Goal: Transaction & Acquisition: Purchase product/service

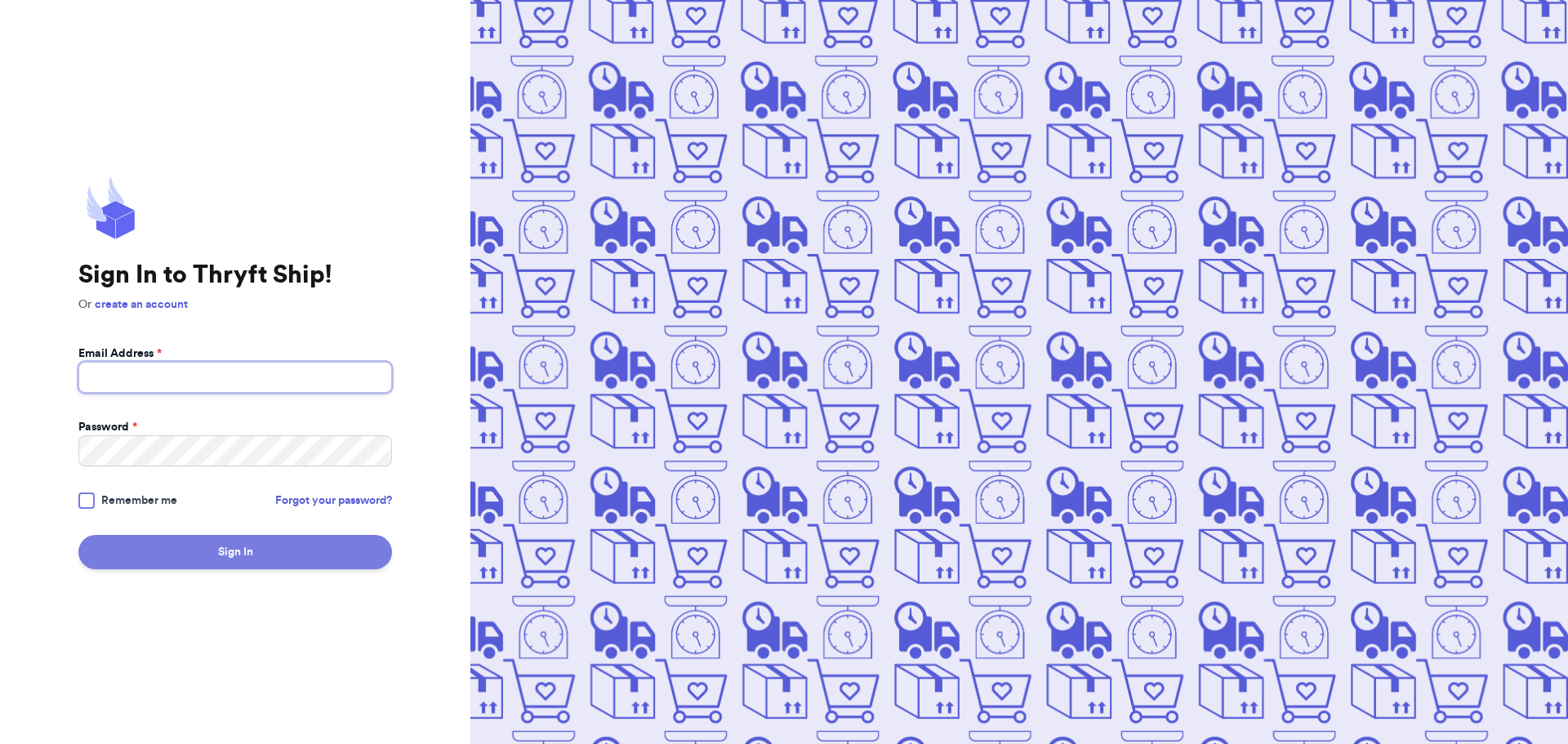
type input "[EMAIL_ADDRESS][DOMAIN_NAME]"
click at [172, 553] on button "Sign In" at bounding box center [235, 552] width 314 height 34
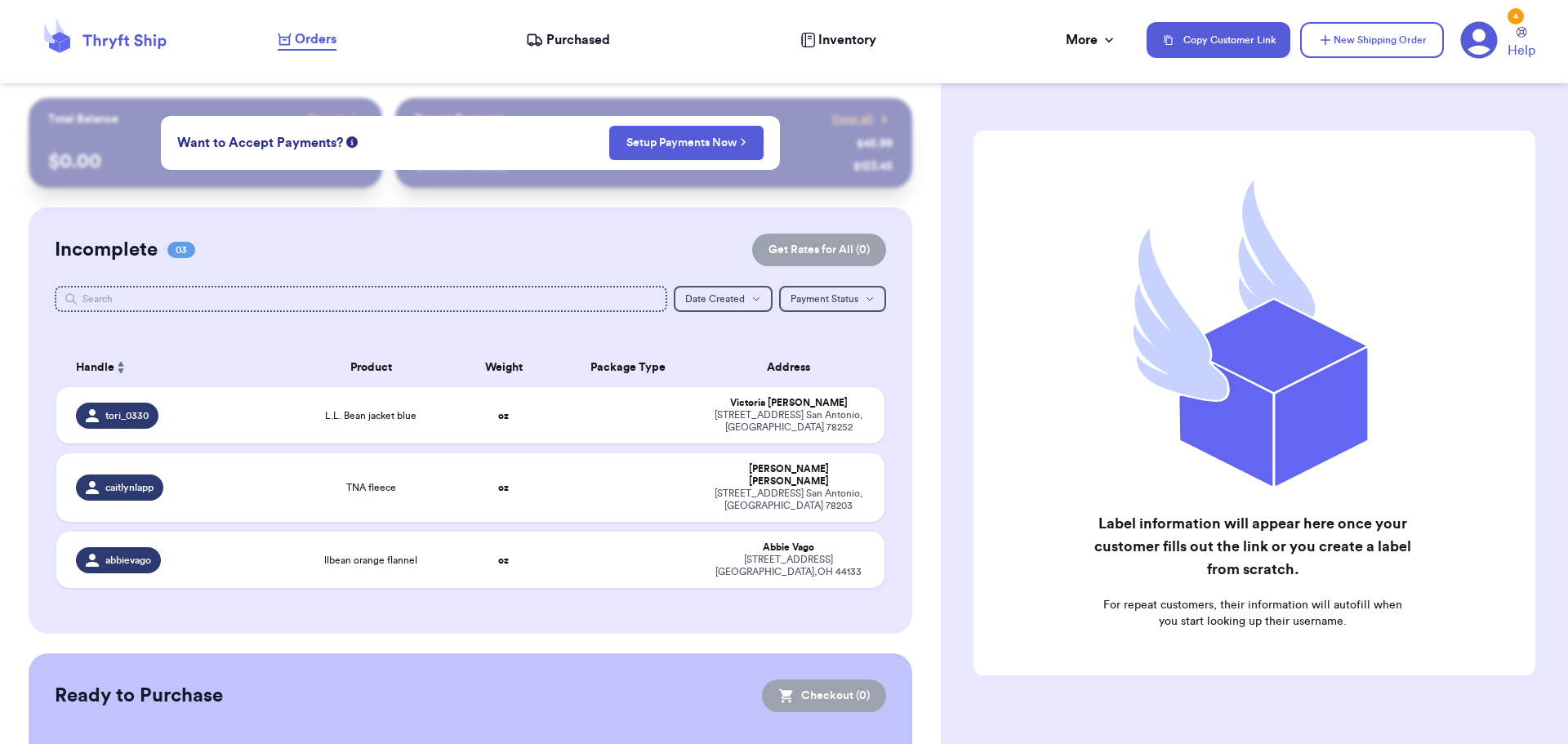
click at [523, 594] on table "Handle Product Weight Package Type Address tori_0330 L.L. Bean jacket blue oz […" at bounding box center [471, 473] width 833 height 269
click at [282, 330] on div "Incomplete 03 Get Rates for All ( 0 ) Get Rates for All ( 0 ) Date Created Date…" at bounding box center [471, 421] width 885 height 427
click at [1252, 45] on button "Copy Customer Link" at bounding box center [1218, 39] width 143 height 36
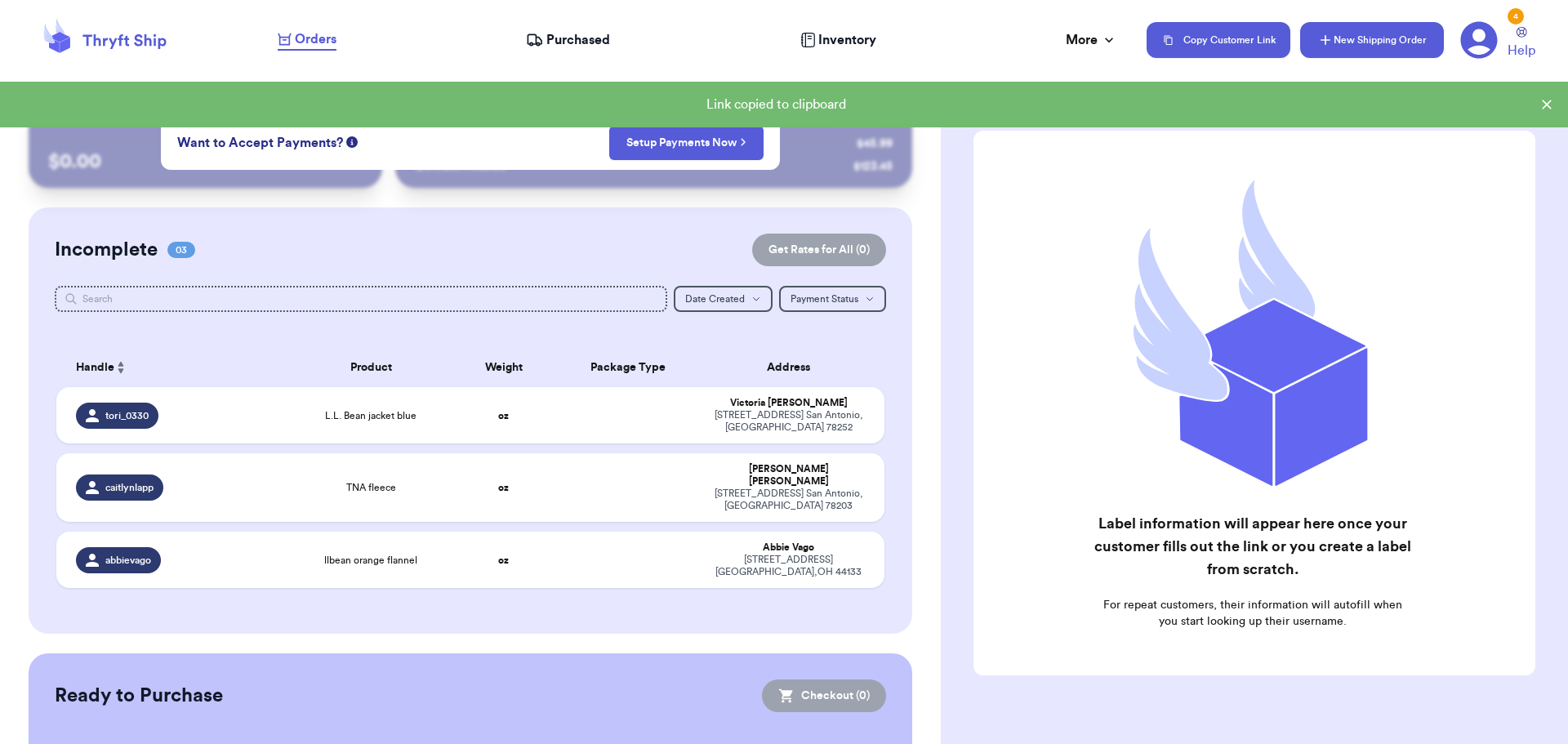
click at [1390, 48] on button "New Shipping Order" at bounding box center [1372, 39] width 143 height 36
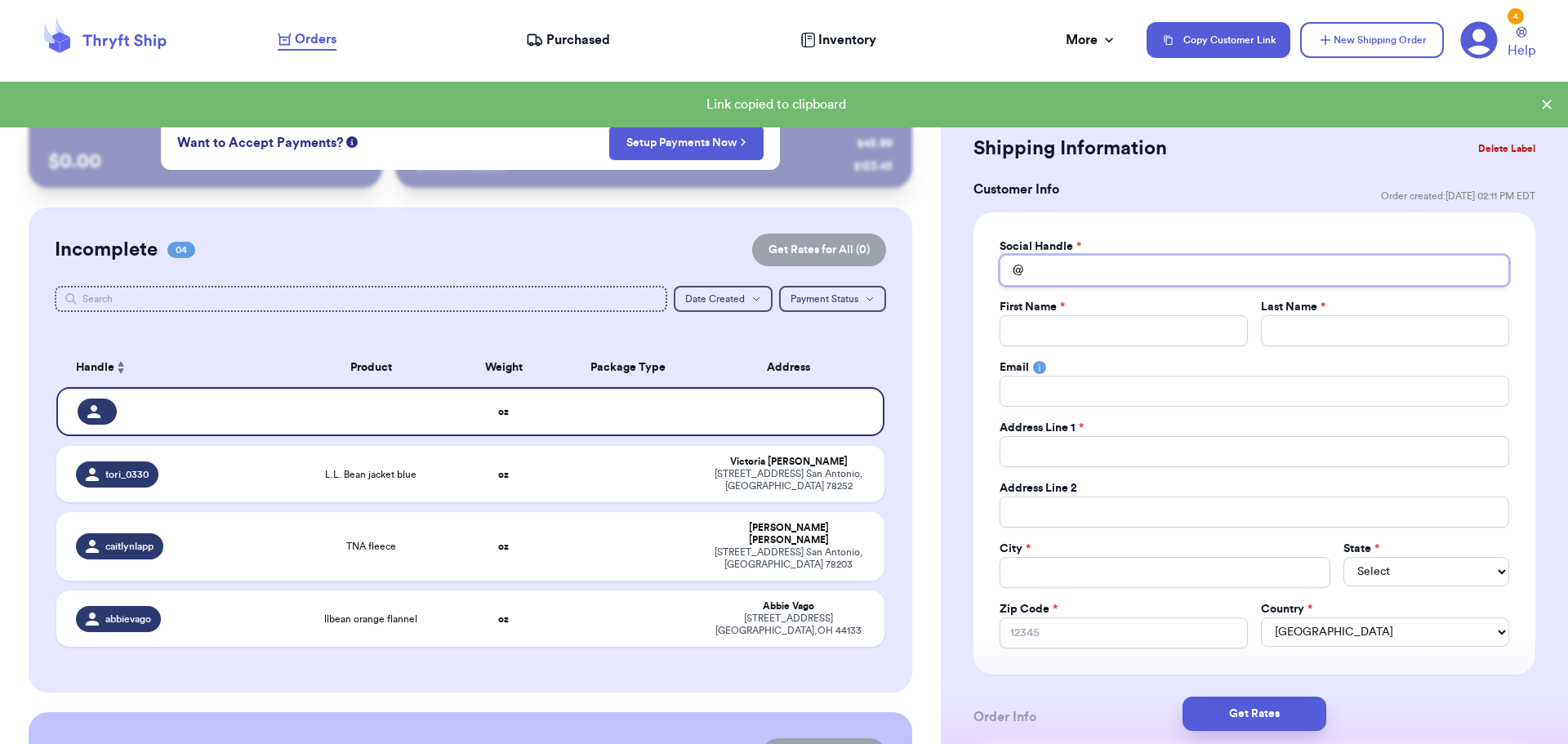
click at [1153, 256] on input "Total Amount Paid" at bounding box center [1254, 270] width 509 height 31
type input "c"
type input "ca"
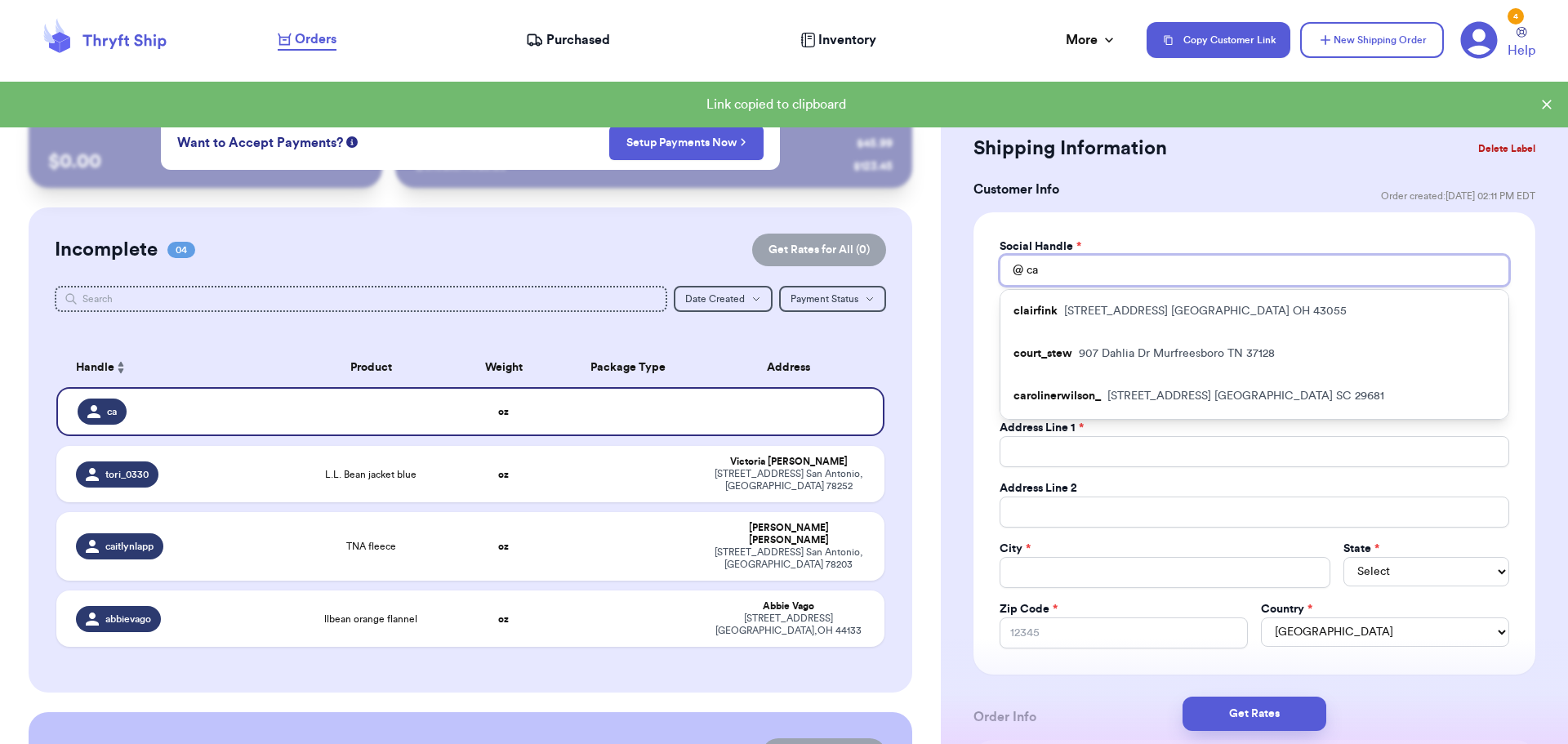
type input "cat"
type input "cath"
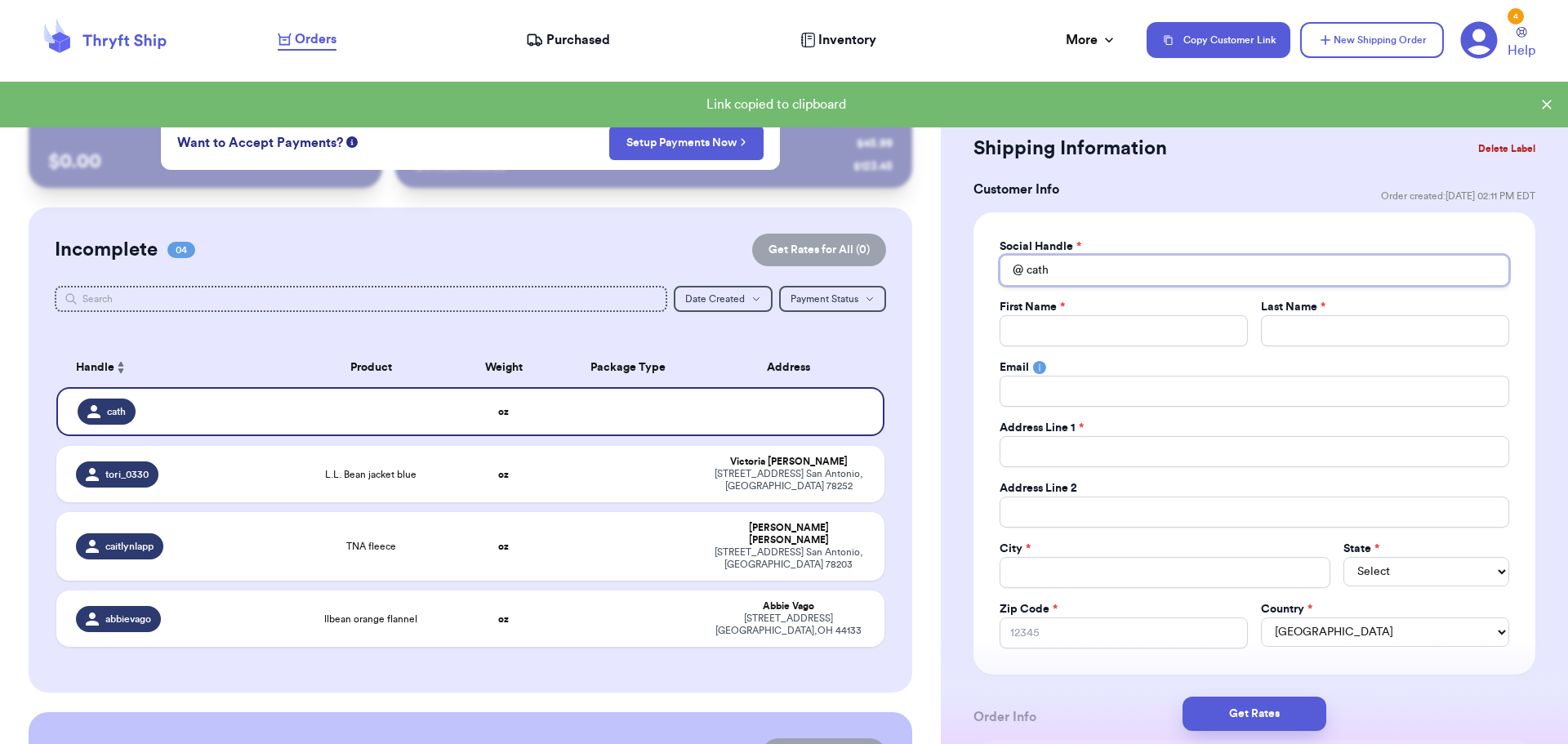
type input "cathr"
type input "cathri"
type input "cathrin"
type input "[PERSON_NAME]"
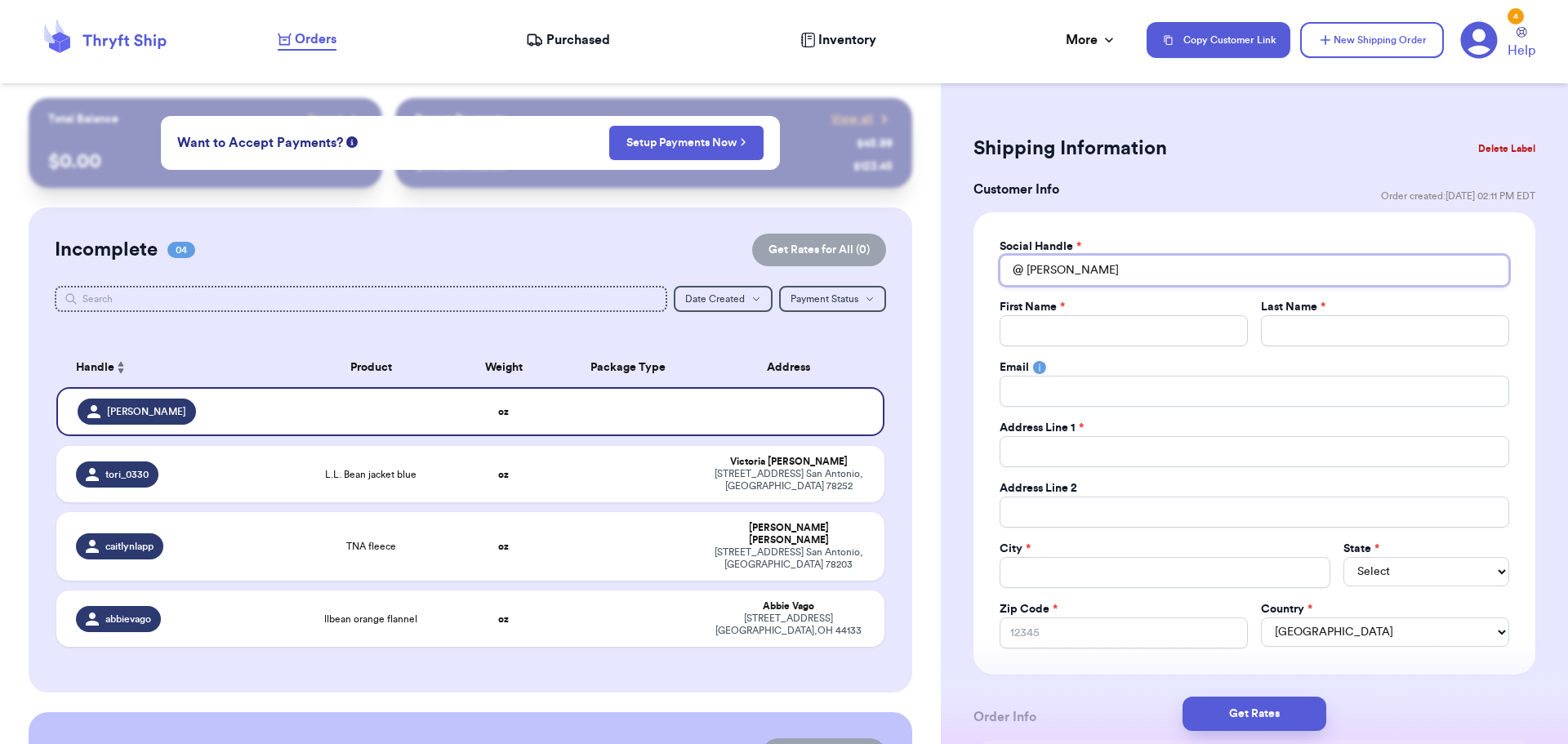
type input "cathrineg"
type input "cathrinega"
type input "cathrinegal"
type input "cathrinegall"
type input "cathrinegalle"
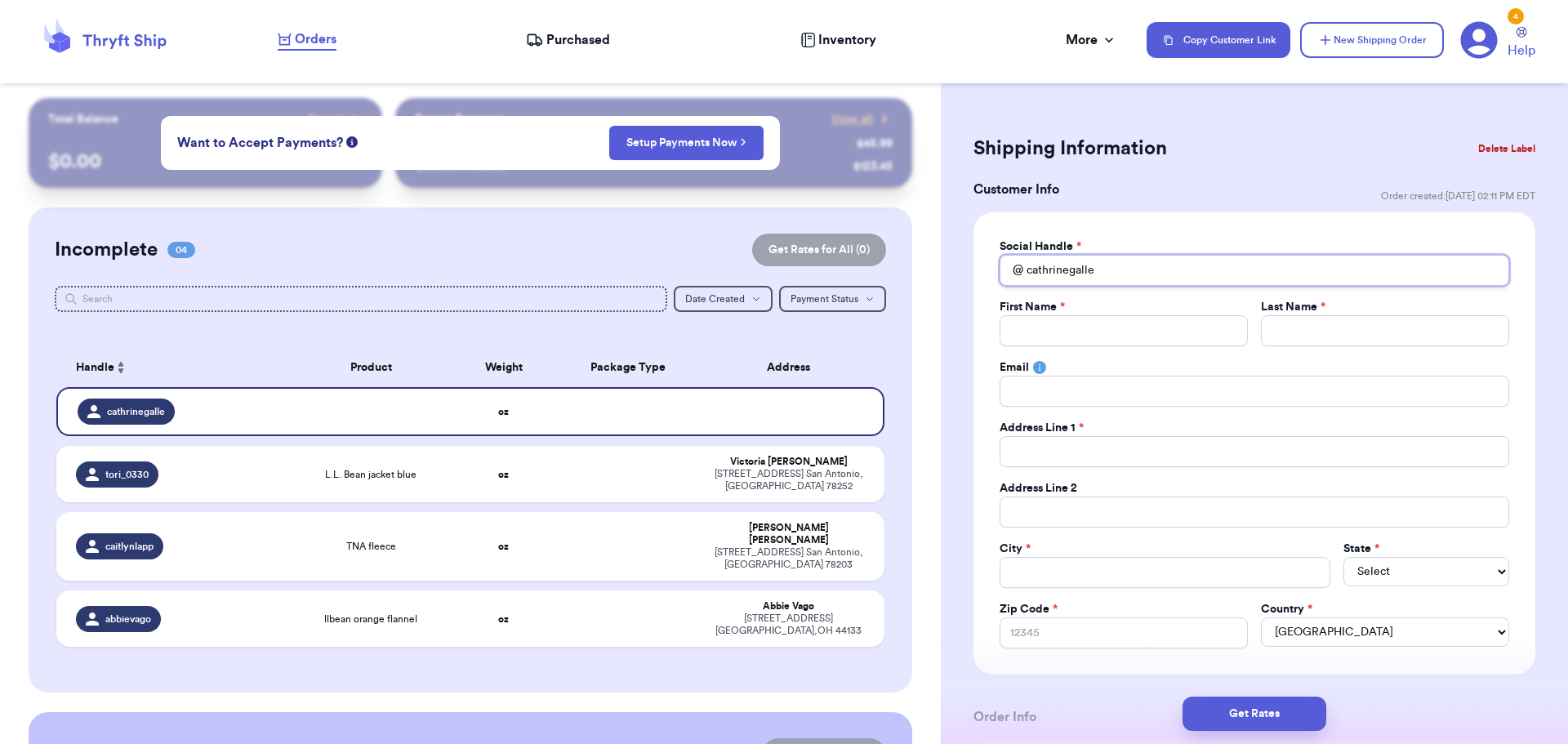
type input "cathrinegall"
type input "cathrinegalla"
type input "cathrinegallan"
type input "cathrinegallant"
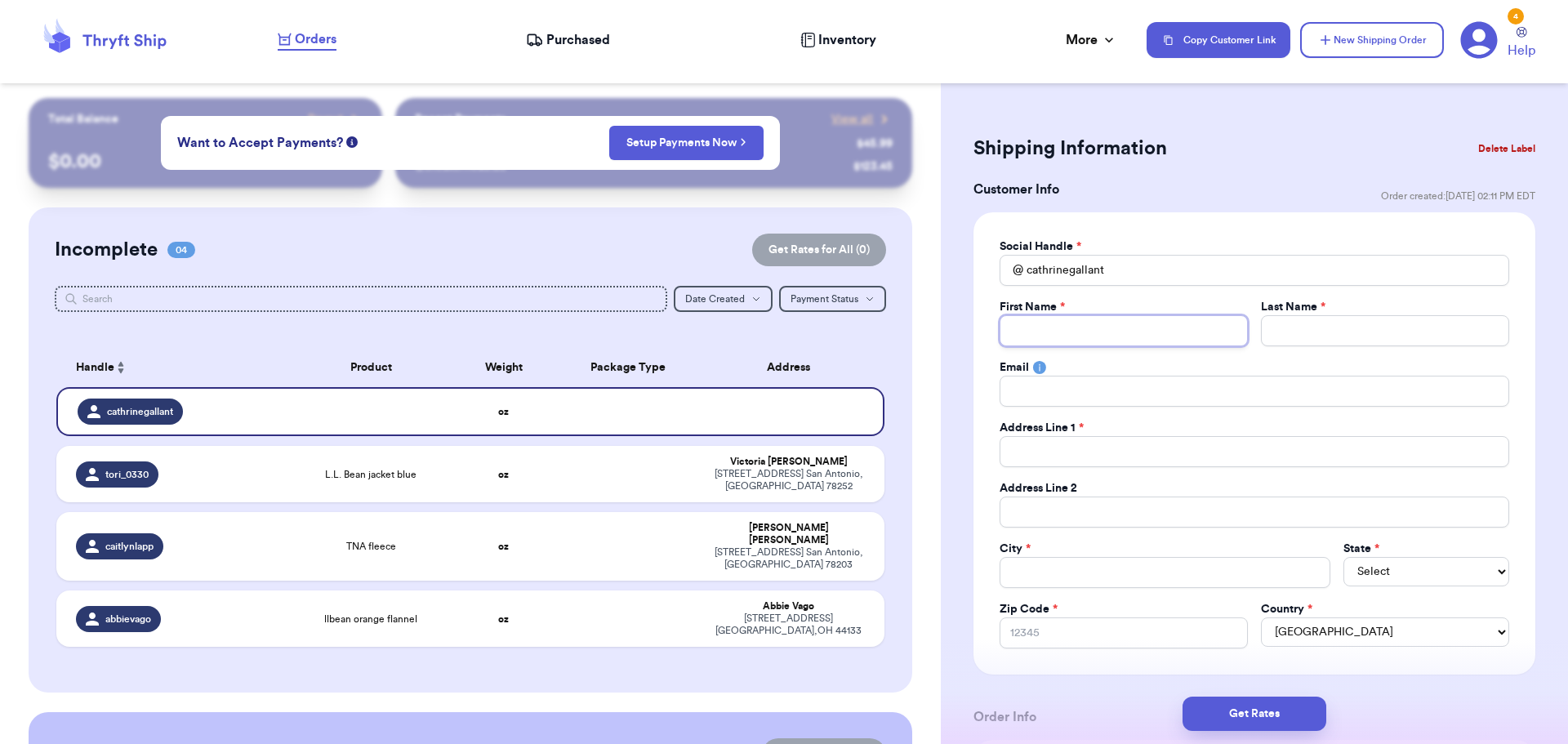
click at [1186, 323] on input "Total Amount Paid" at bounding box center [1124, 331] width 249 height 31
type input "C"
type input "Ca"
type input "Cat"
type input "Cath"
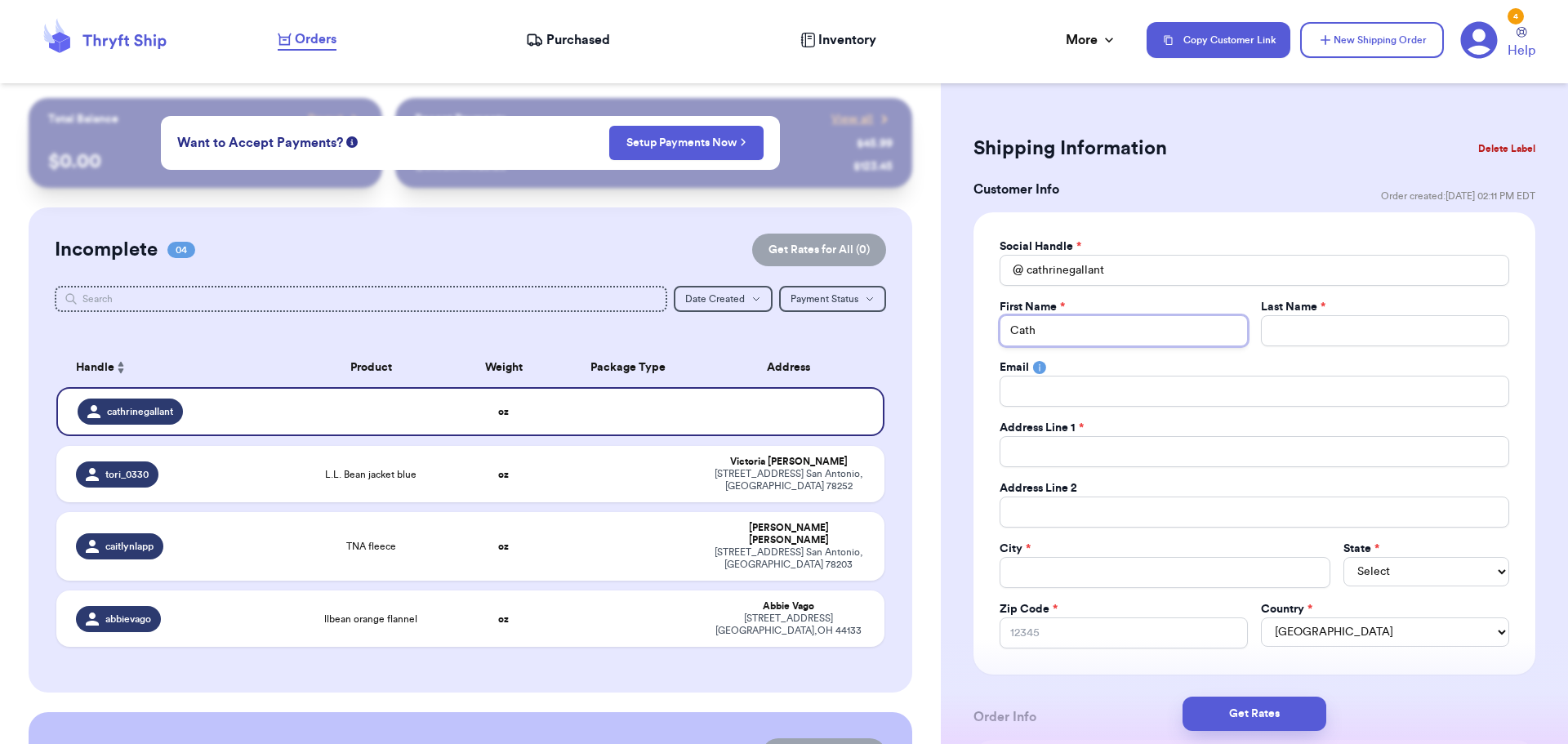
type input "Cathe"
type input "Cath"
type input "Cathe"
type input "[PERSON_NAME]"
type input "Catheri"
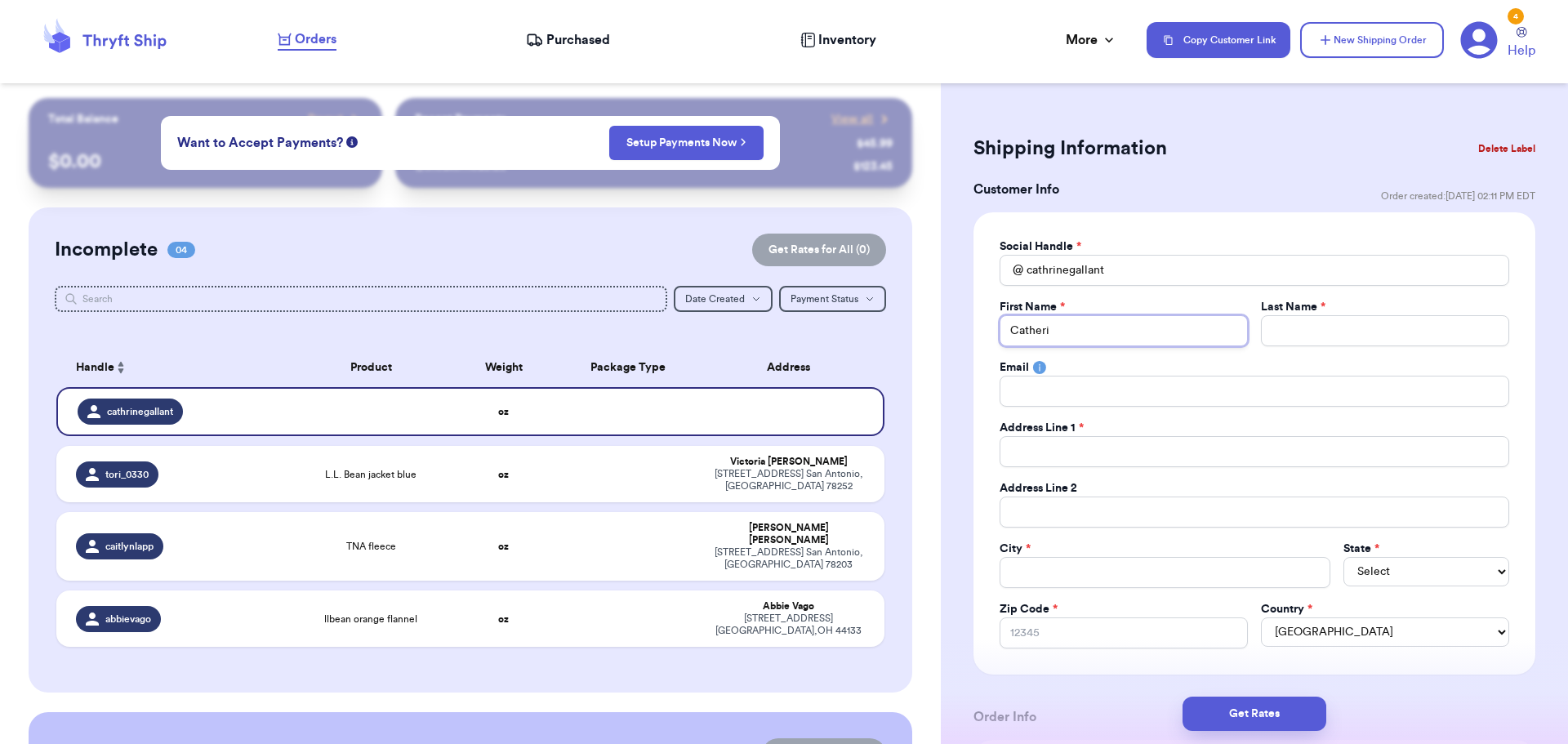
type input "[PERSON_NAME]"
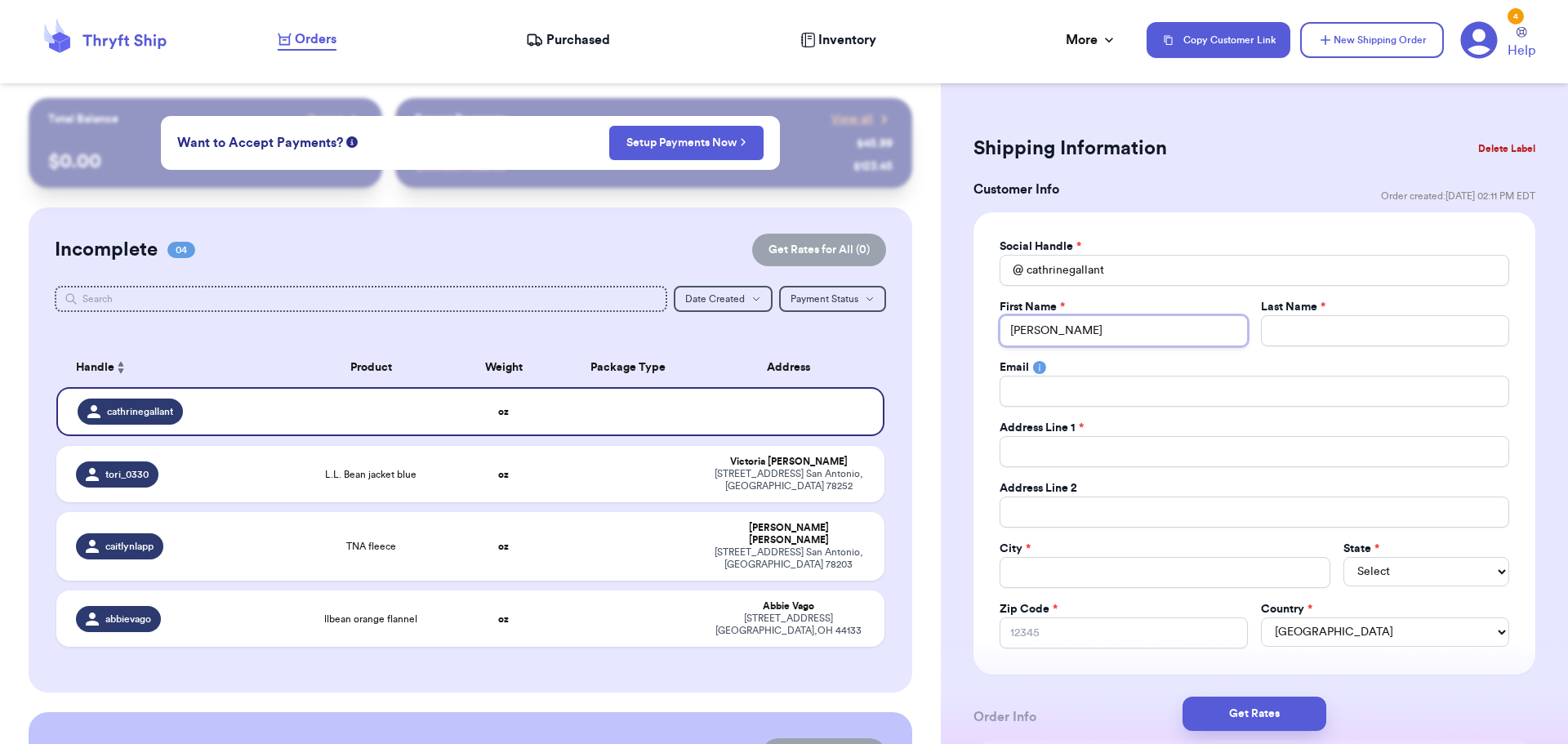
type input "[PERSON_NAME]"
type input "G"
type input "Ga"
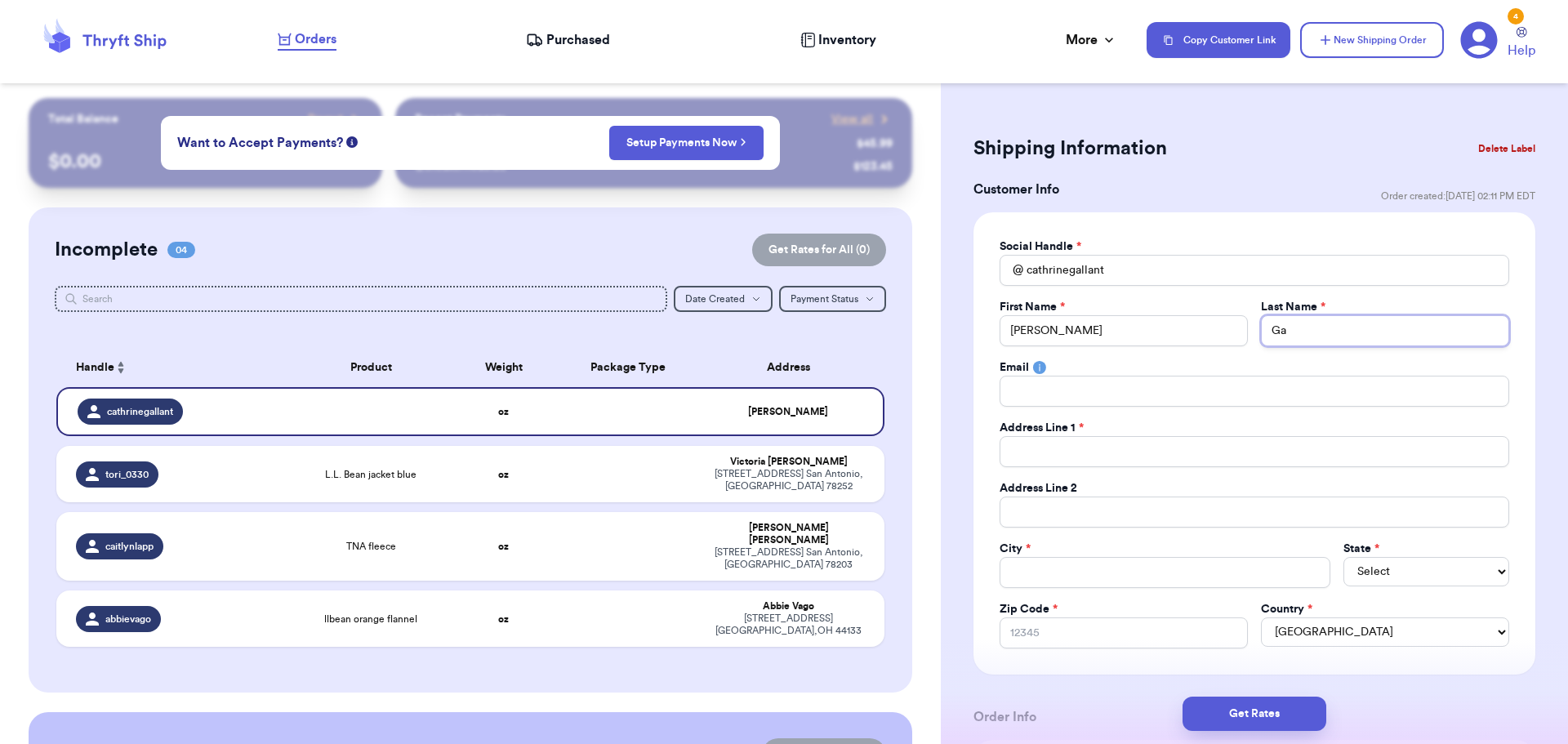
type input "Gal"
type input "Gall"
type input "[PERSON_NAME]"
type input "Gallan"
type input "Gallany"
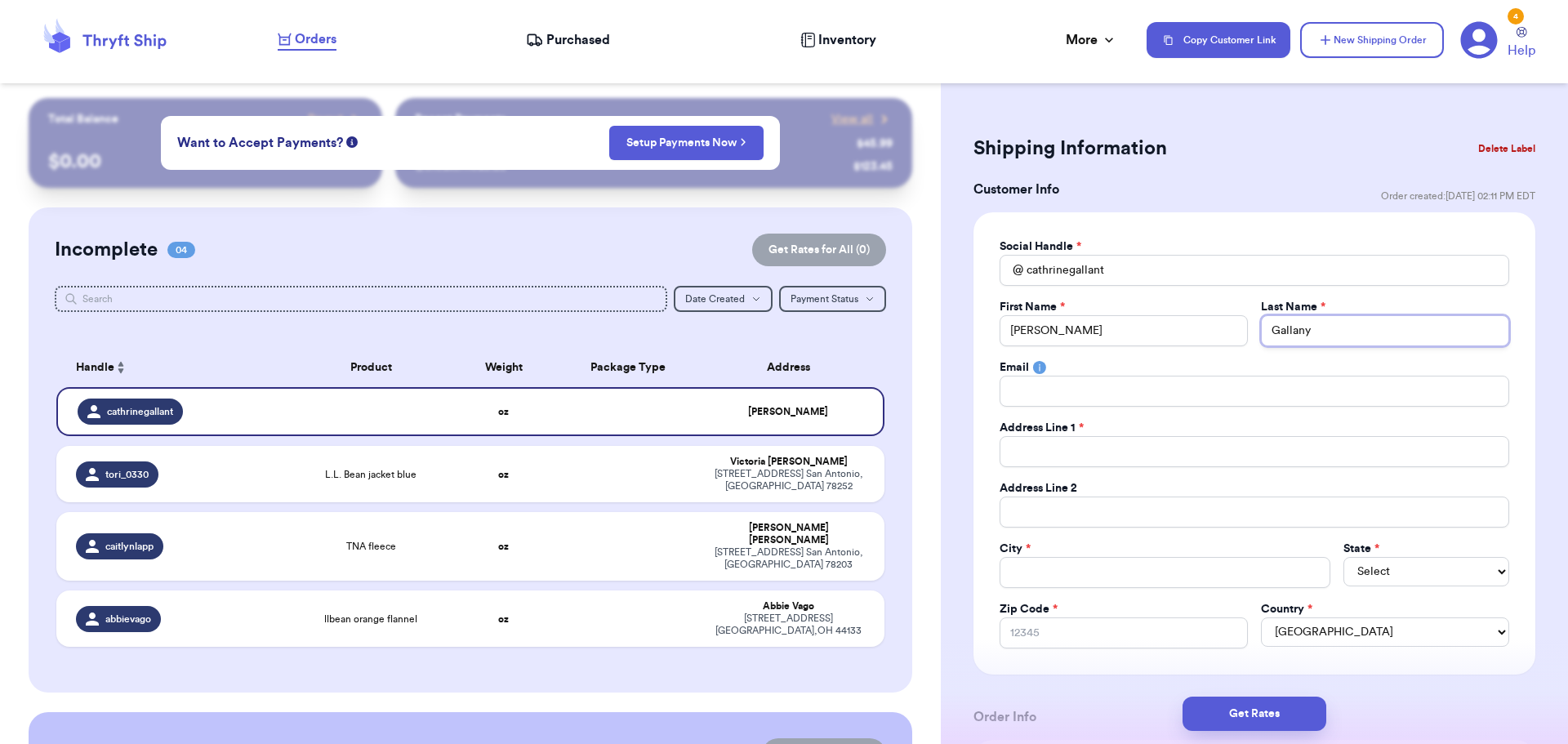
type input "Gallany"
click at [1152, 415] on div "Social Handle * @ cathrinegallant First Name * [PERSON_NAME] Last Name * Gallan…" at bounding box center [1254, 443] width 509 height 410
click at [1160, 400] on input "Total Amount Paid" at bounding box center [1254, 391] width 509 height 31
click at [1380, 338] on input "Gallany" at bounding box center [1385, 331] width 249 height 31
type input "Gallan"
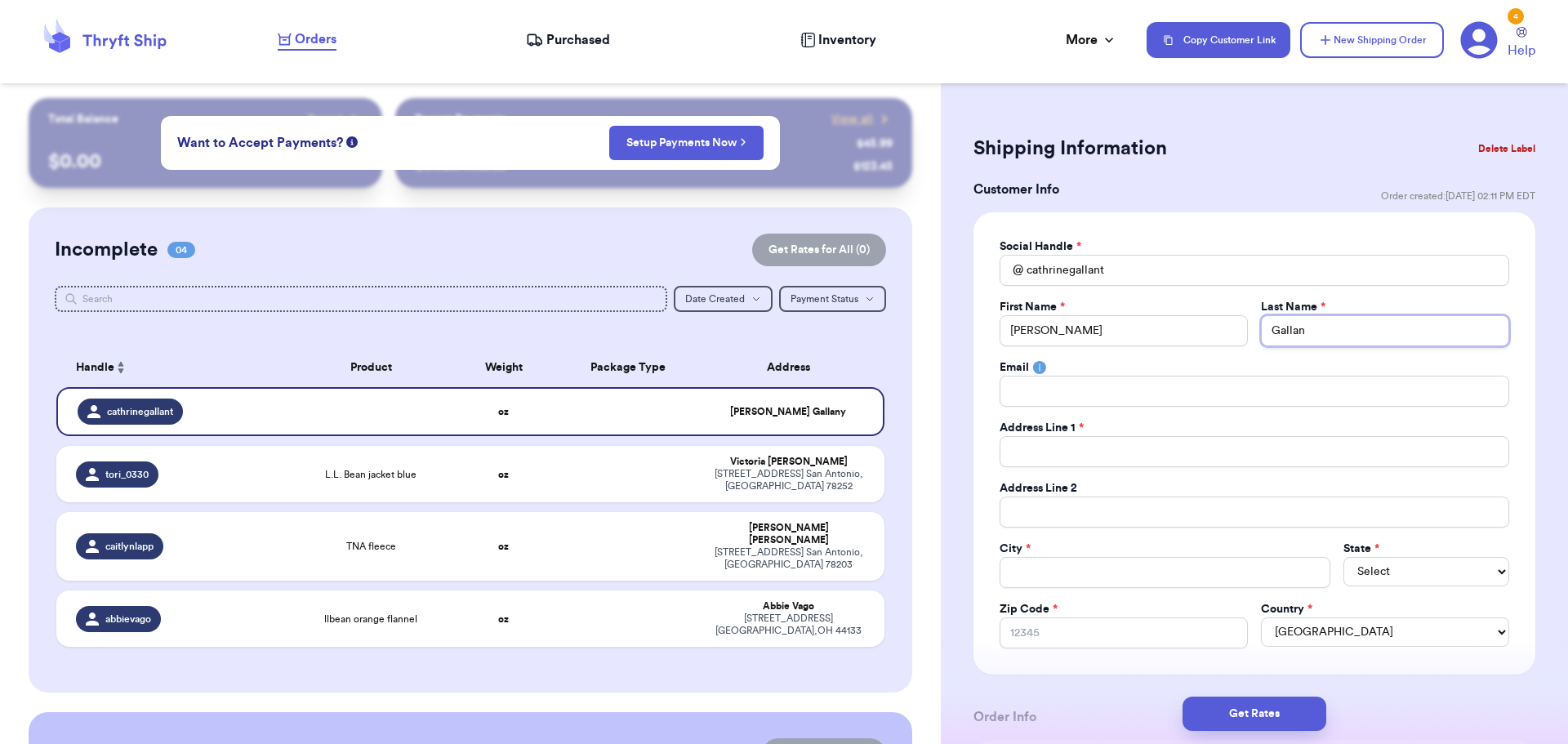
type input "[PERSON_NAME]"
type input "Gallantr"
type input "[PERSON_NAME]"
click at [1316, 387] on input "Total Amount Paid" at bounding box center [1254, 391] width 509 height 31
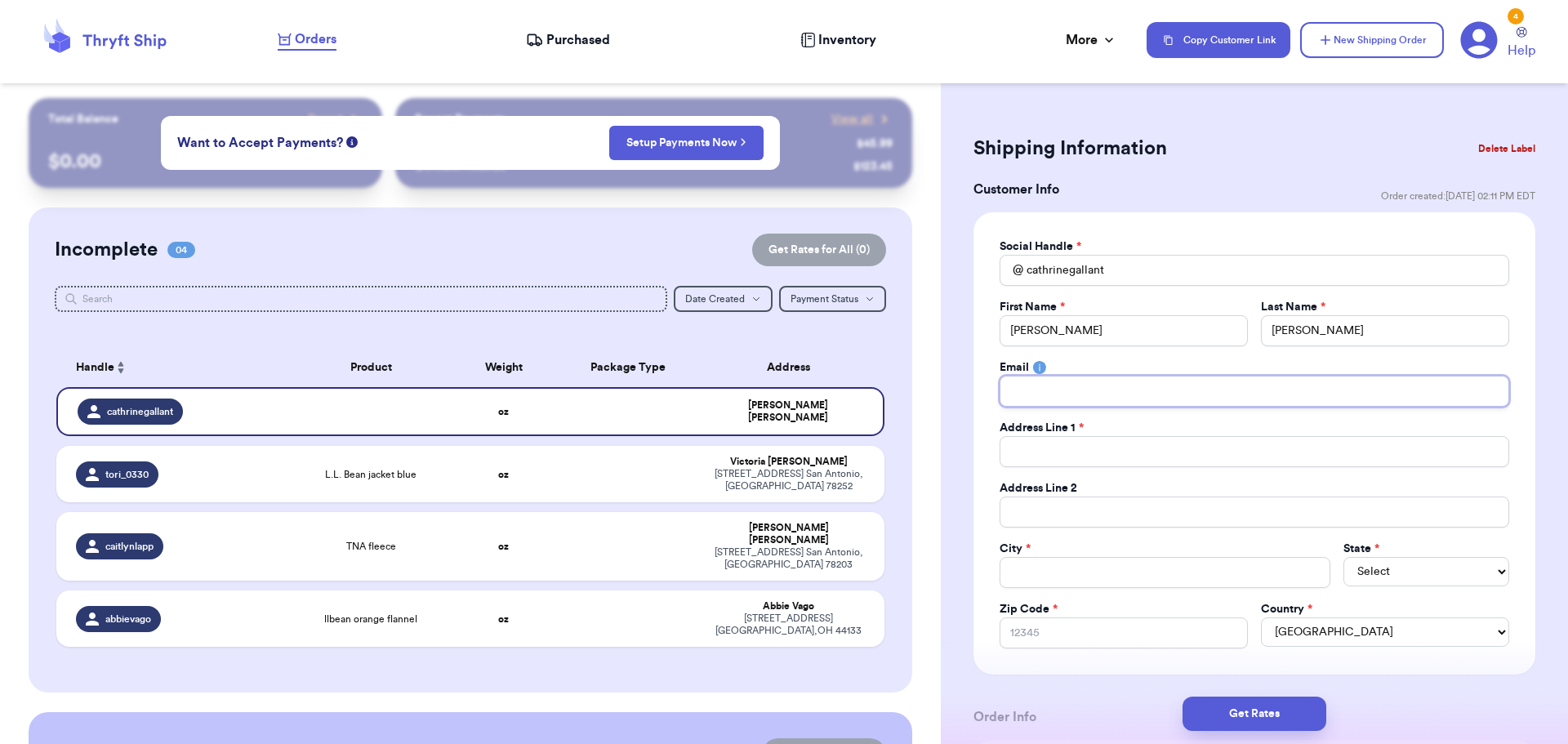
type input "c"
type input "ca"
type input "cat"
type input "cath"
type input "cathe"
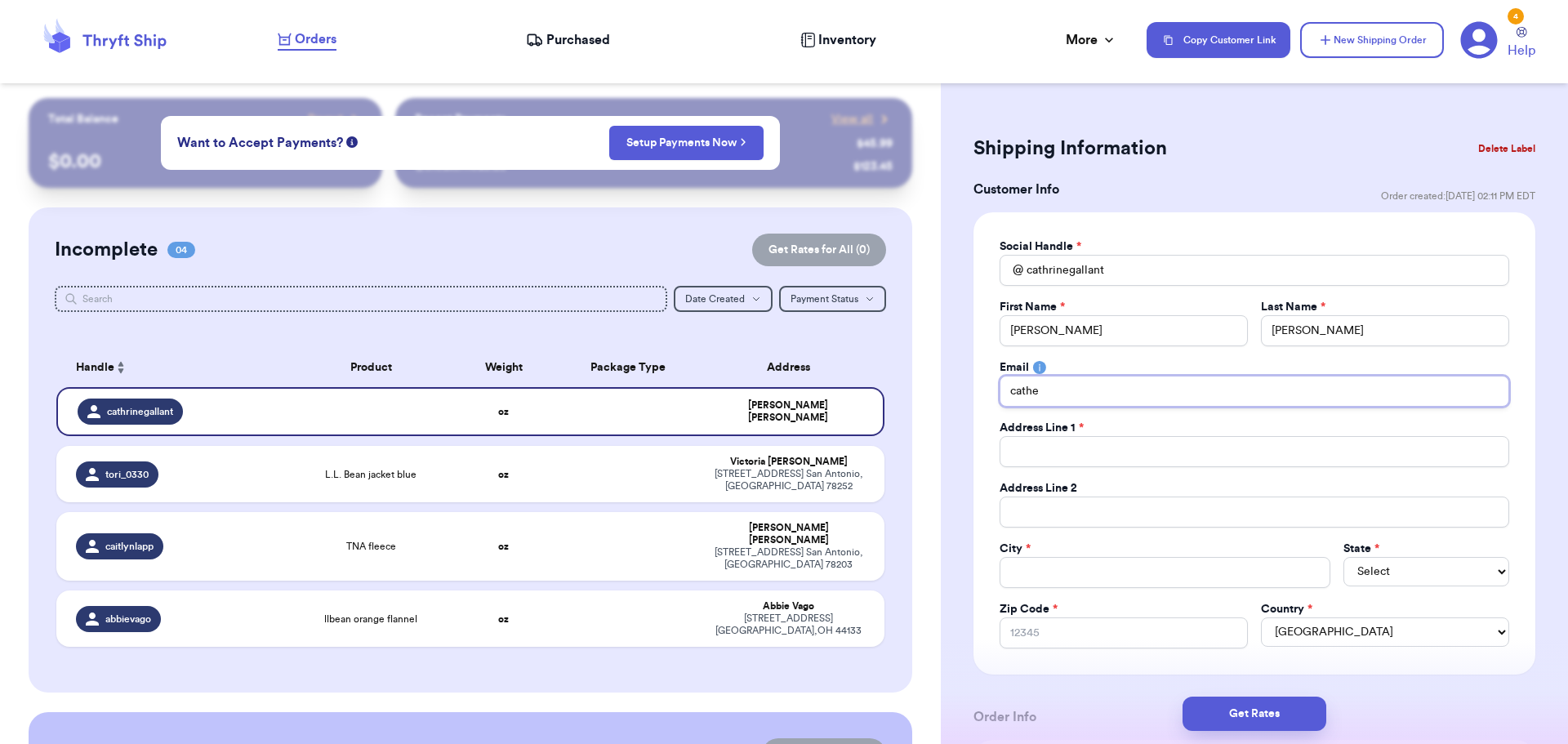
type input "[PERSON_NAME]"
type input "catheri"
type input "[PERSON_NAME]"
type input "catherineg"
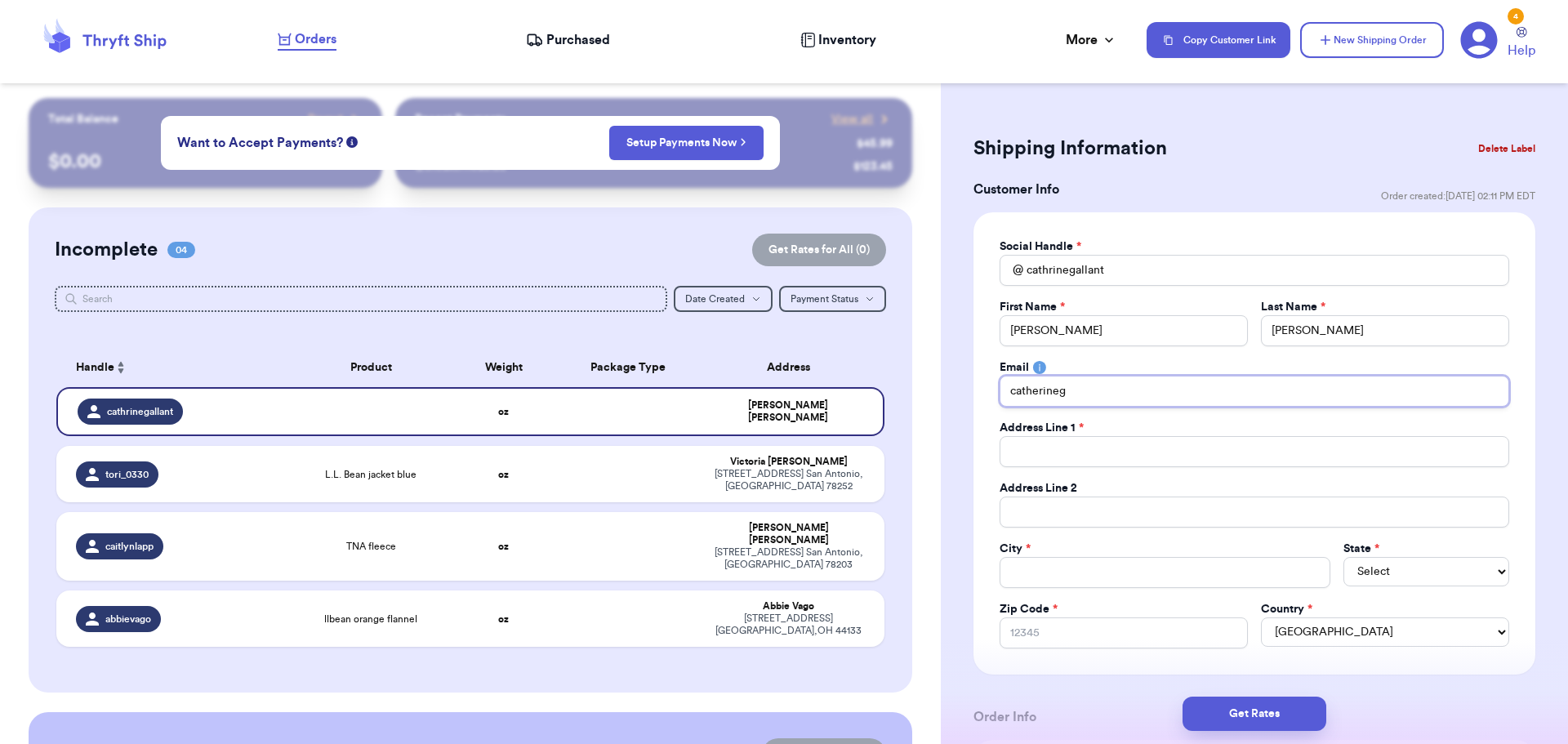
type input "catherinega"
type input "catherinegal"
type input "catherinegall"
type input "catherinegalle"
type input "catherinegall"
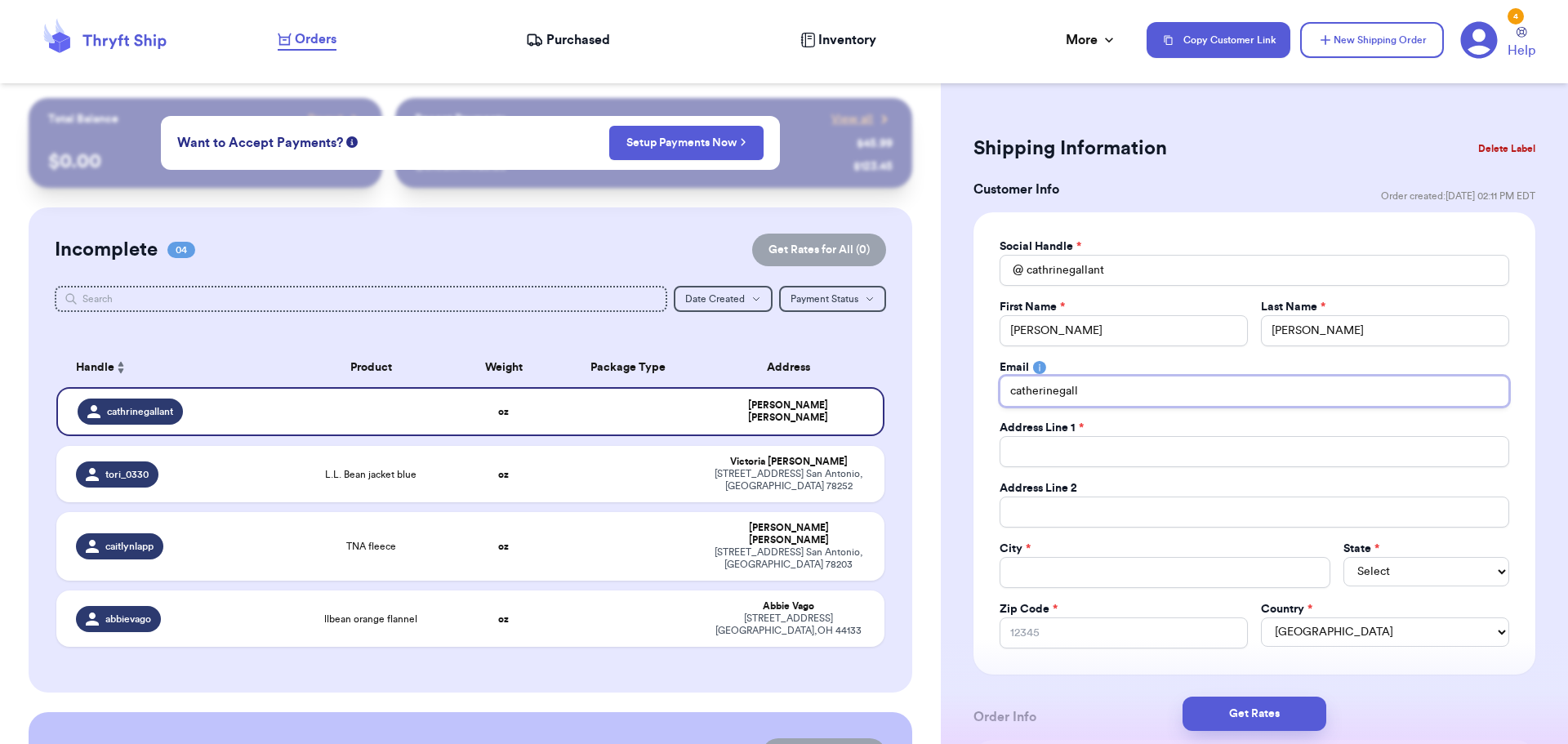
type input "catherinegalla"
type input "catherinegallan"
type input "catherinegallant"
type input "catherinegallant4"
type input "catherinegallant44"
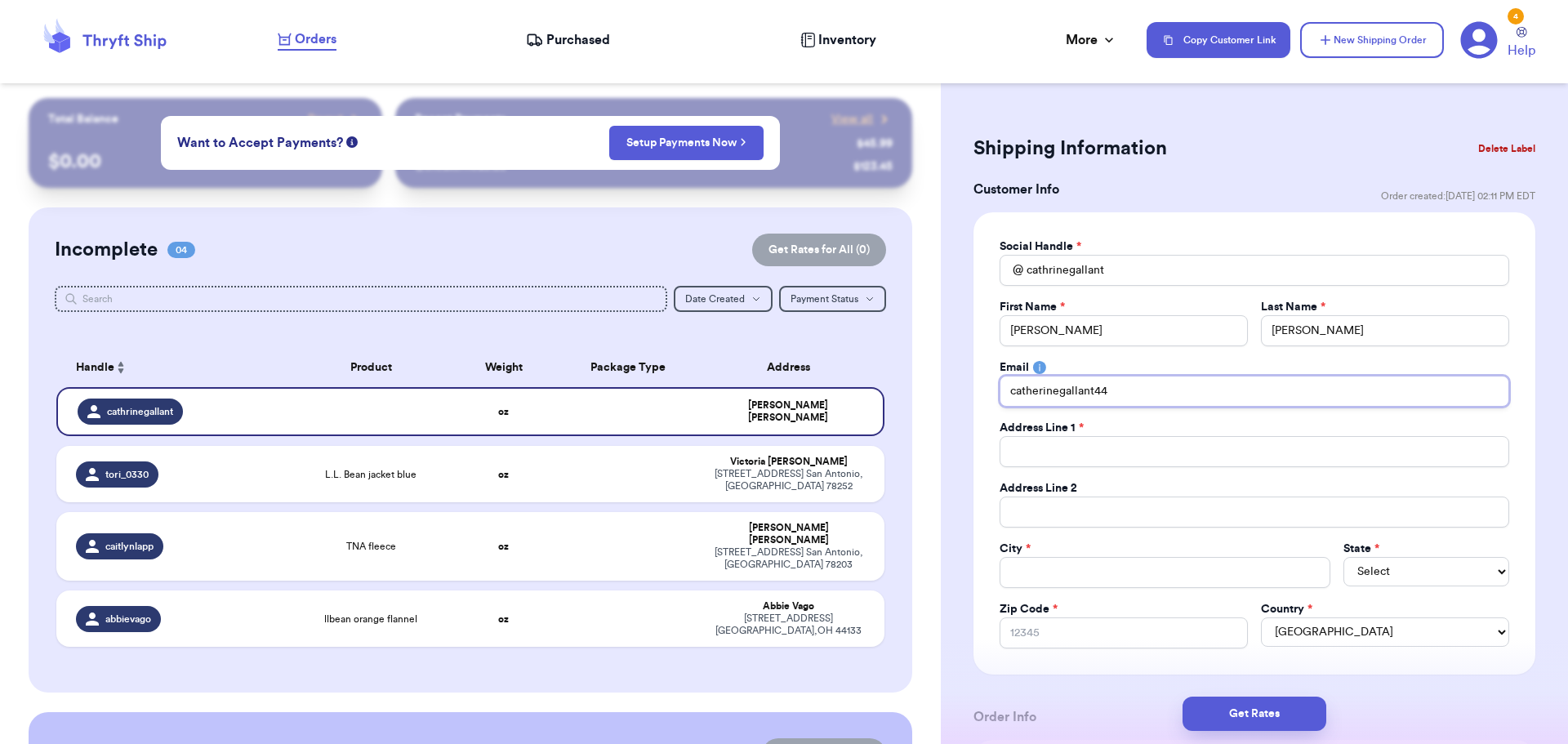
type input "catherinegallant448"
type input "catherinegallant448@"
type input "catherinegallant448@g"
type input "catherinegallant448@gm"
type input "catherinegallant448@gma"
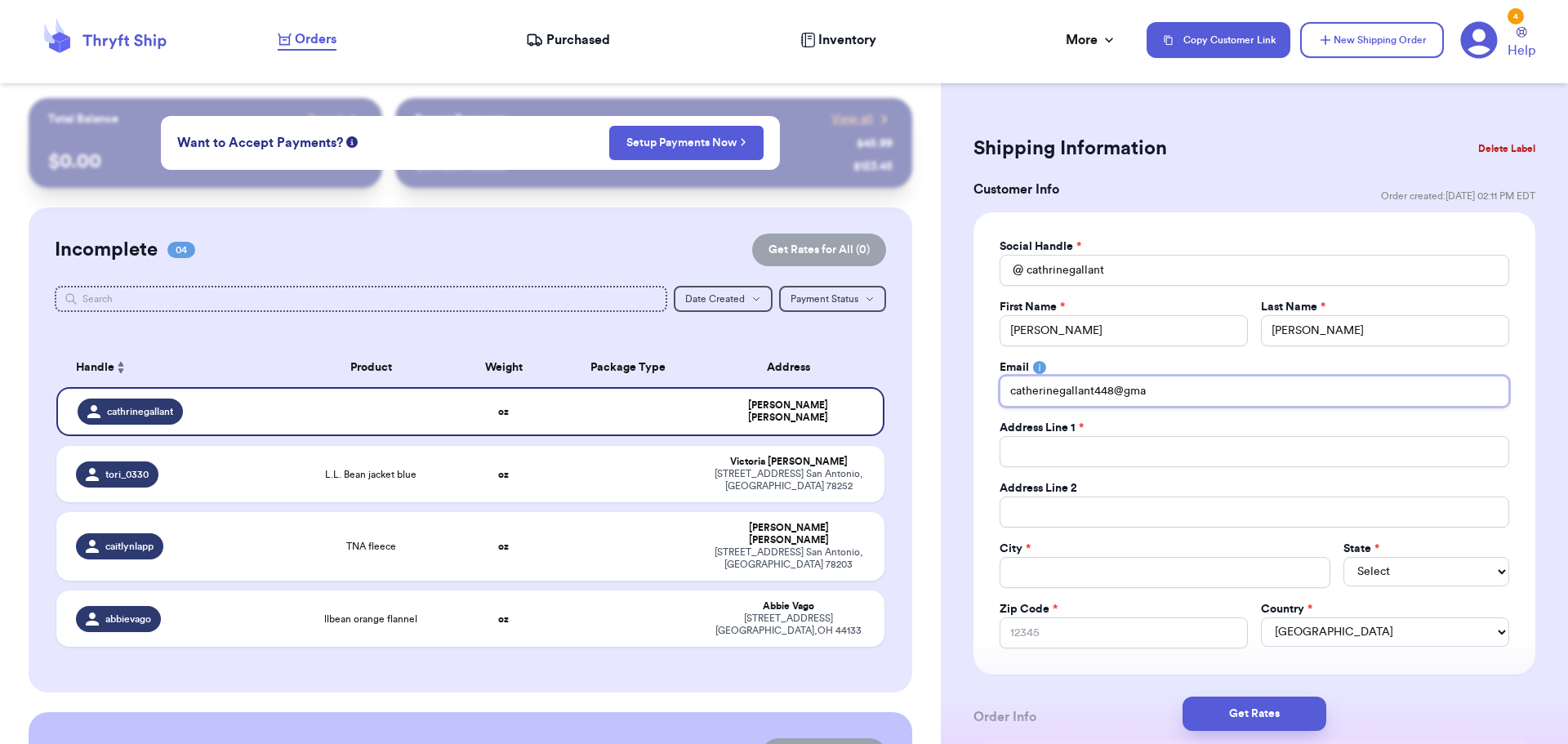
type input "catherinegallant448@gmai"
type input "[EMAIL_ADDRESS]"
type input "[EMAIL_ADDRESS]."
type input "catherinegallant448@gmail.c"
type input "[EMAIL_ADDRESS][DOMAIN_NAME]"
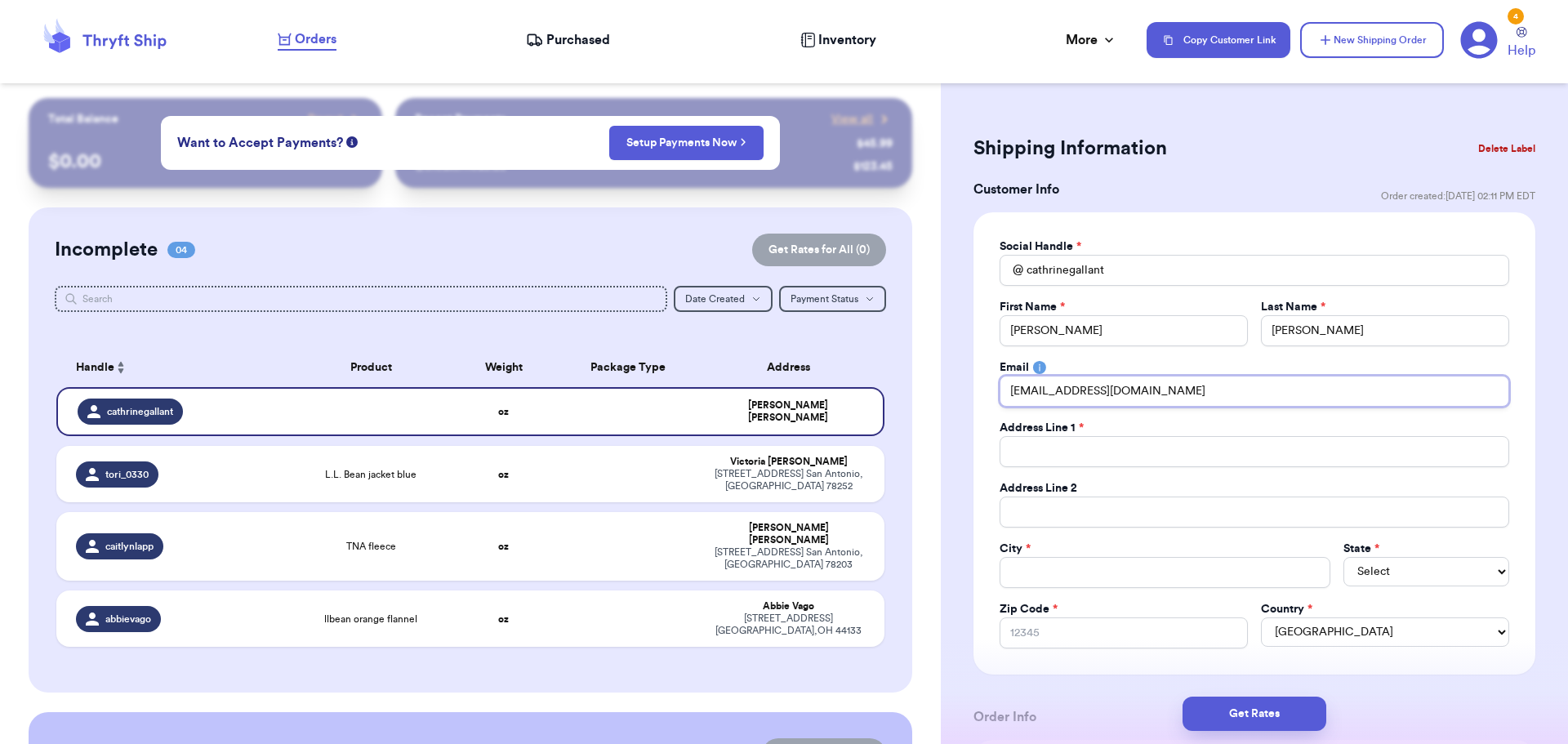
type input "[EMAIL_ADDRESS][DOMAIN_NAME]"
click at [1175, 447] on input "Total Amount Paid" at bounding box center [1254, 452] width 509 height 31
type input "1"
type input "11"
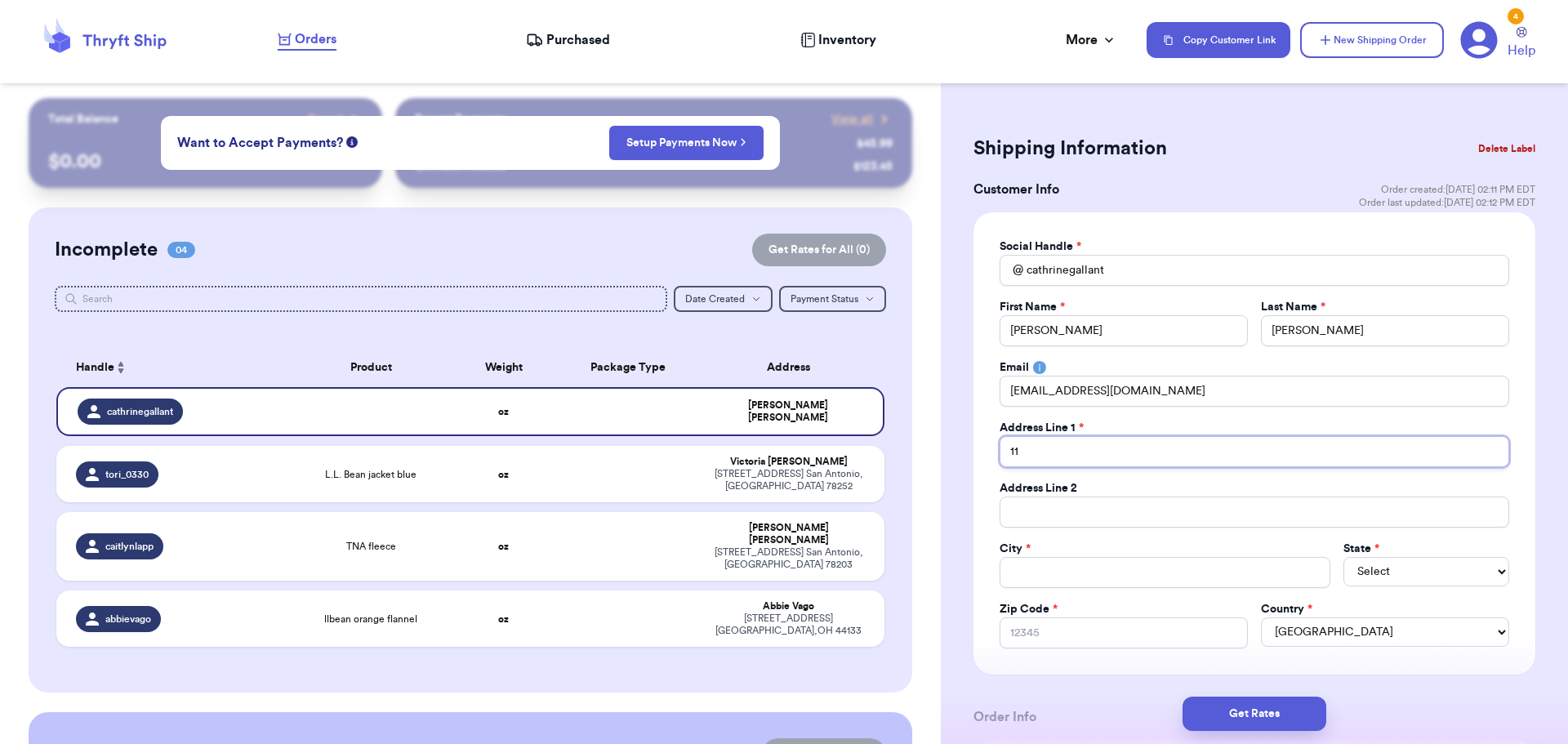
type input "11"
type input "11 h"
type input "11 he"
type input "11 hea"
type input "11 heat"
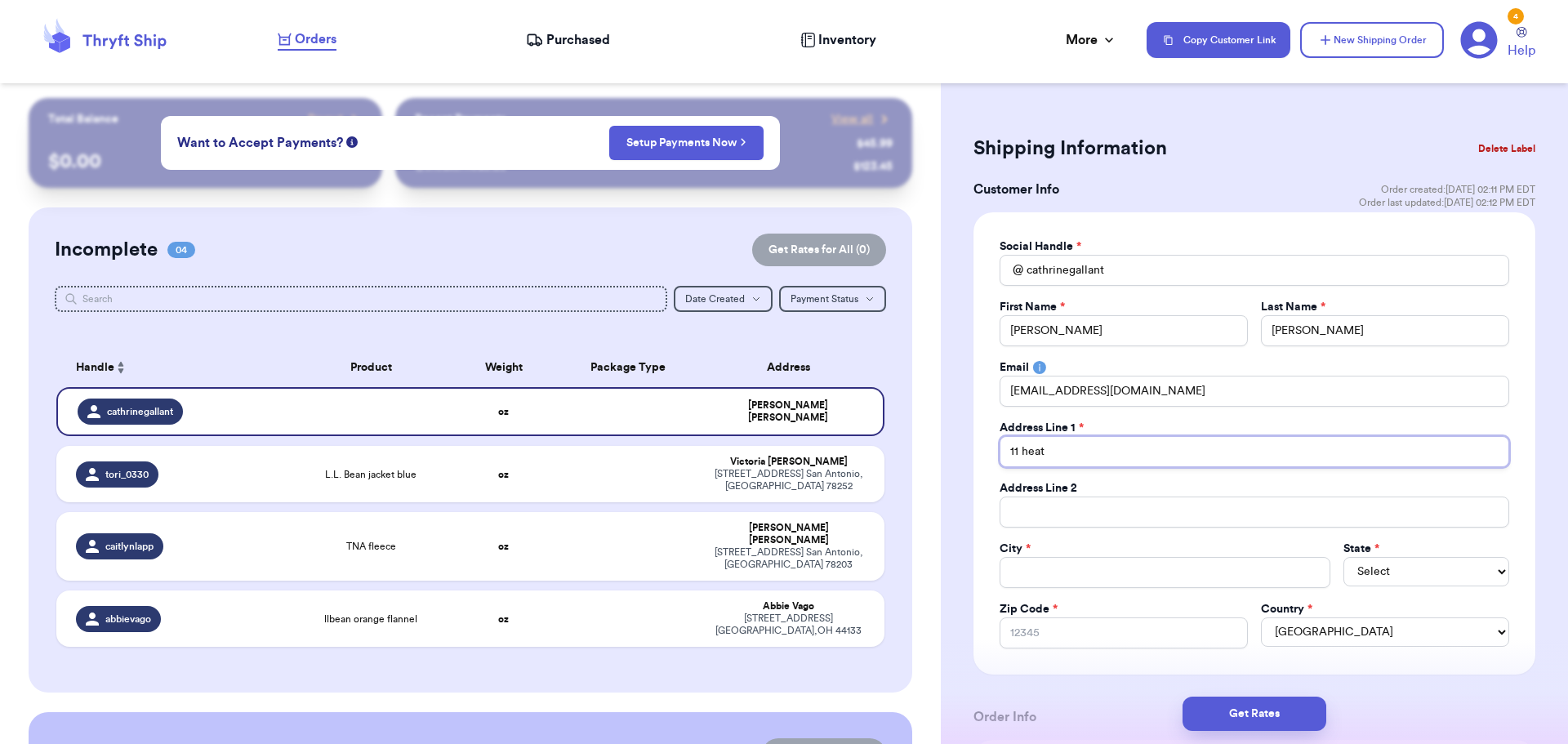
type input "11 heath"
type input "11 heathe"
type input "11 [PERSON_NAME]"
type input "11 heatherw"
type input "11 heatherwo"
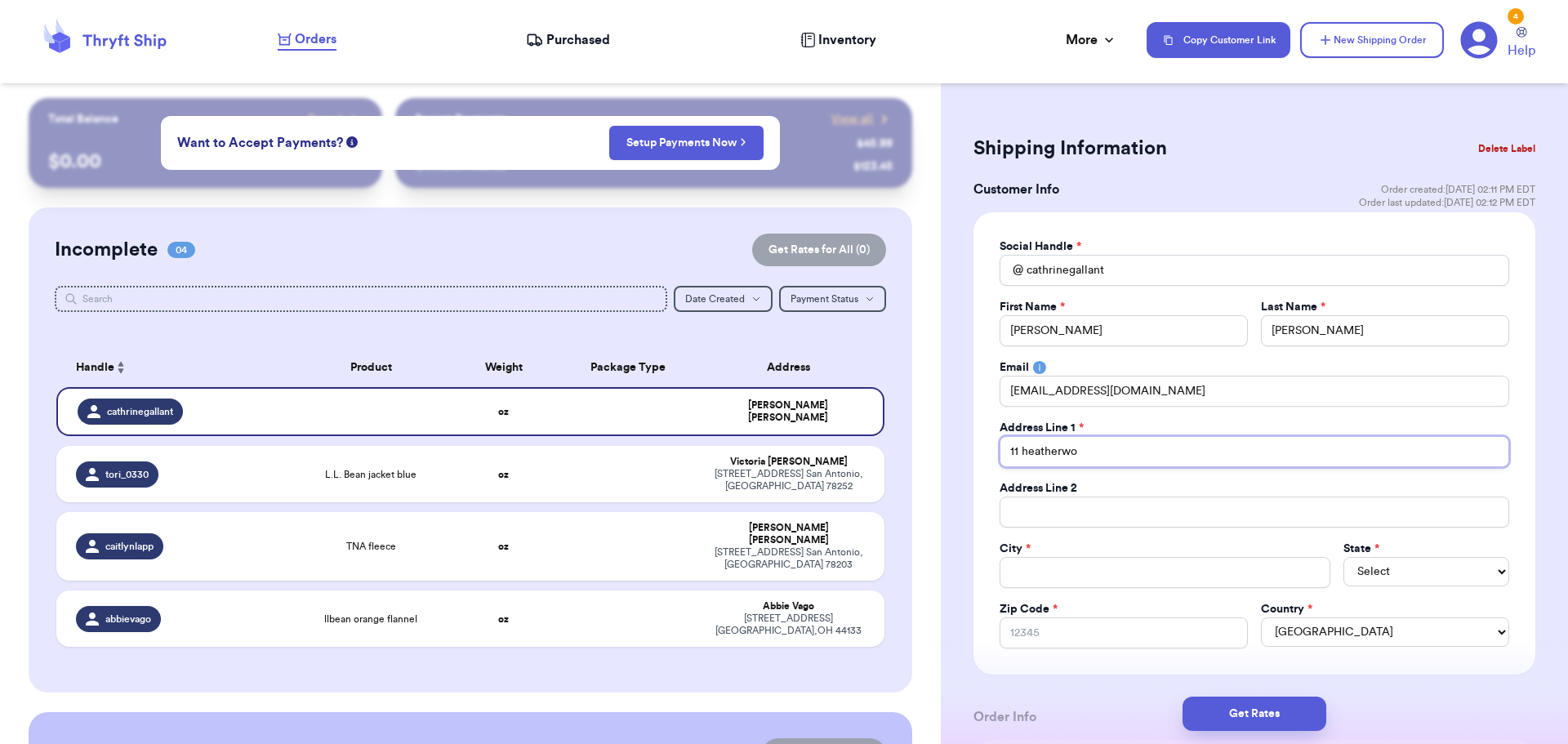
type input "11 heatherwoo"
type input "11 heatherwood"
type input "11 heatherwood d"
type input "[STREET_ADDRESS]"
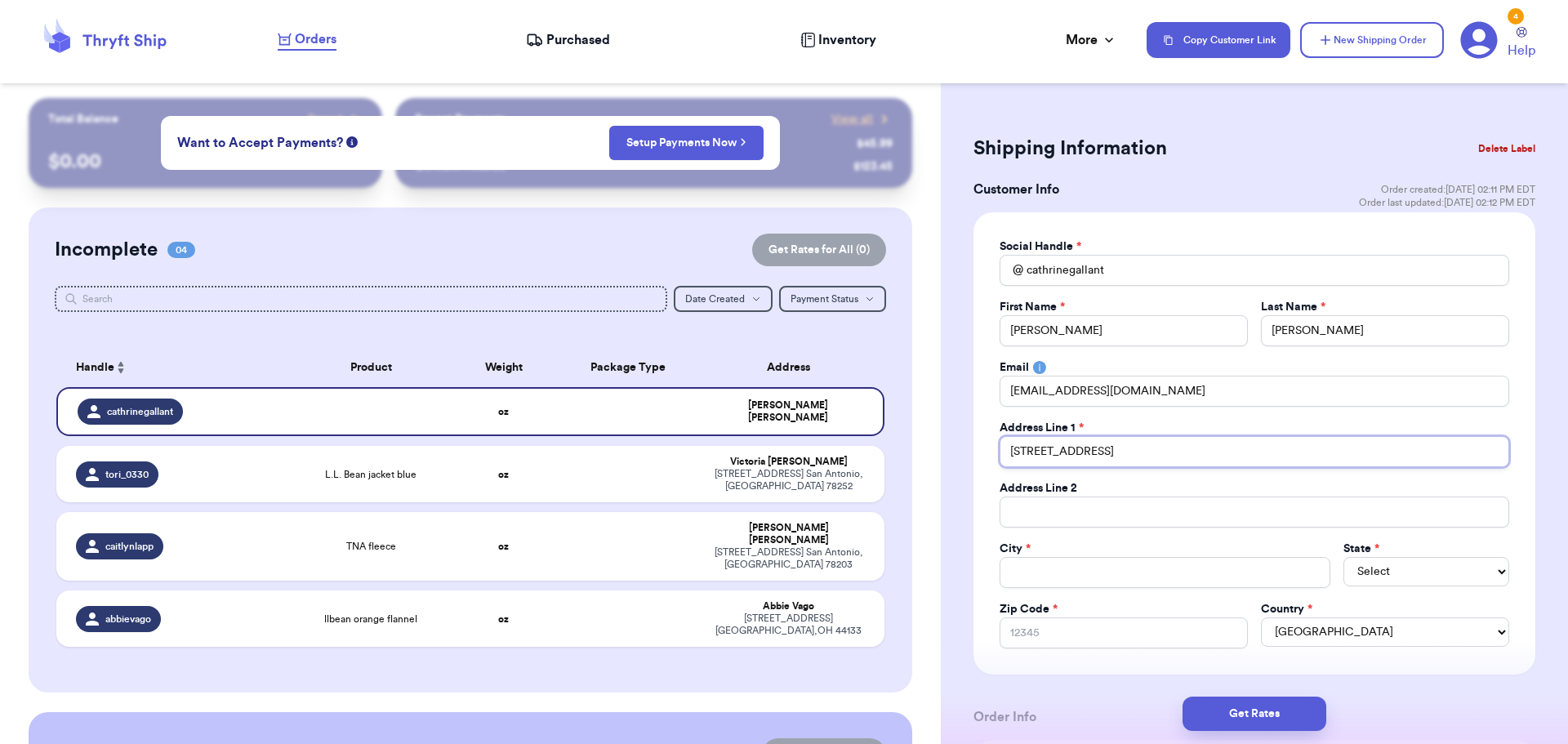
type input "[STREET_ADDRESS]"
drag, startPoint x: 1126, startPoint y: 453, endPoint x: 977, endPoint y: 450, distance: 149.0
click at [977, 450] on div "Social Handle * @ cathrinegallant First Name * [PERSON_NAME] Last Name * [PERSO…" at bounding box center [1254, 443] width 562 height 462
type input "1"
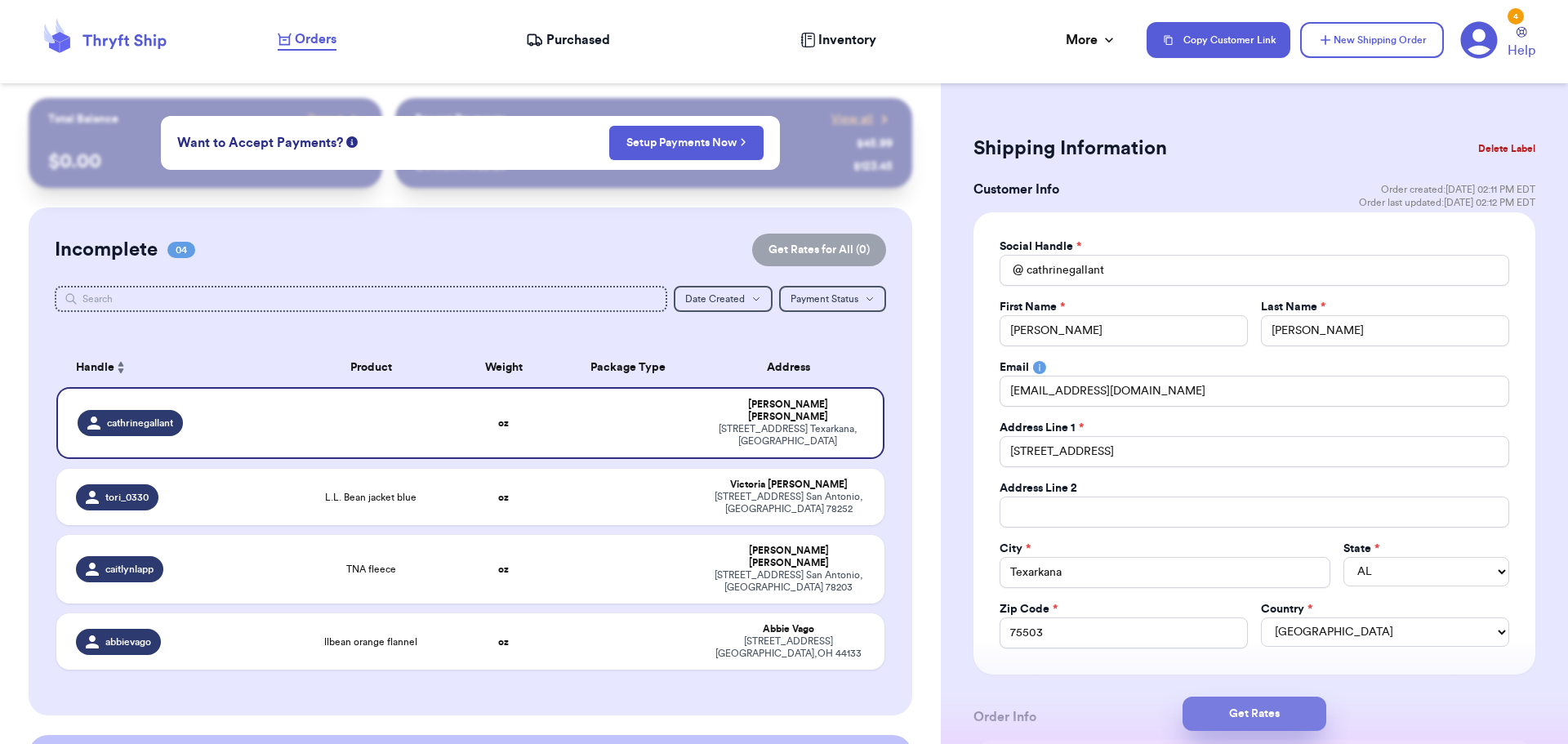
click at [1279, 707] on button "Get Rates" at bounding box center [1254, 714] width 143 height 34
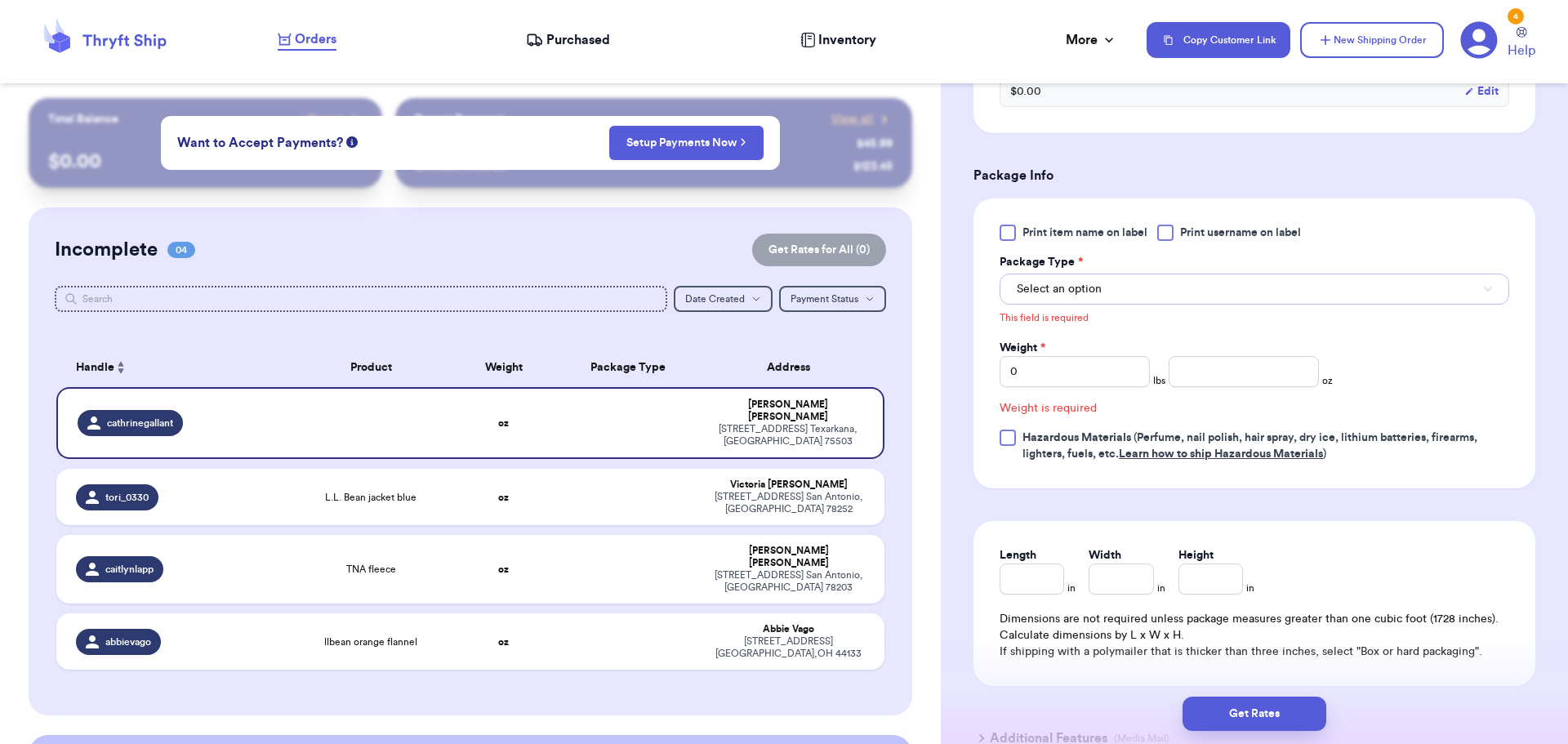
click at [1132, 282] on button "Select an option" at bounding box center [1254, 289] width 509 height 31
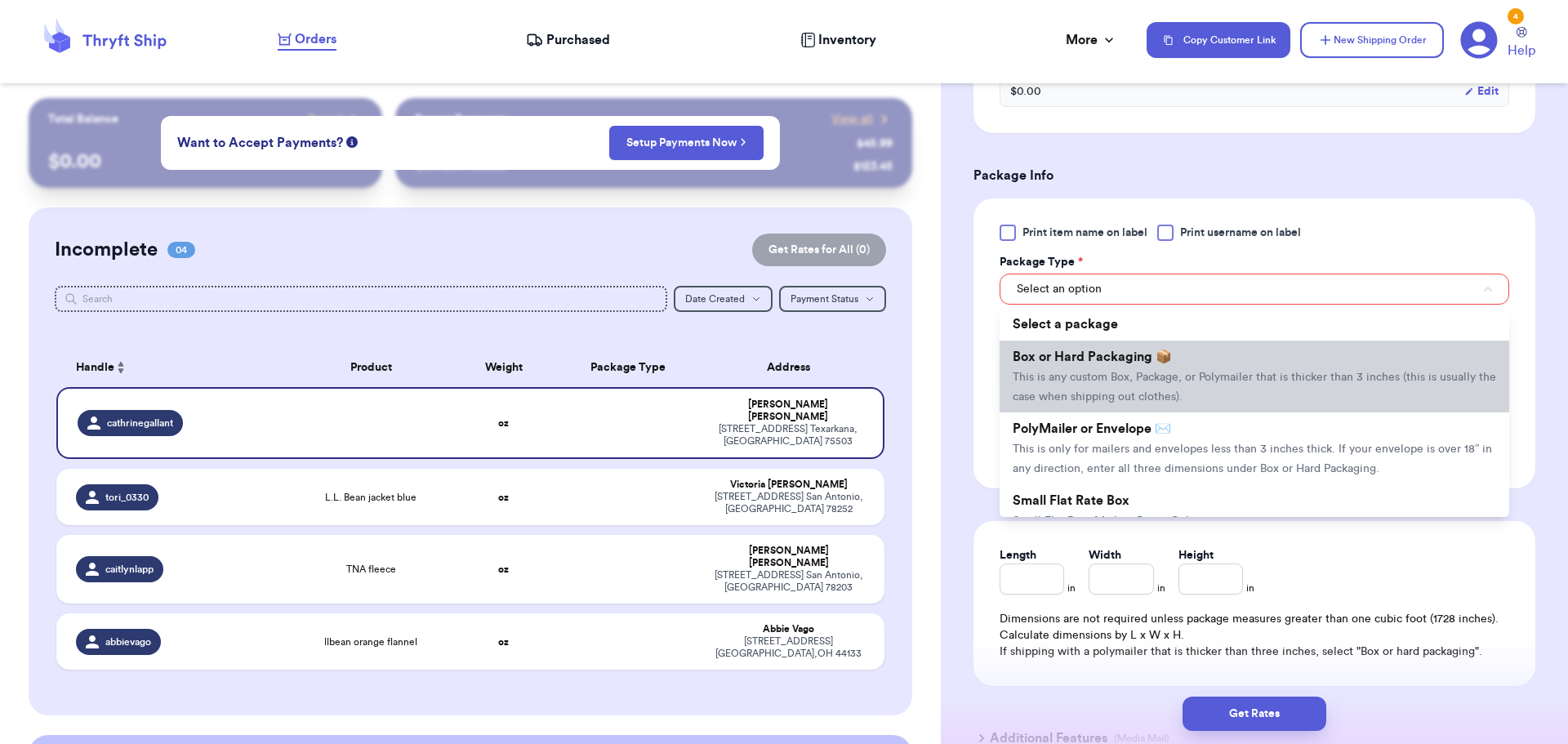
click at [1110, 374] on span "This is any custom Box, Package, or Polymailer that is thicker than 3 inches (t…" at bounding box center [1254, 388] width 483 height 31
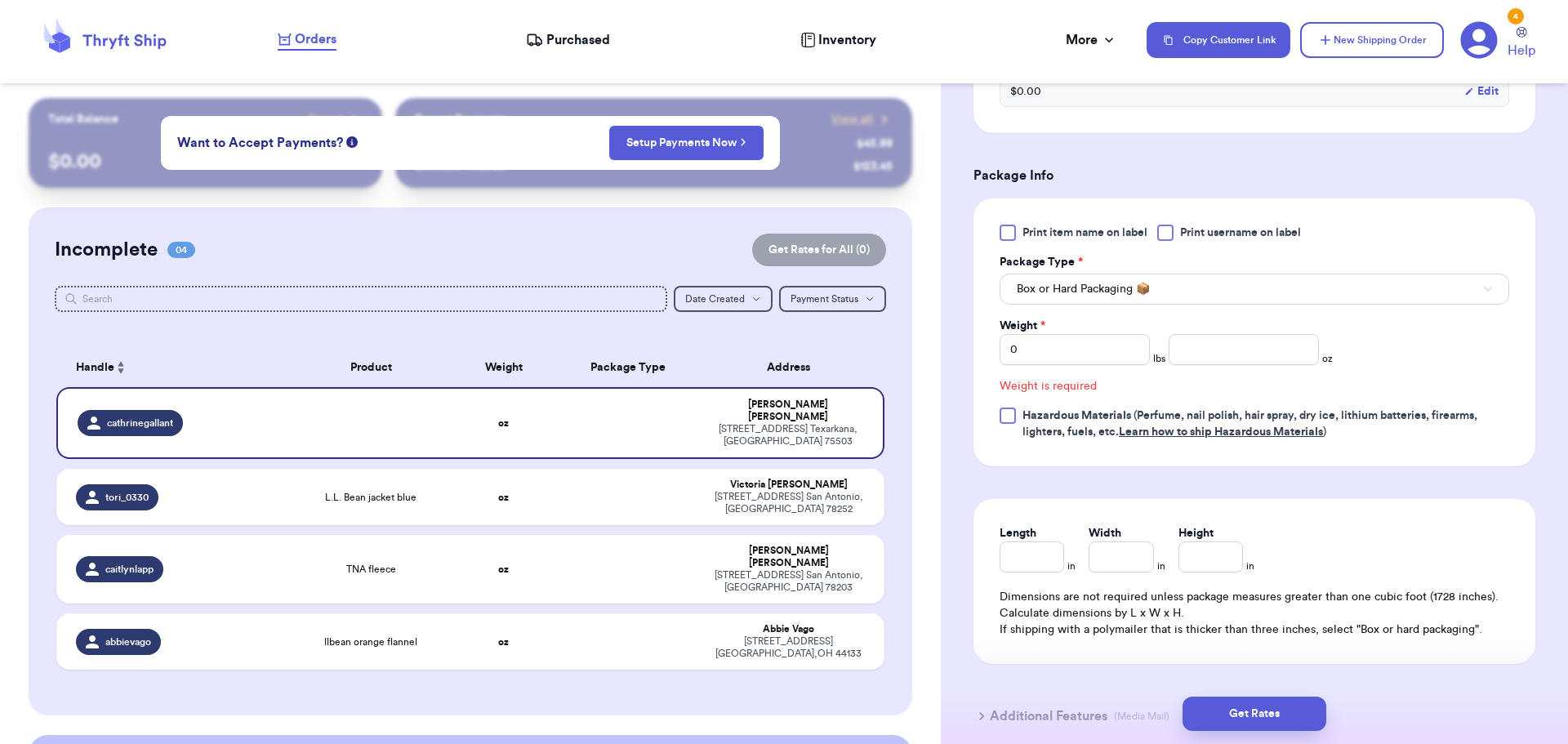
scroll to position [598, 0]
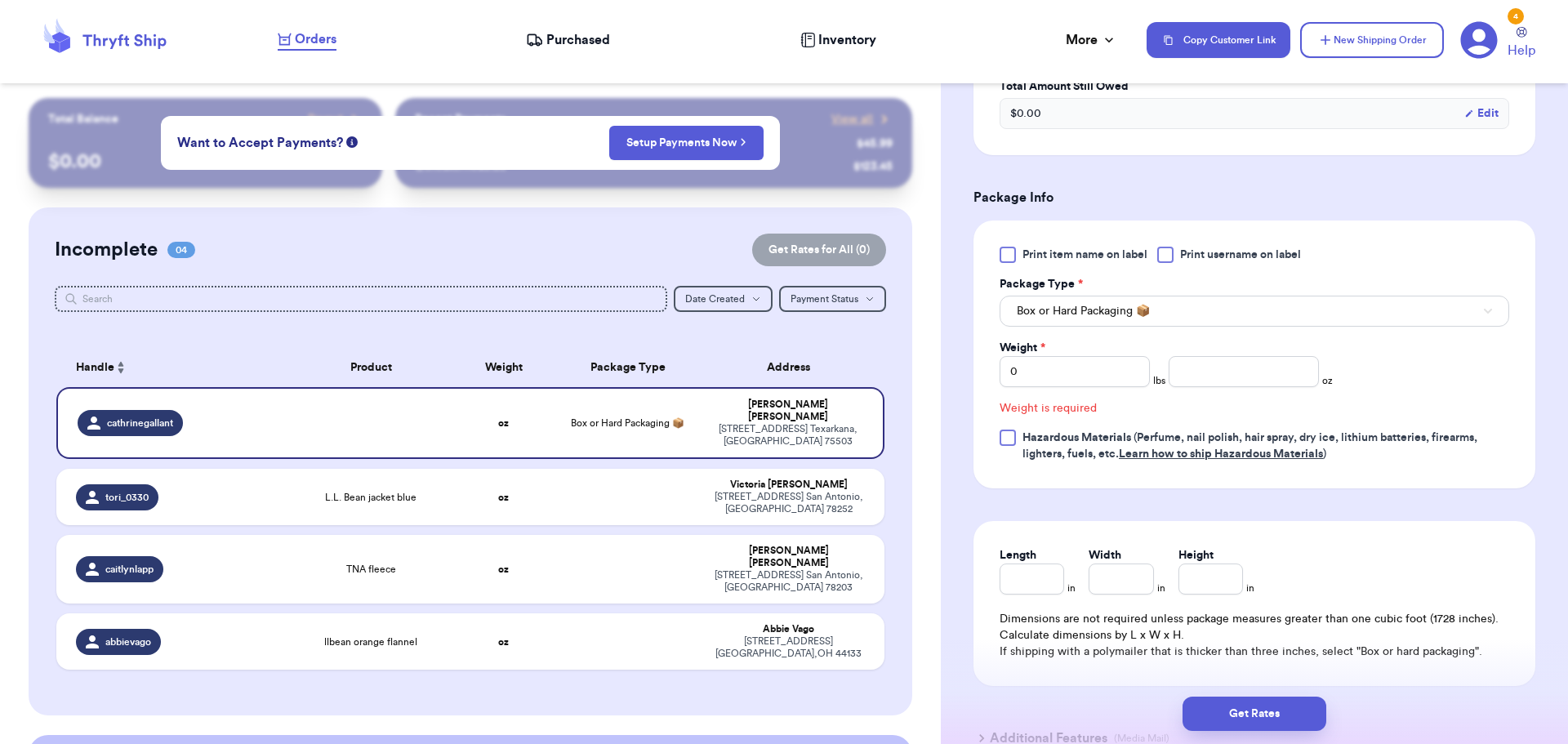
click at [1126, 328] on div "Print item name on label Print username on label Package Type * Box or Hard Pac…" at bounding box center [1254, 355] width 509 height 216
click at [1133, 319] on button "Box or Hard Packaging 📦" at bounding box center [1254, 311] width 509 height 31
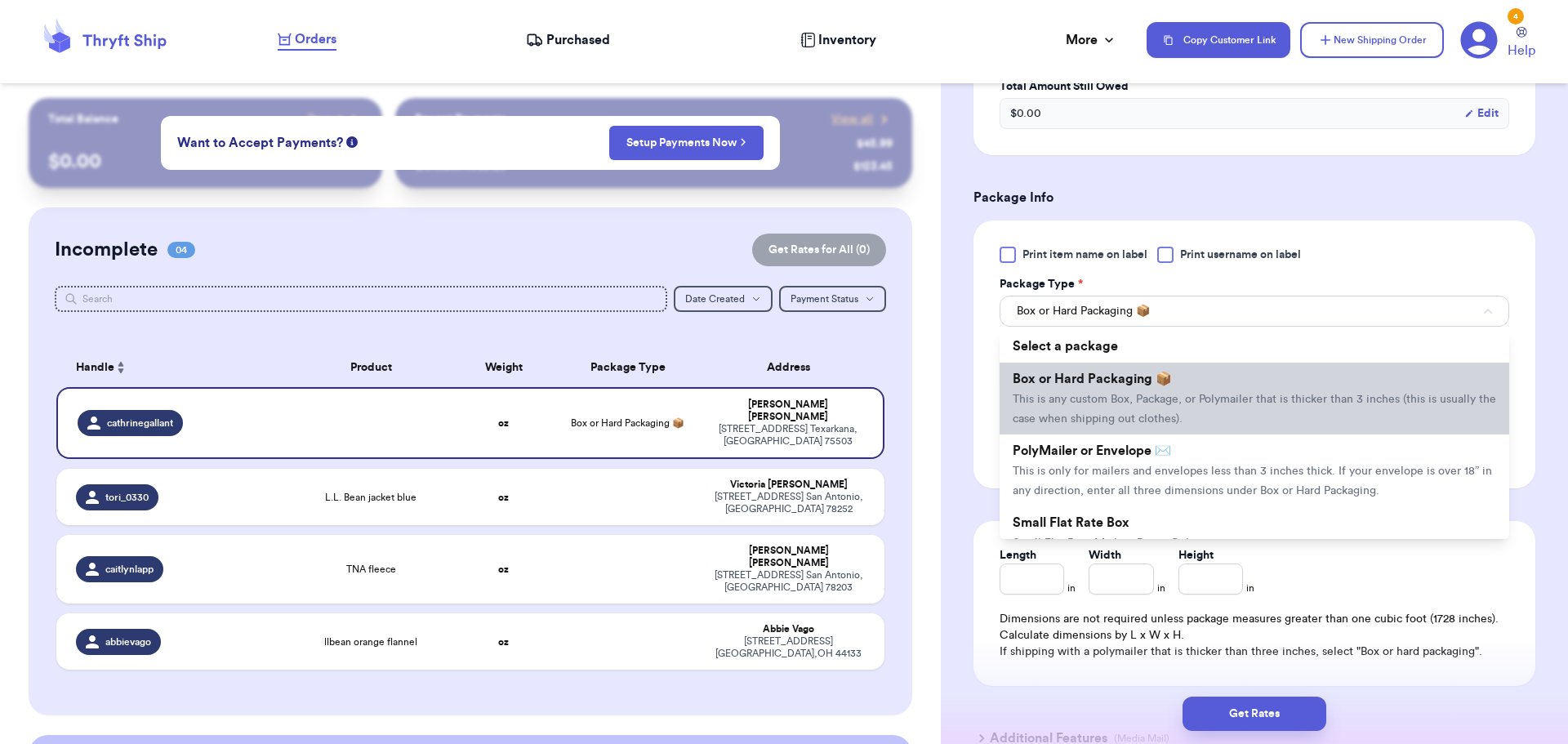
click at [1263, 429] on li "Box or Hard Packaging 📦 This is any custom Box, Package, or Polymailer that is …" at bounding box center [1254, 398] width 509 height 72
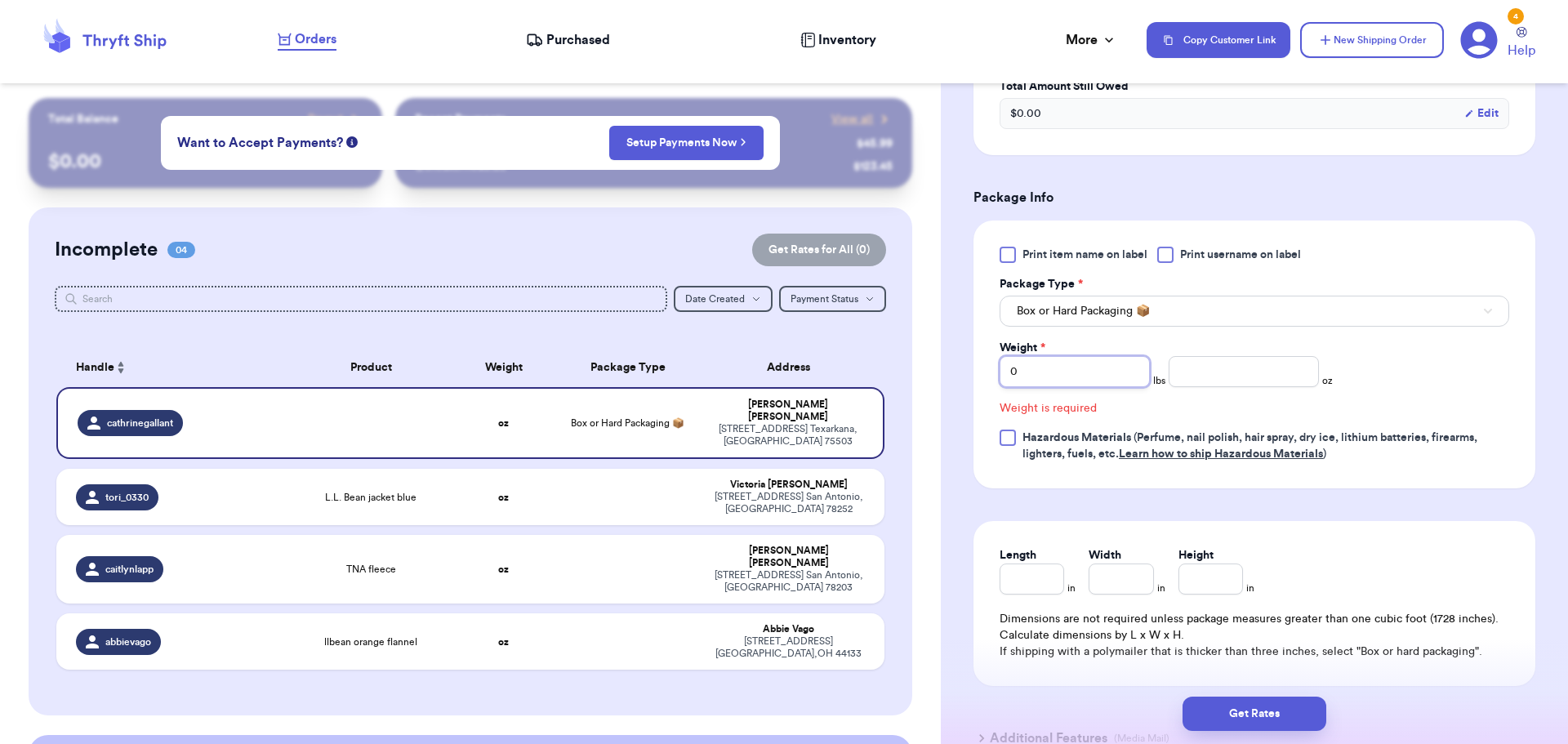
drag, startPoint x: 1053, startPoint y: 376, endPoint x: 1009, endPoint y: 376, distance: 44.0
click at [1009, 376] on input "0" at bounding box center [1074, 372] width 150 height 31
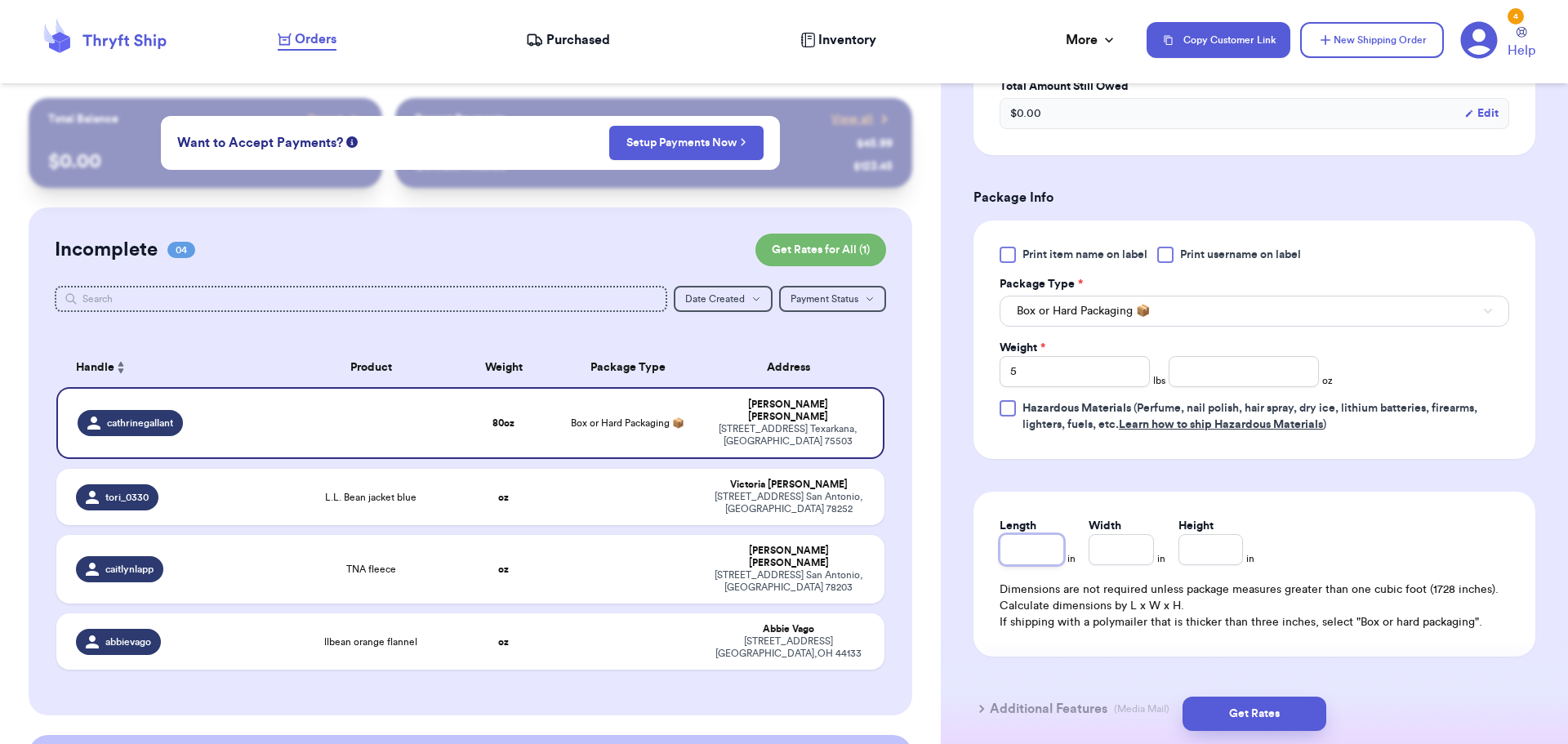
click at [1026, 551] on input "Length" at bounding box center [1032, 550] width 64 height 31
click at [1106, 555] on input "5" at bounding box center [1121, 550] width 64 height 31
click at [1200, 707] on button "Get Rates" at bounding box center [1254, 714] width 143 height 34
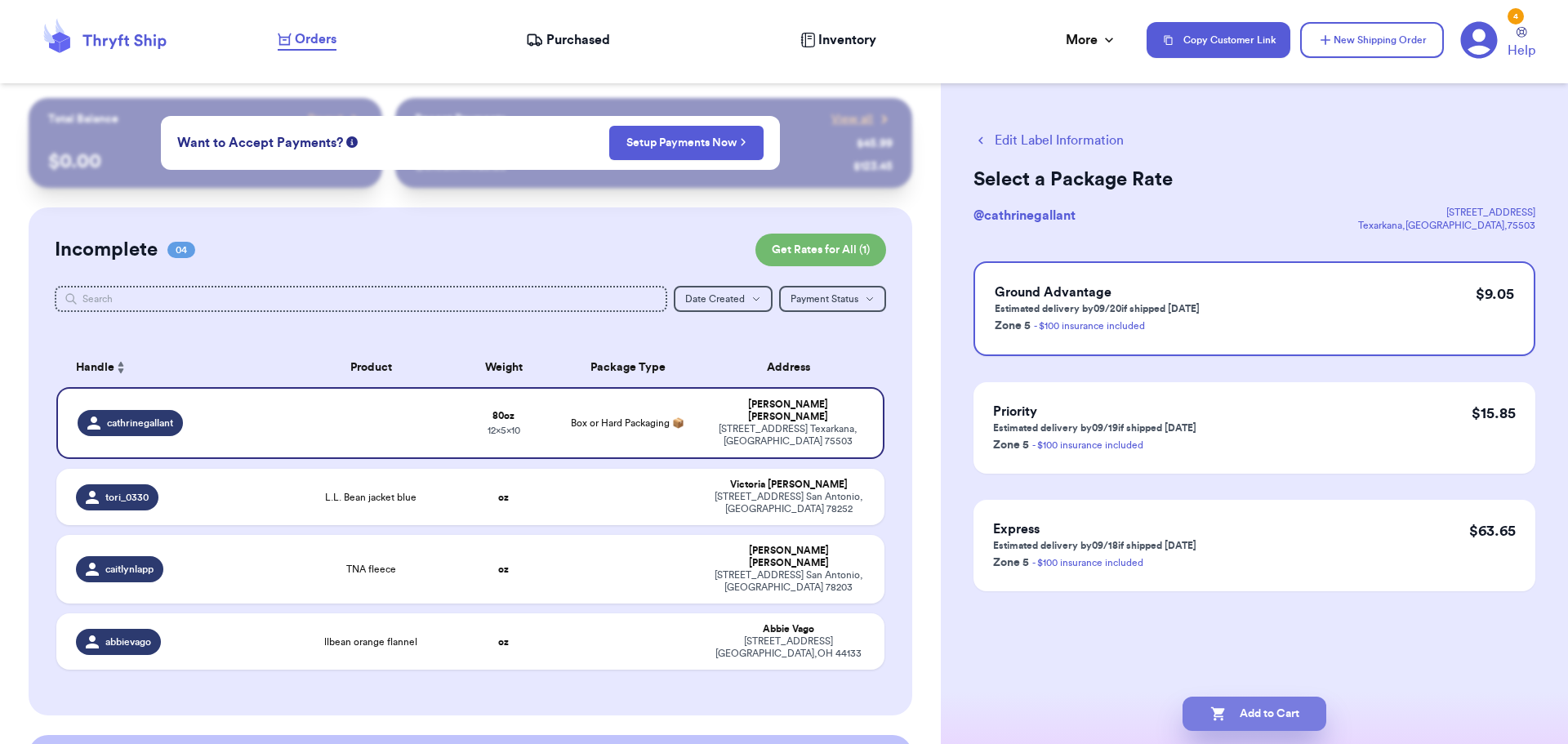
click at [1198, 721] on button "Add to Cart" at bounding box center [1254, 714] width 143 height 34
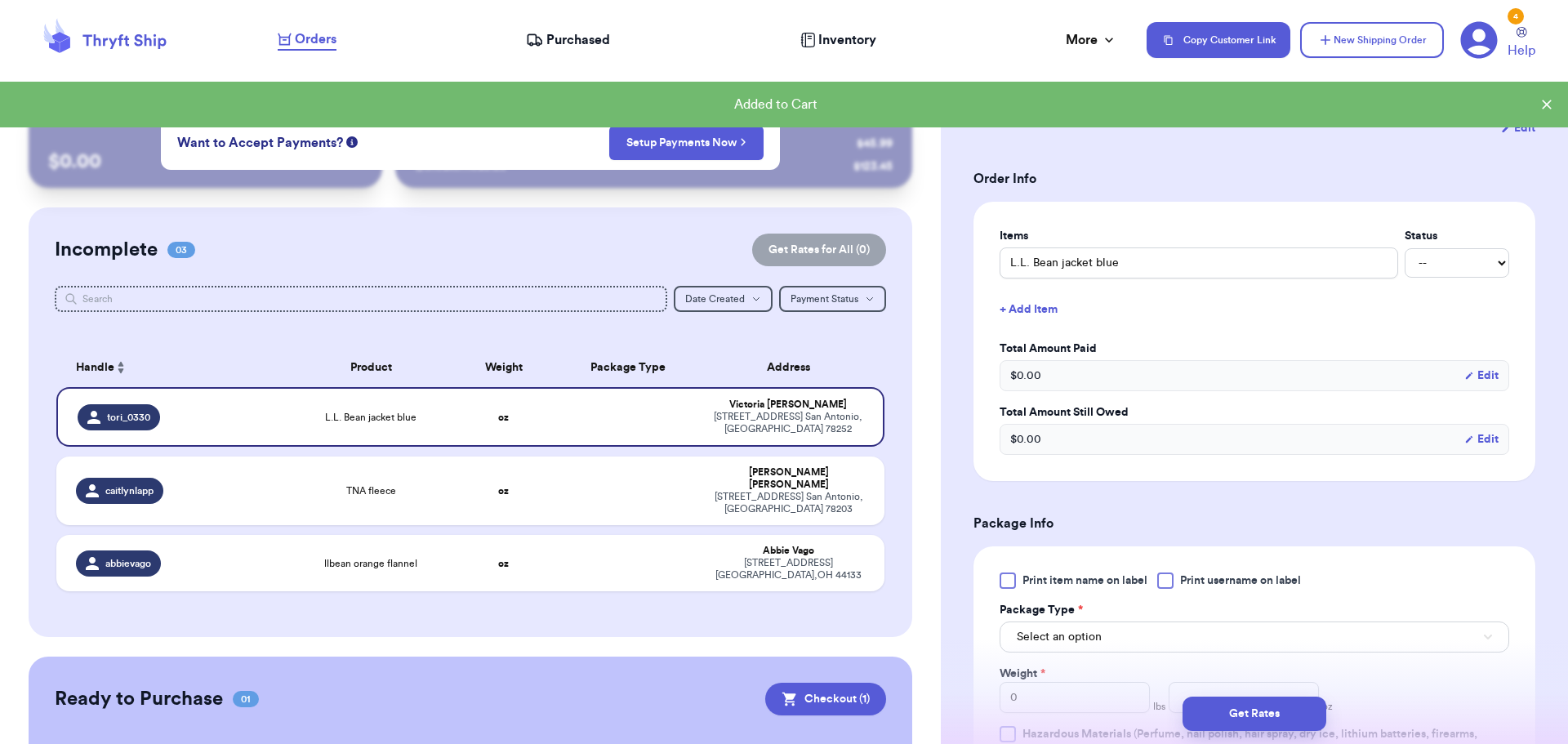
scroll to position [545, 0]
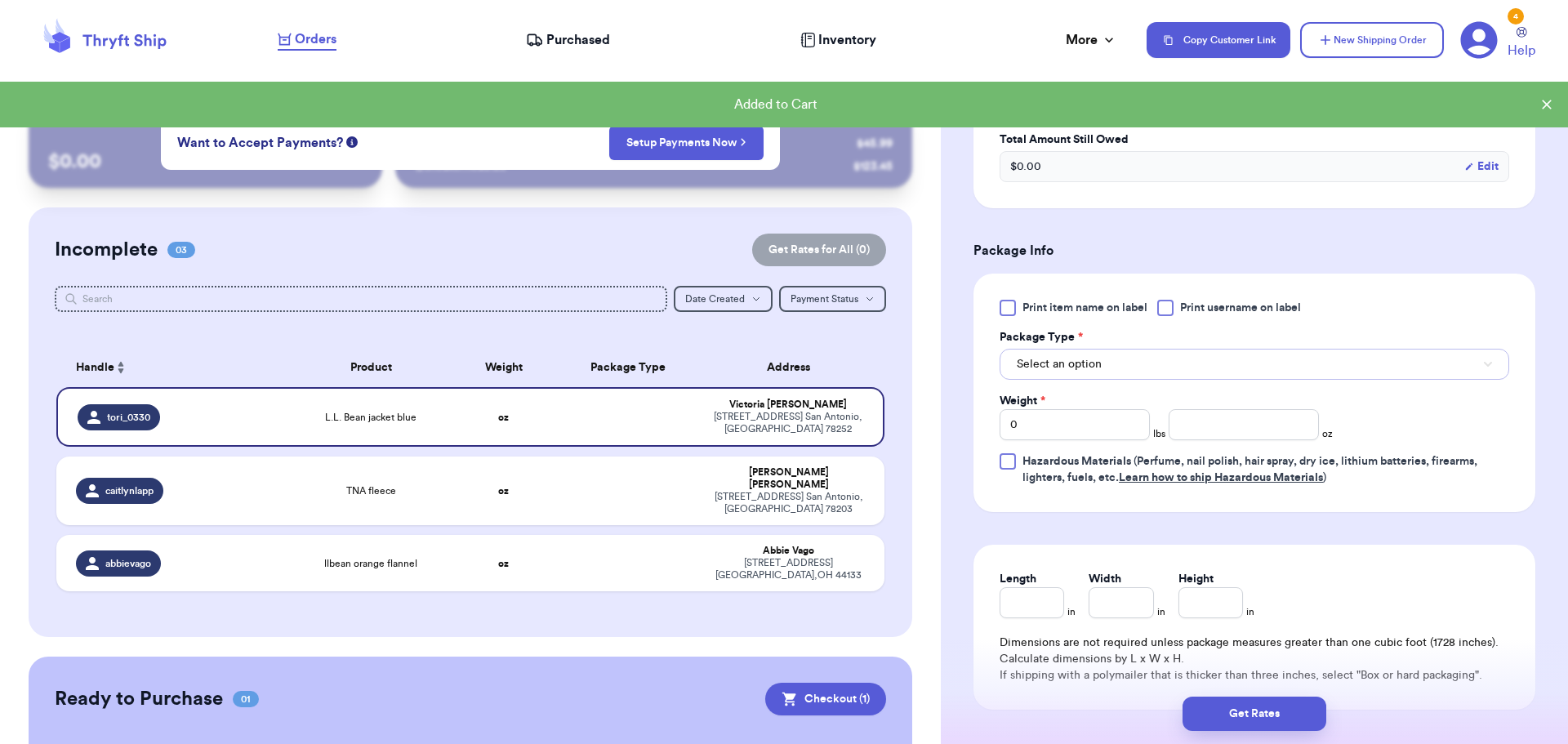
click at [1213, 370] on button "Select an option" at bounding box center [1254, 364] width 509 height 31
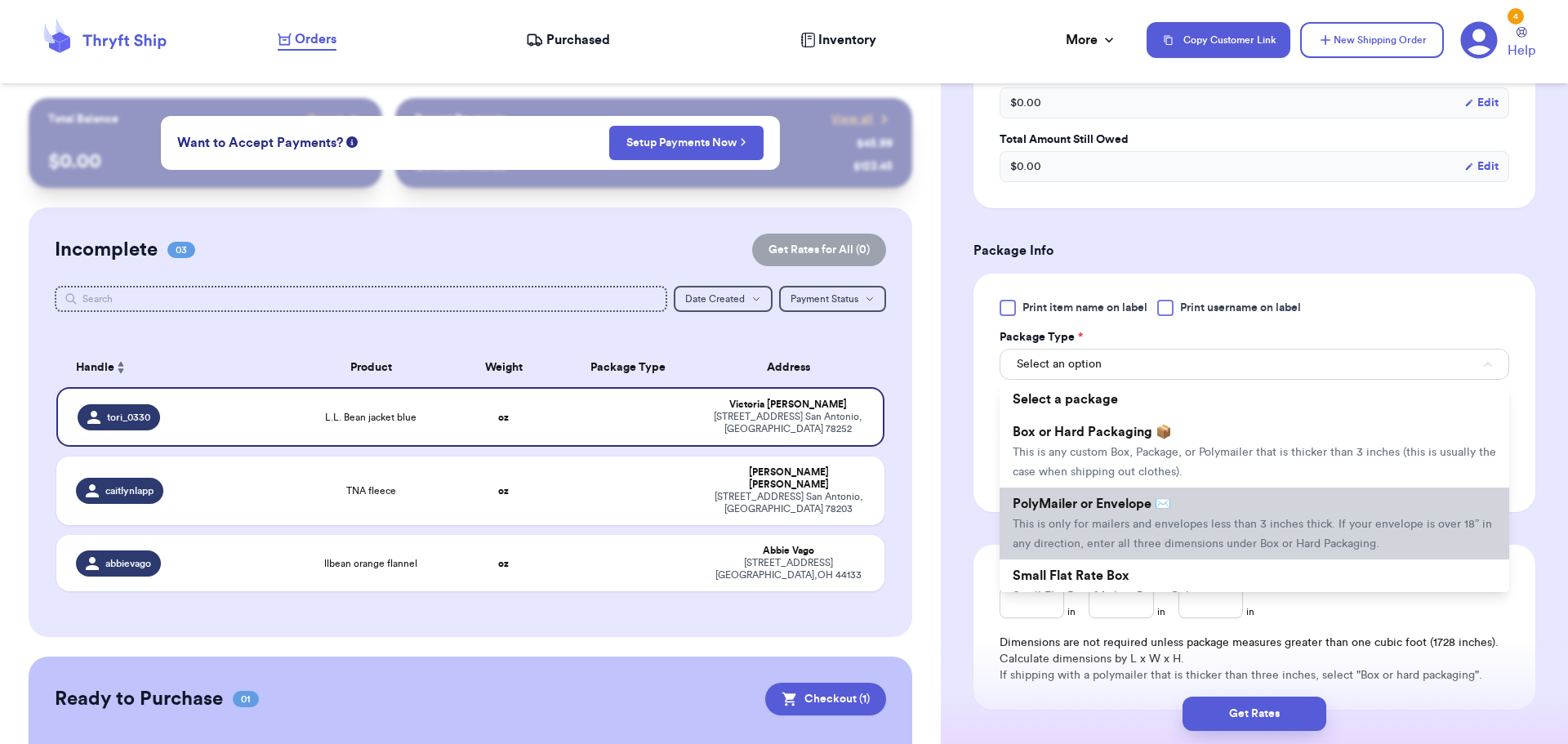
click at [1194, 513] on li "PolyMailer or Envelope ✉️ This is only for mailers and envelopes less than 3 in…" at bounding box center [1254, 523] width 509 height 72
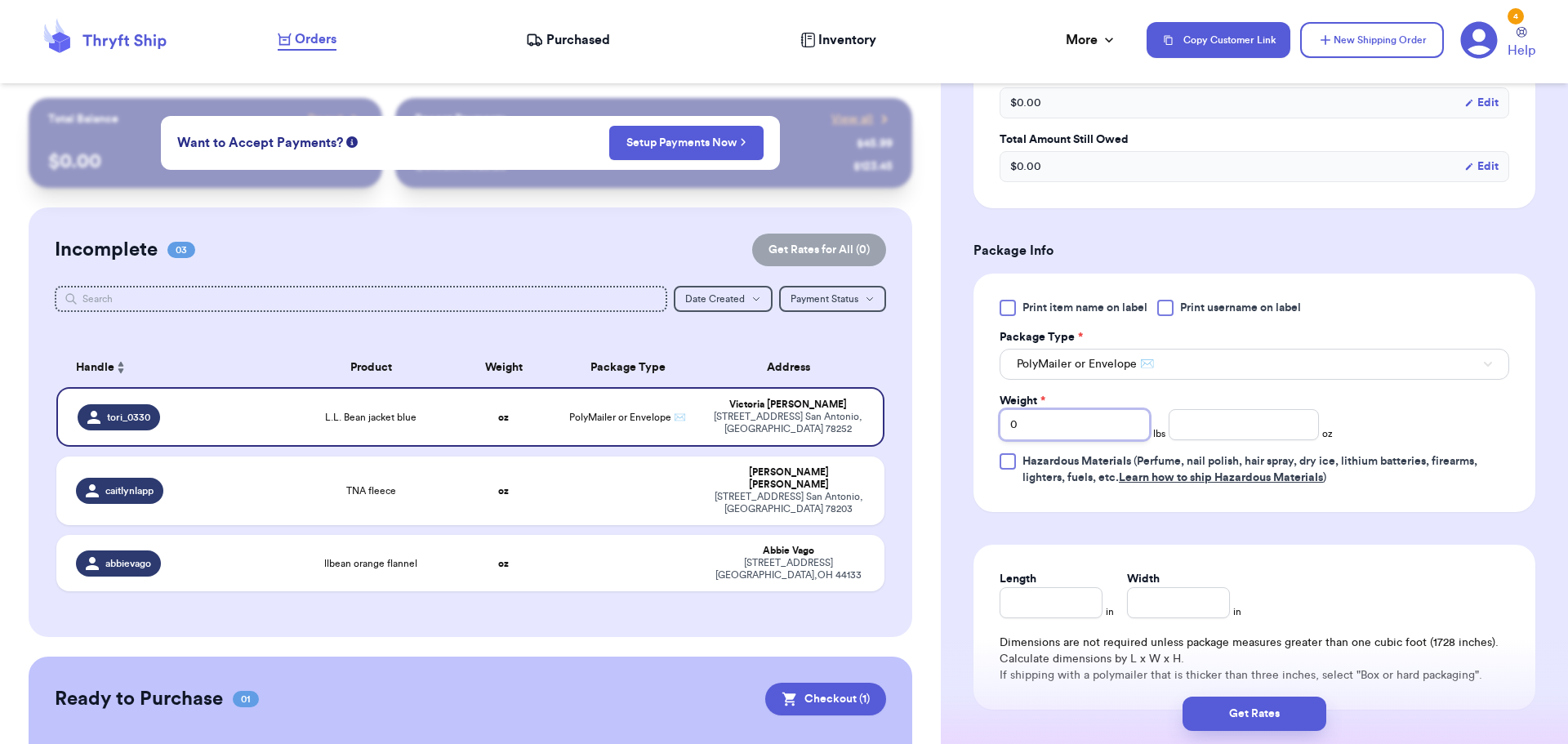
click at [1078, 418] on input "0" at bounding box center [1074, 425] width 150 height 31
click at [1257, 716] on button "Get Rates" at bounding box center [1254, 714] width 143 height 34
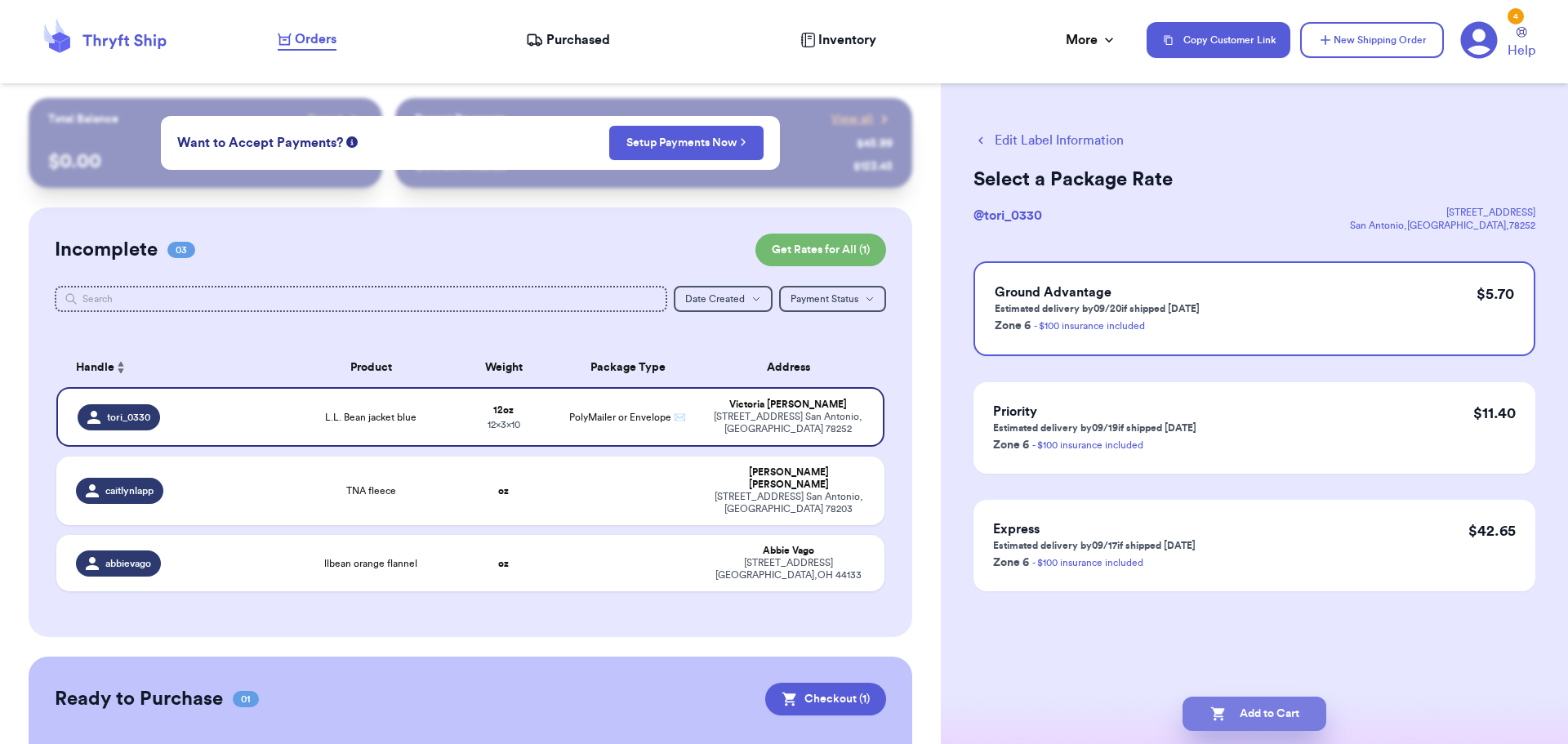
click at [1257, 713] on button "Add to Cart" at bounding box center [1254, 714] width 143 height 34
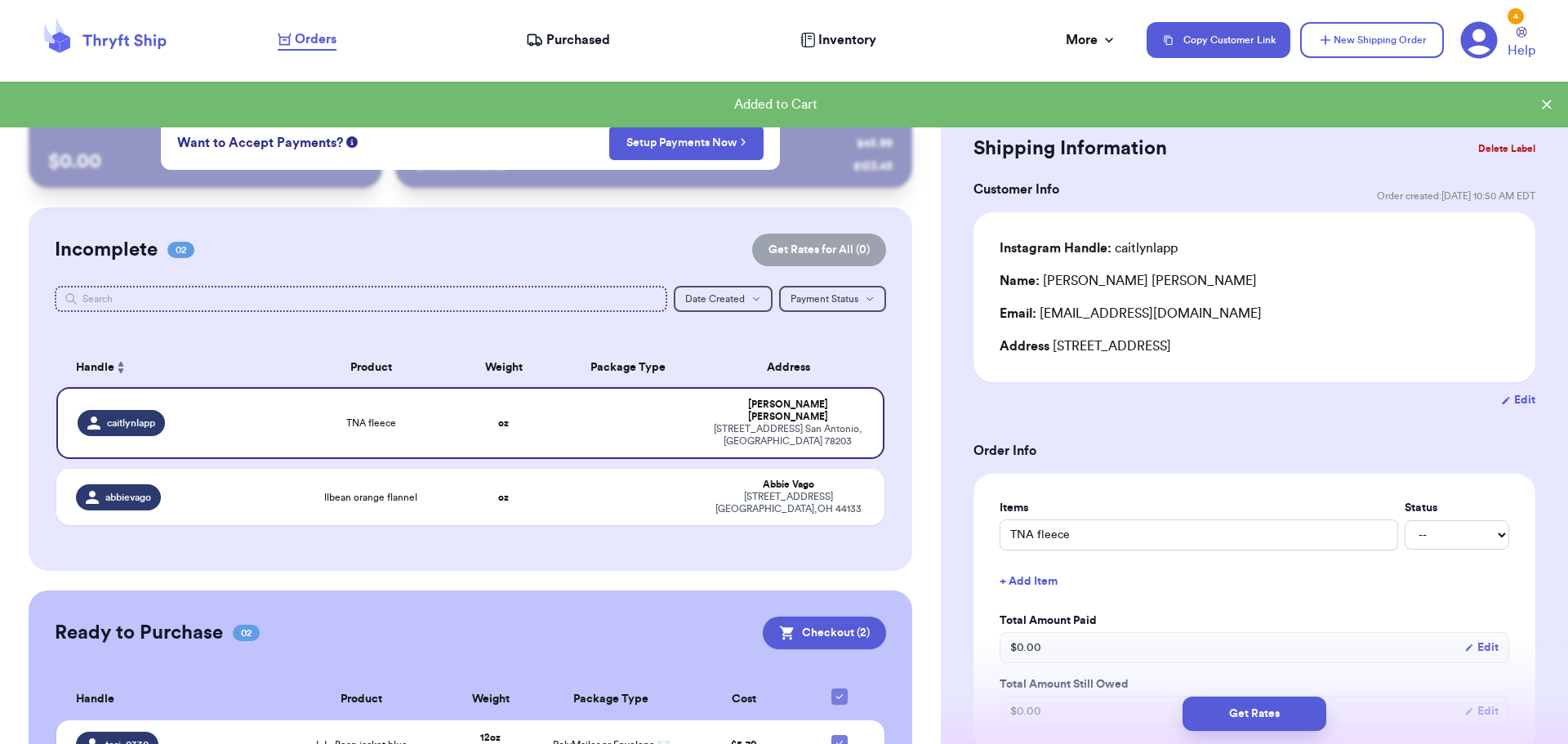
scroll to position [409, 0]
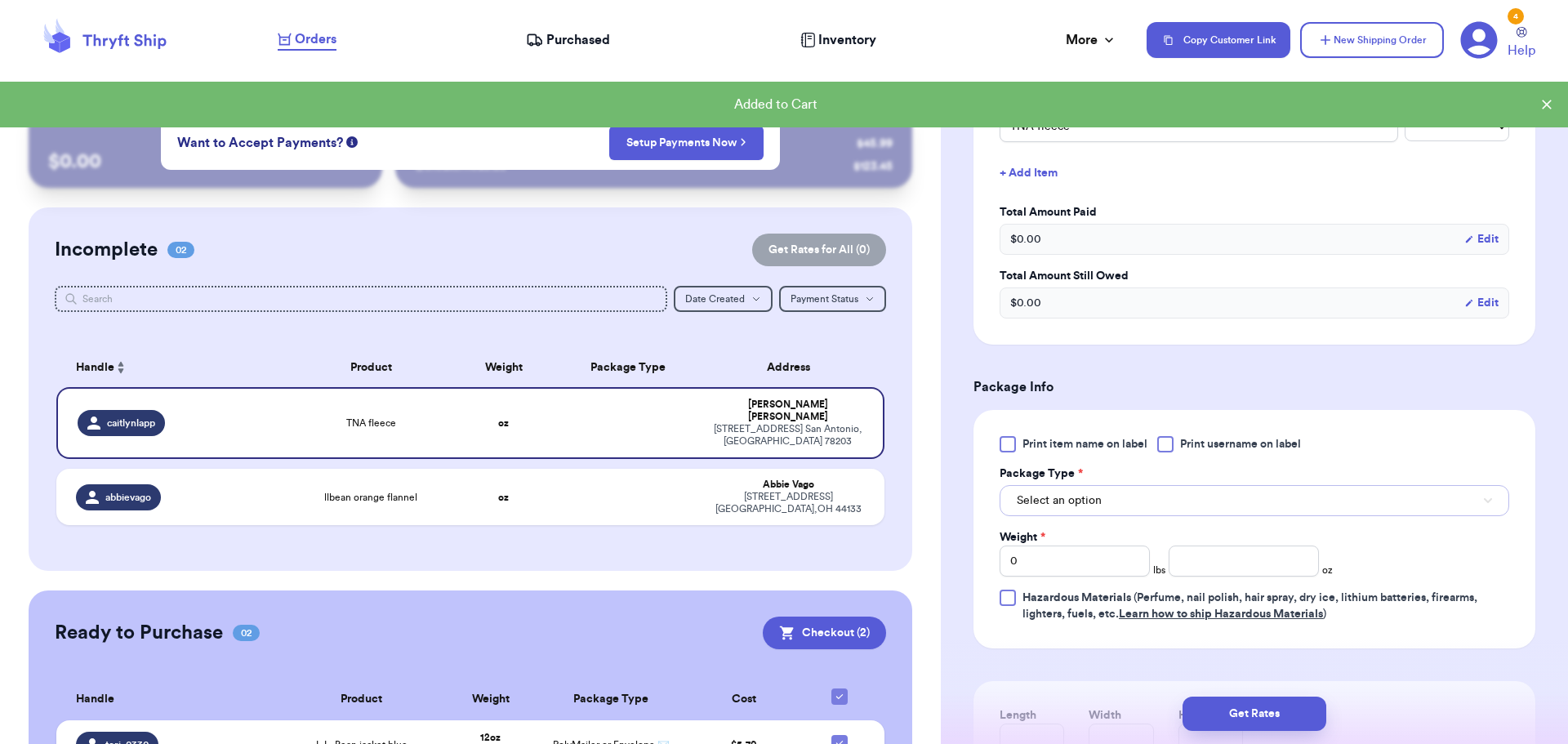
click at [1142, 498] on button "Select an option" at bounding box center [1254, 501] width 509 height 31
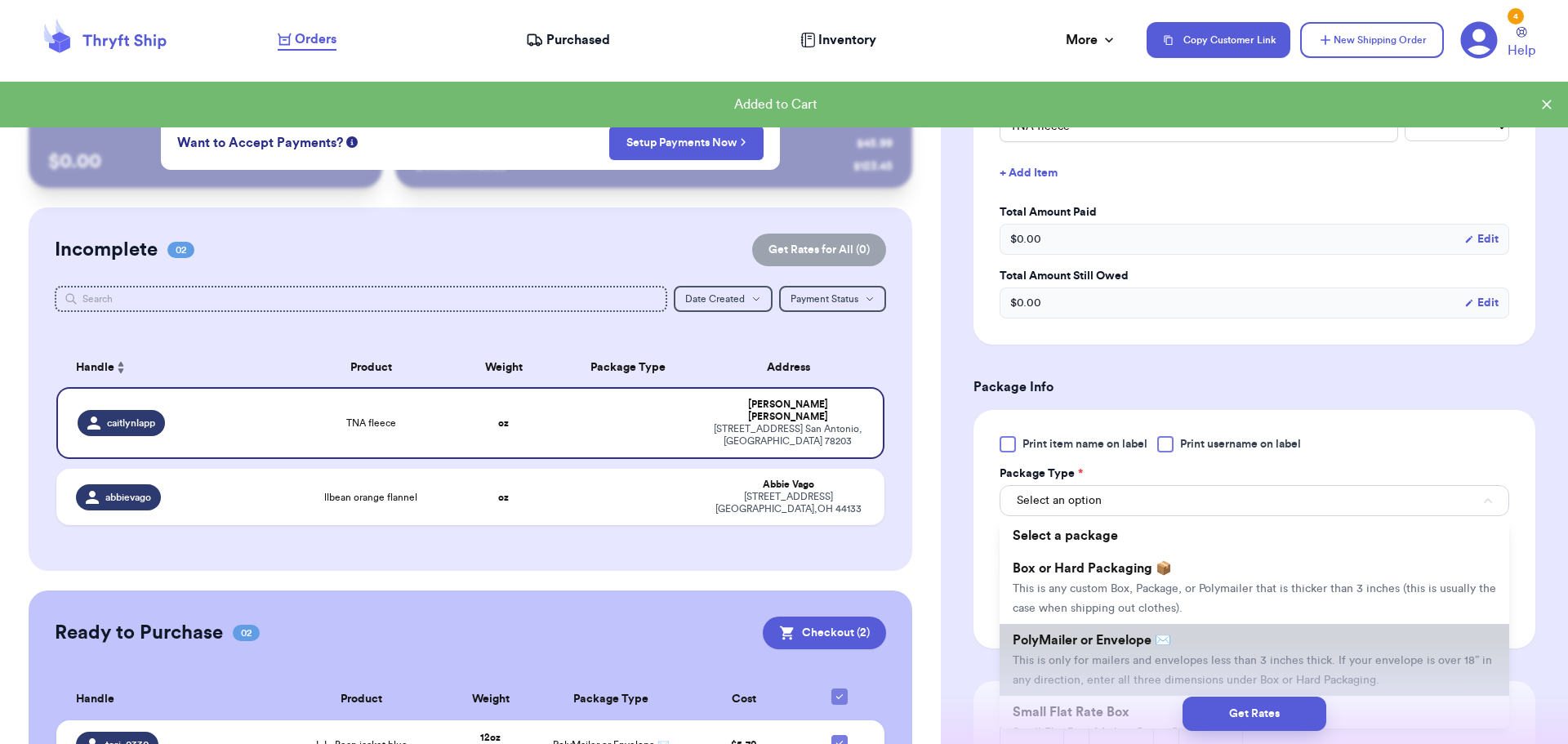
click at [1173, 662] on span "This is only for mailers and envelopes less than 3 inches thick. If your envelo…" at bounding box center [1252, 671] width 480 height 31
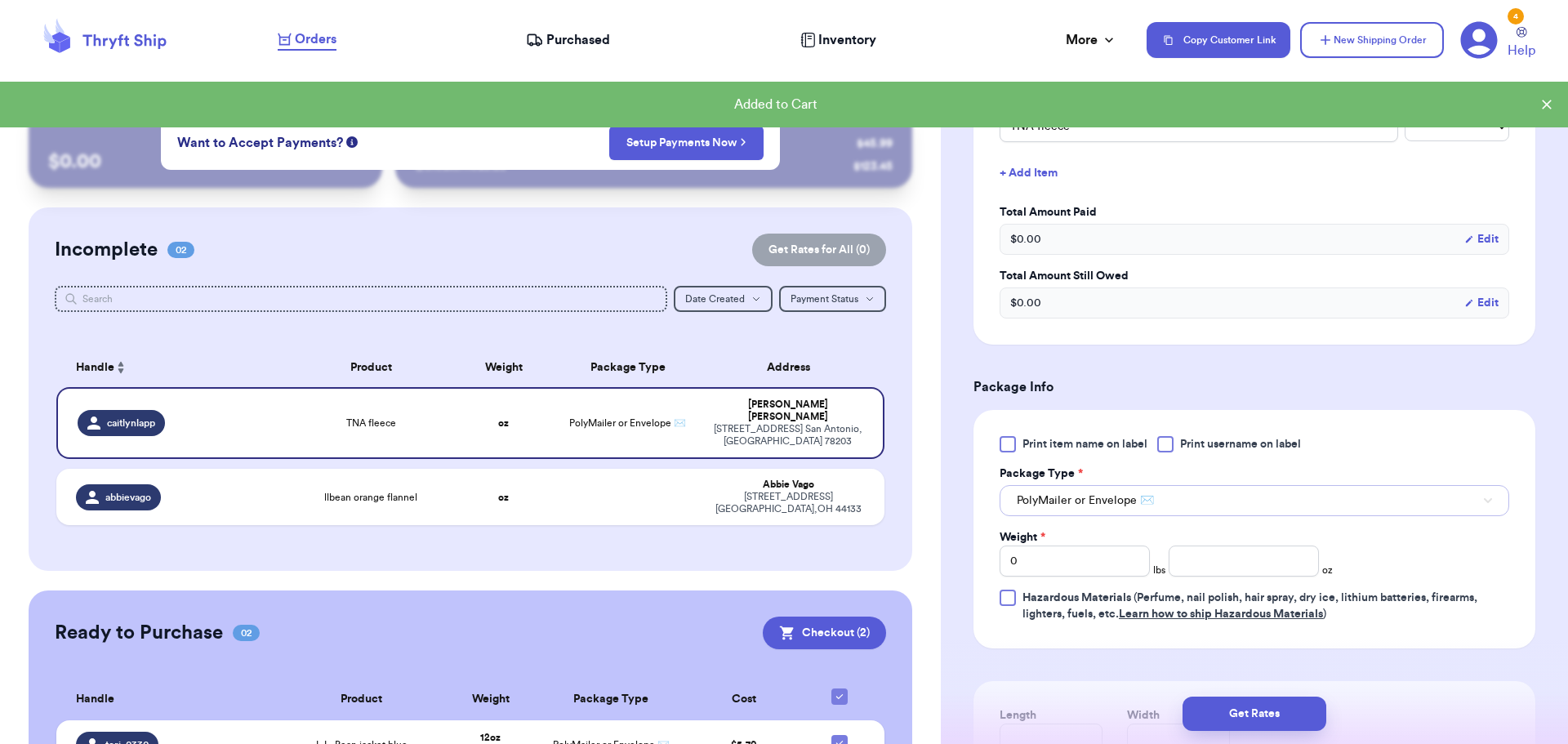
click at [1228, 508] on button "PolyMailer or Envelope ✉️" at bounding box center [1254, 501] width 509 height 31
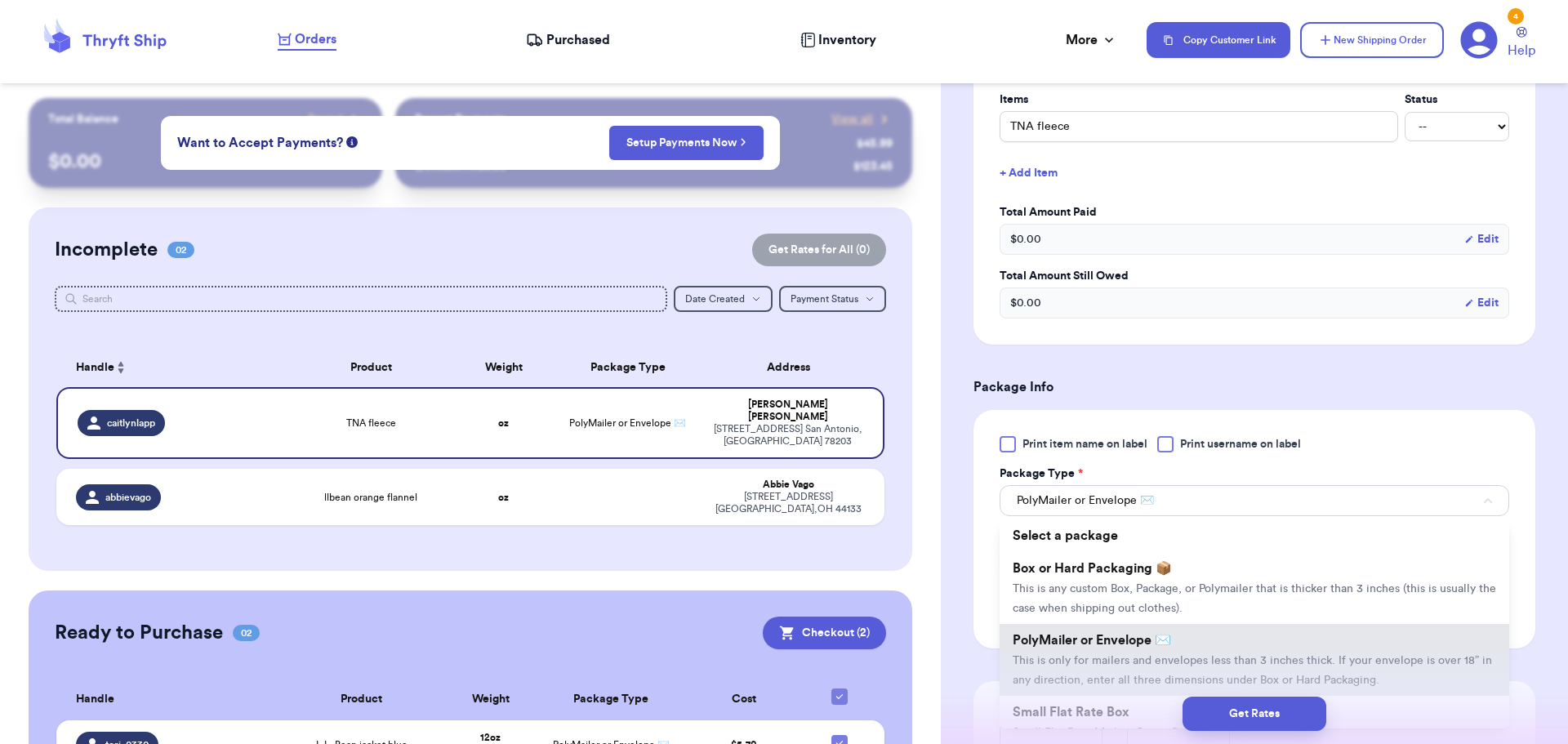
click at [1213, 558] on li "Box or Hard Packaging 📦 This is any custom Box, Package, or Polymailer that is …" at bounding box center [1254, 588] width 509 height 72
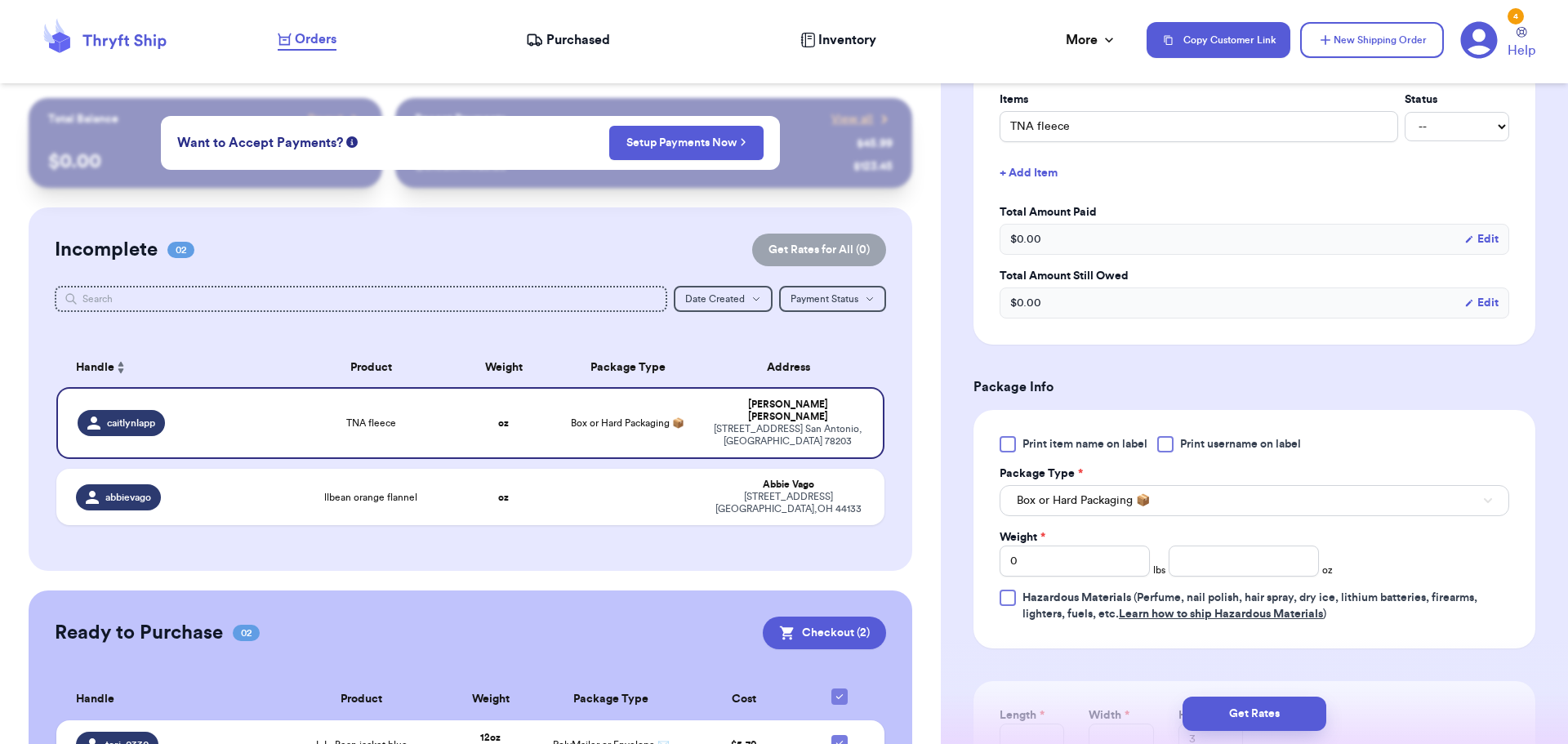
scroll to position [545, 0]
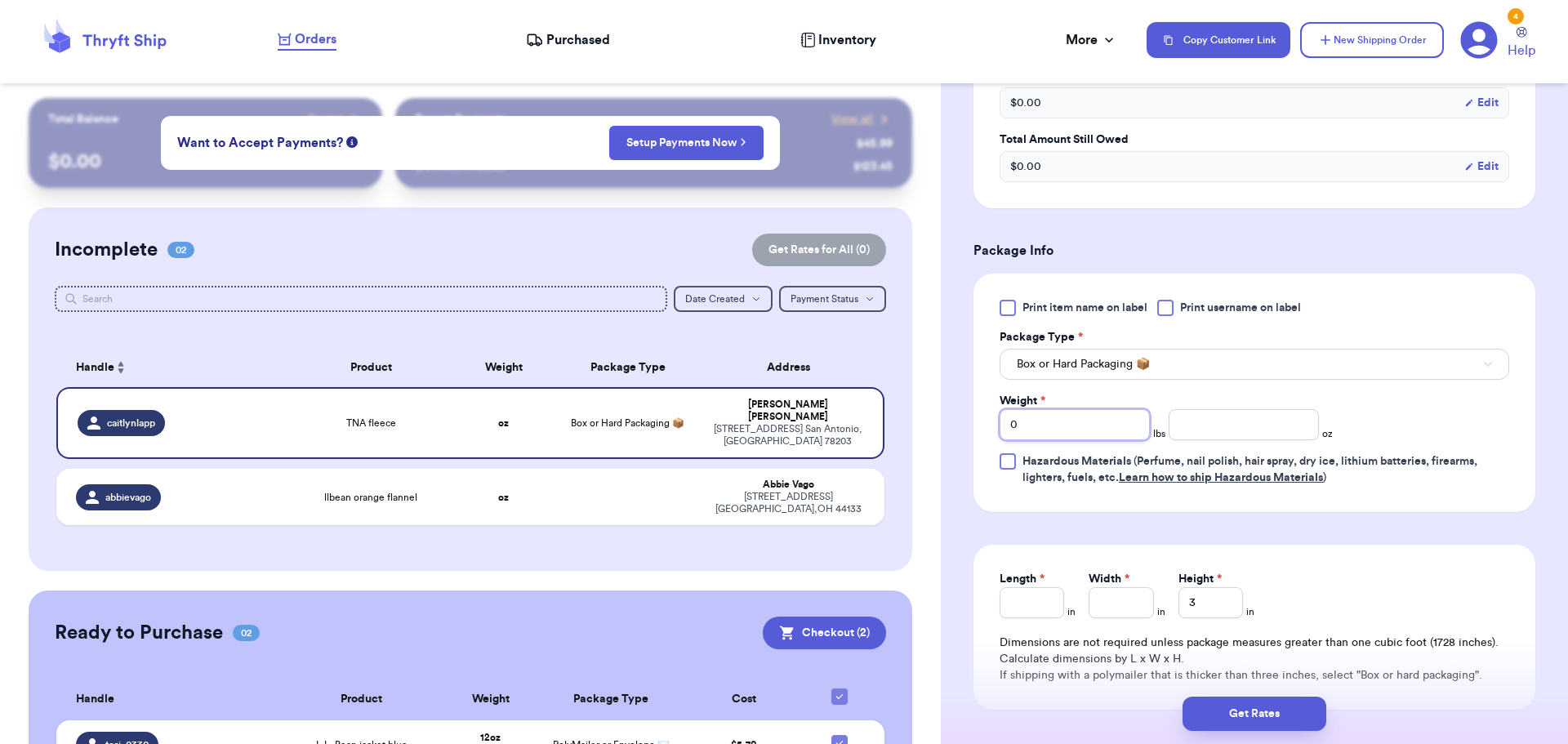
click at [1072, 431] on input "0" at bounding box center [1074, 425] width 150 height 31
click at [1032, 590] on input "Length *" at bounding box center [1032, 603] width 64 height 31
click at [1299, 726] on button "Get Rates" at bounding box center [1254, 714] width 143 height 34
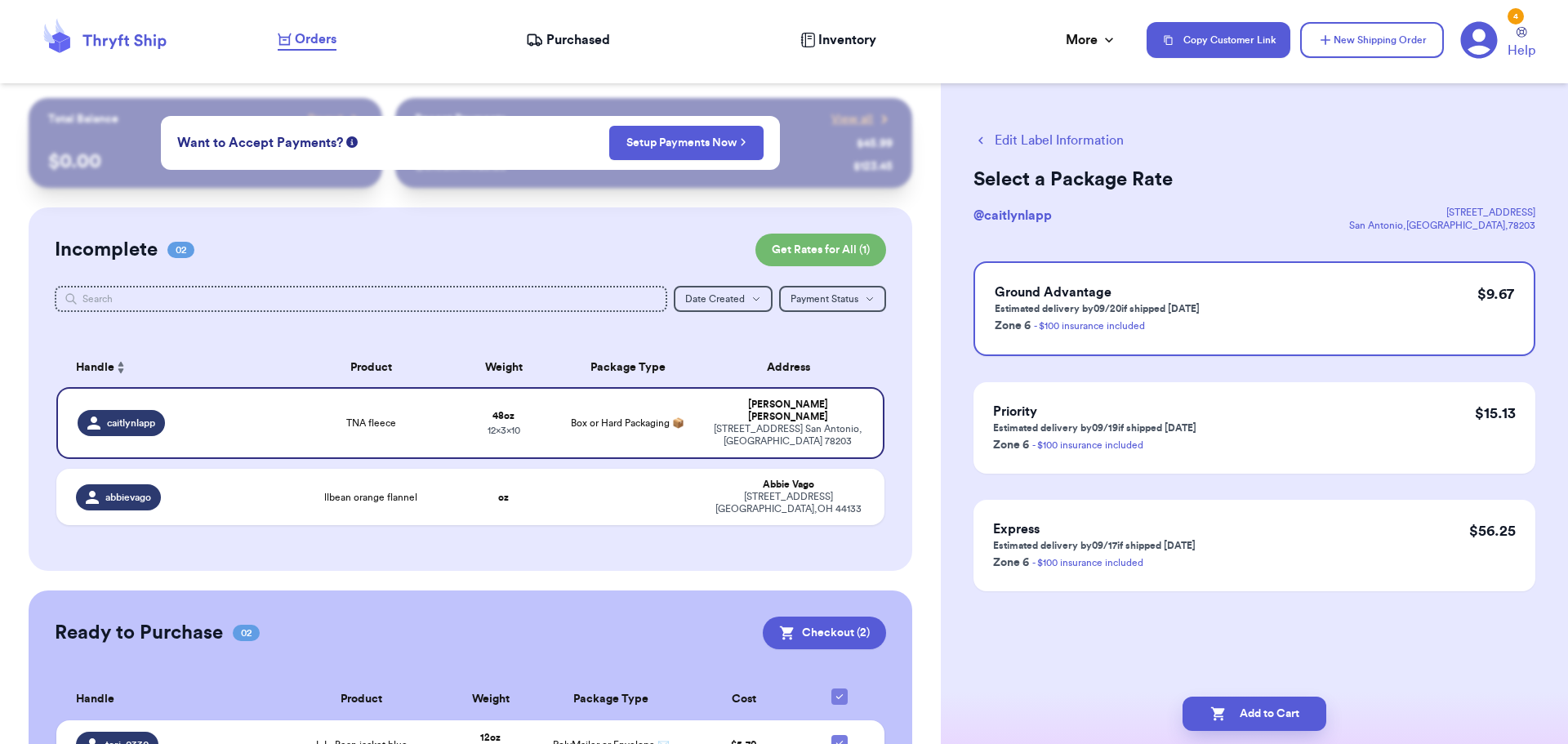
scroll to position [0, 0]
click at [997, 136] on button "Edit Label Information" at bounding box center [1048, 140] width 150 height 20
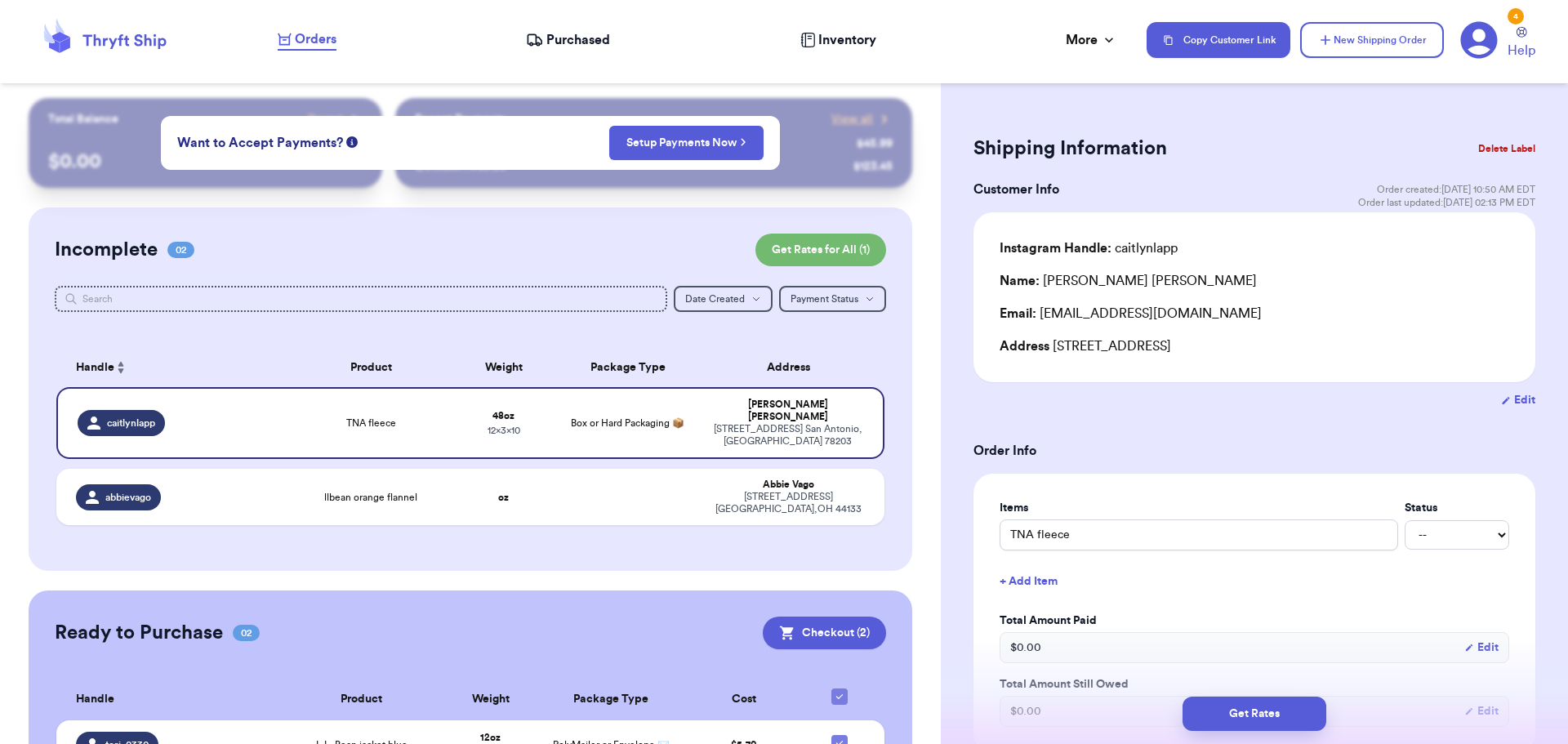
scroll to position [409, 0]
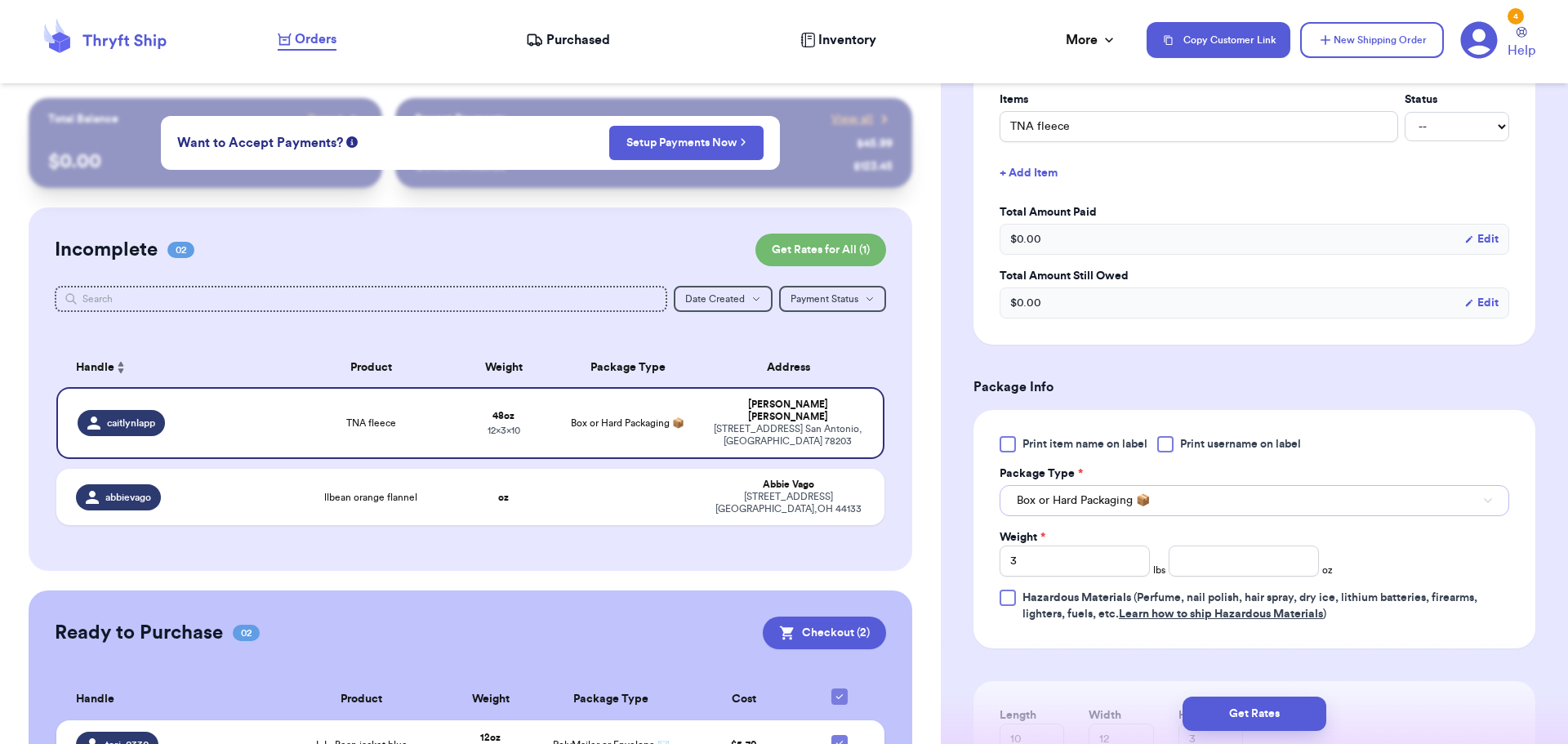
click at [1126, 501] on span "Box or Hard Packaging 📦" at bounding box center [1083, 501] width 133 height 17
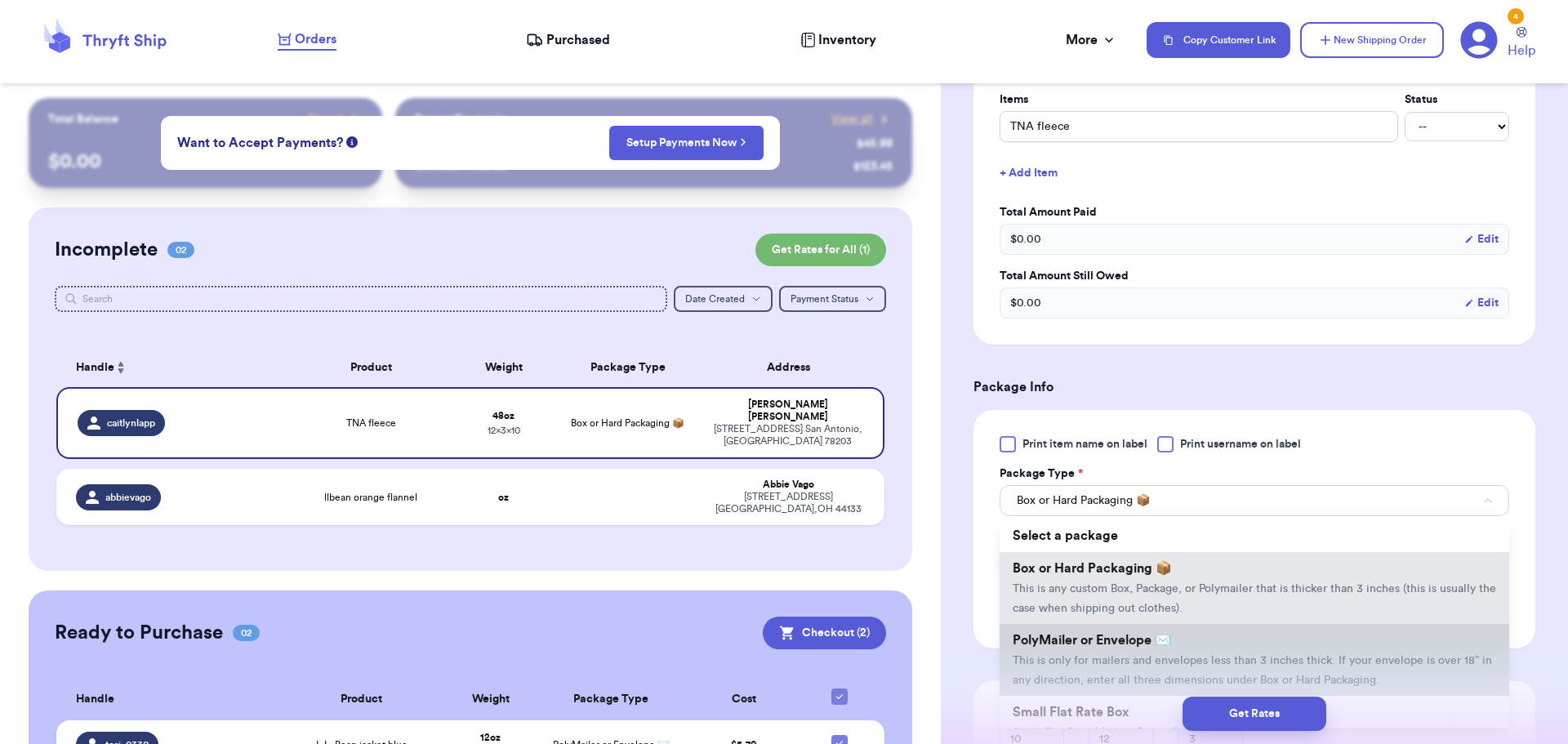
click at [1136, 656] on span "This is only for mailers and envelopes less than 3 inches thick. If your envelo…" at bounding box center [1252, 671] width 480 height 31
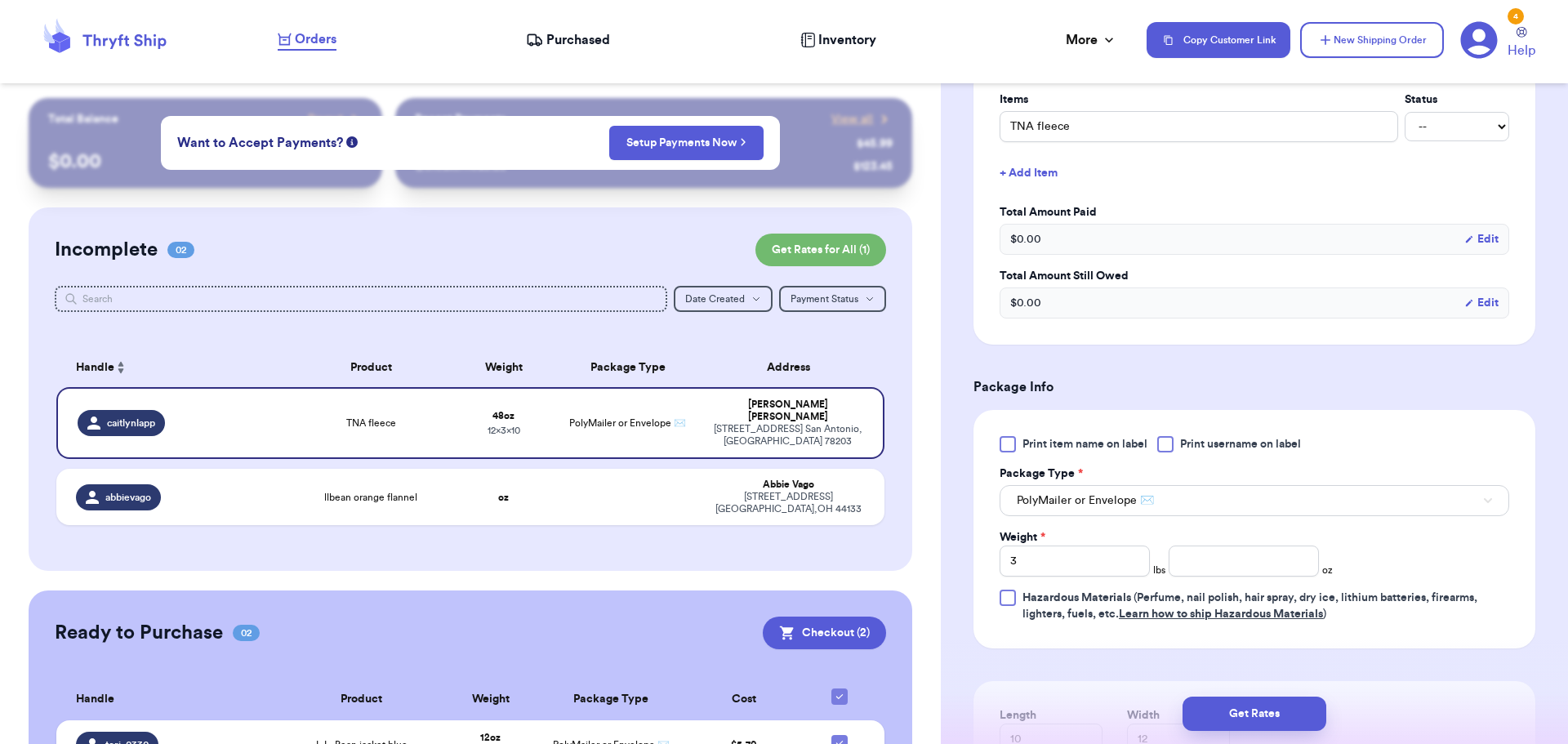
scroll to position [710, 0]
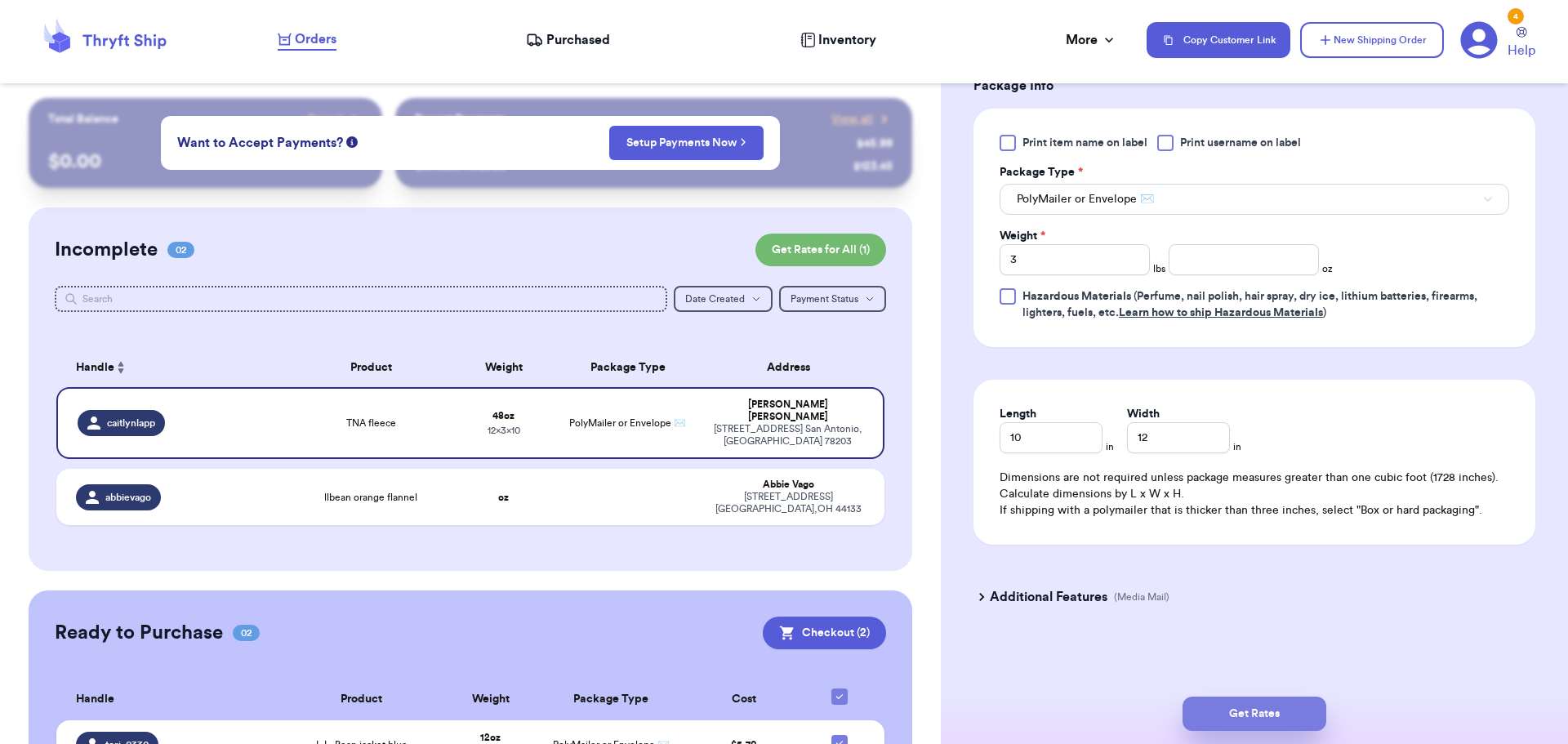
click at [1270, 701] on button "Get Rates" at bounding box center [1254, 714] width 143 height 34
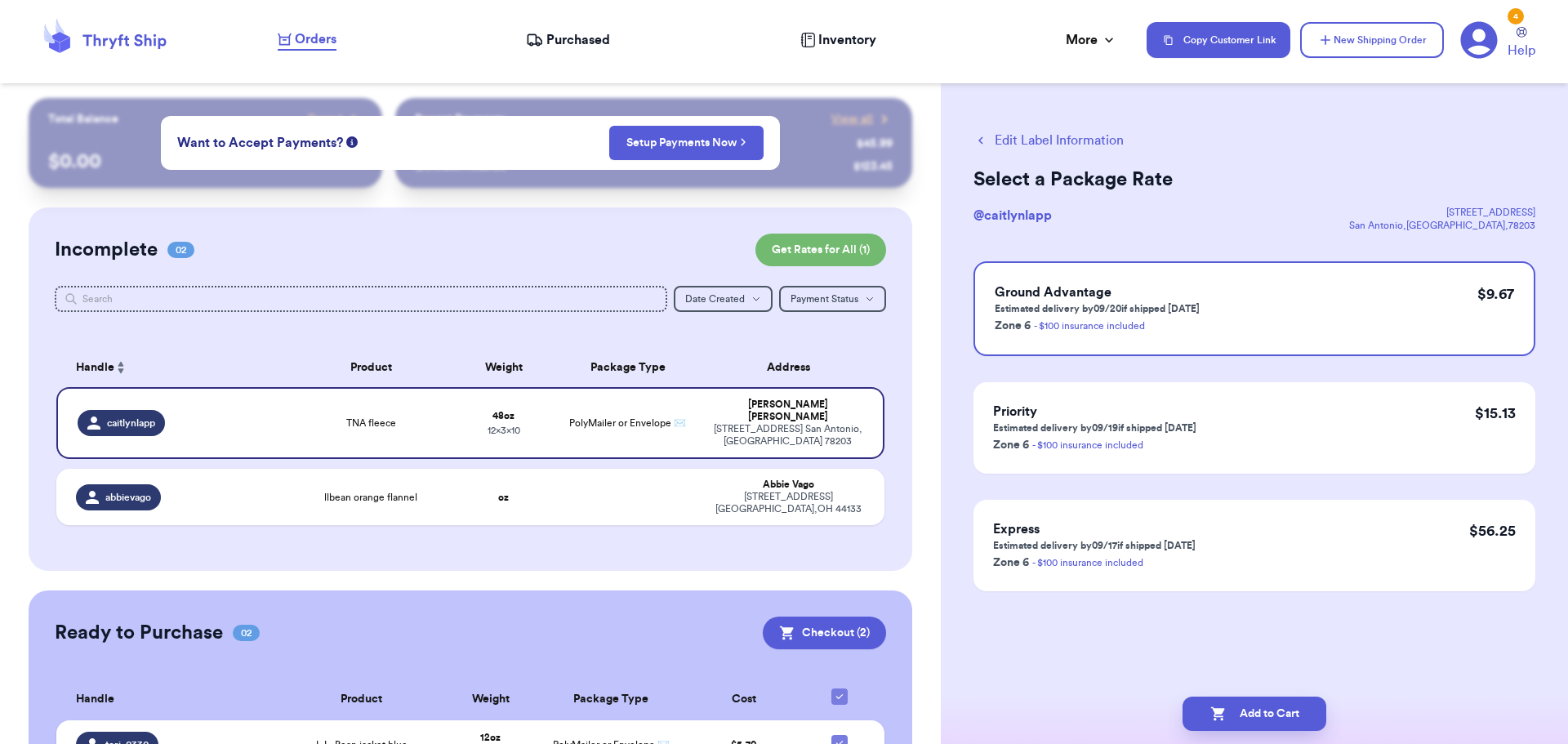
click at [985, 140] on icon "button" at bounding box center [980, 140] width 15 height 15
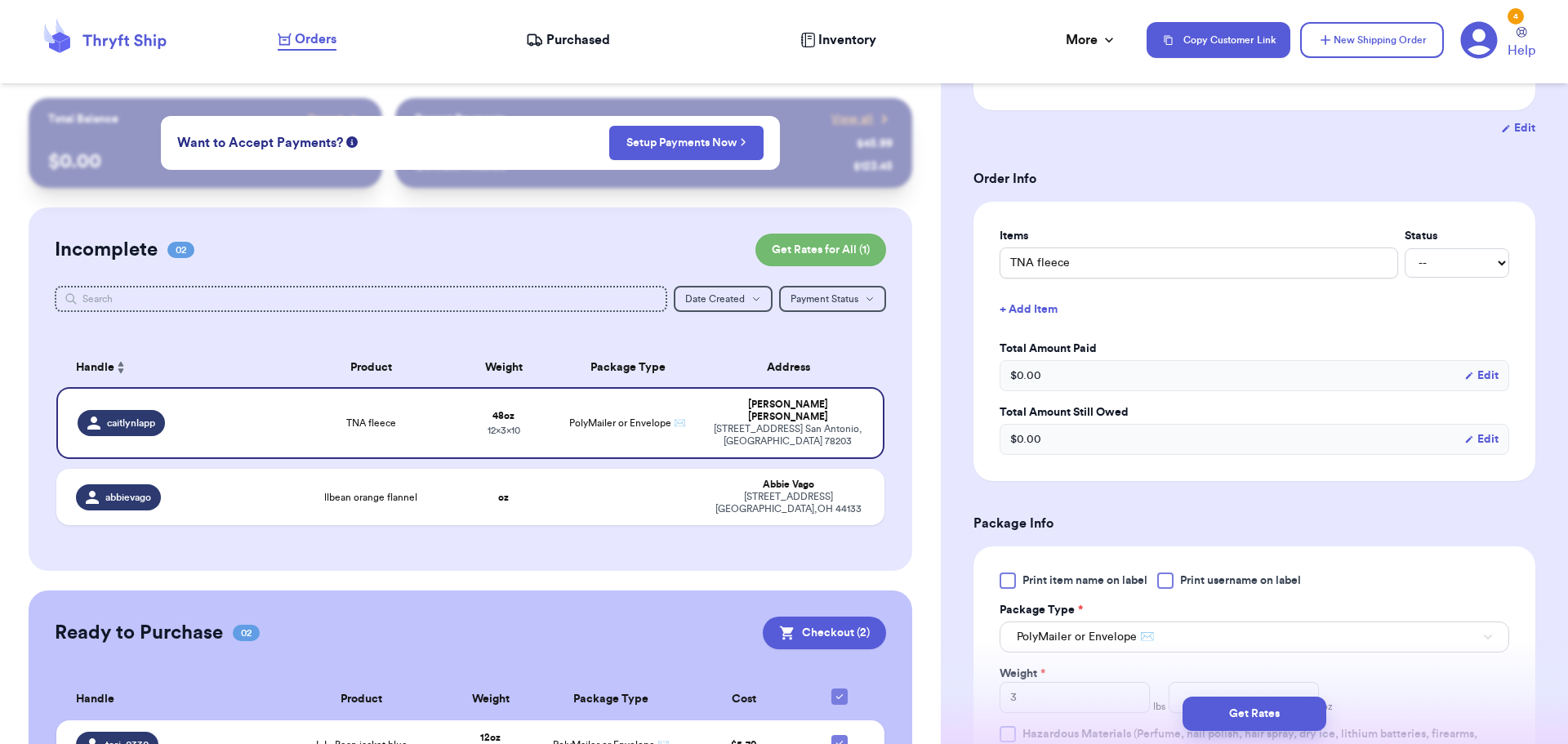
scroll to position [545, 0]
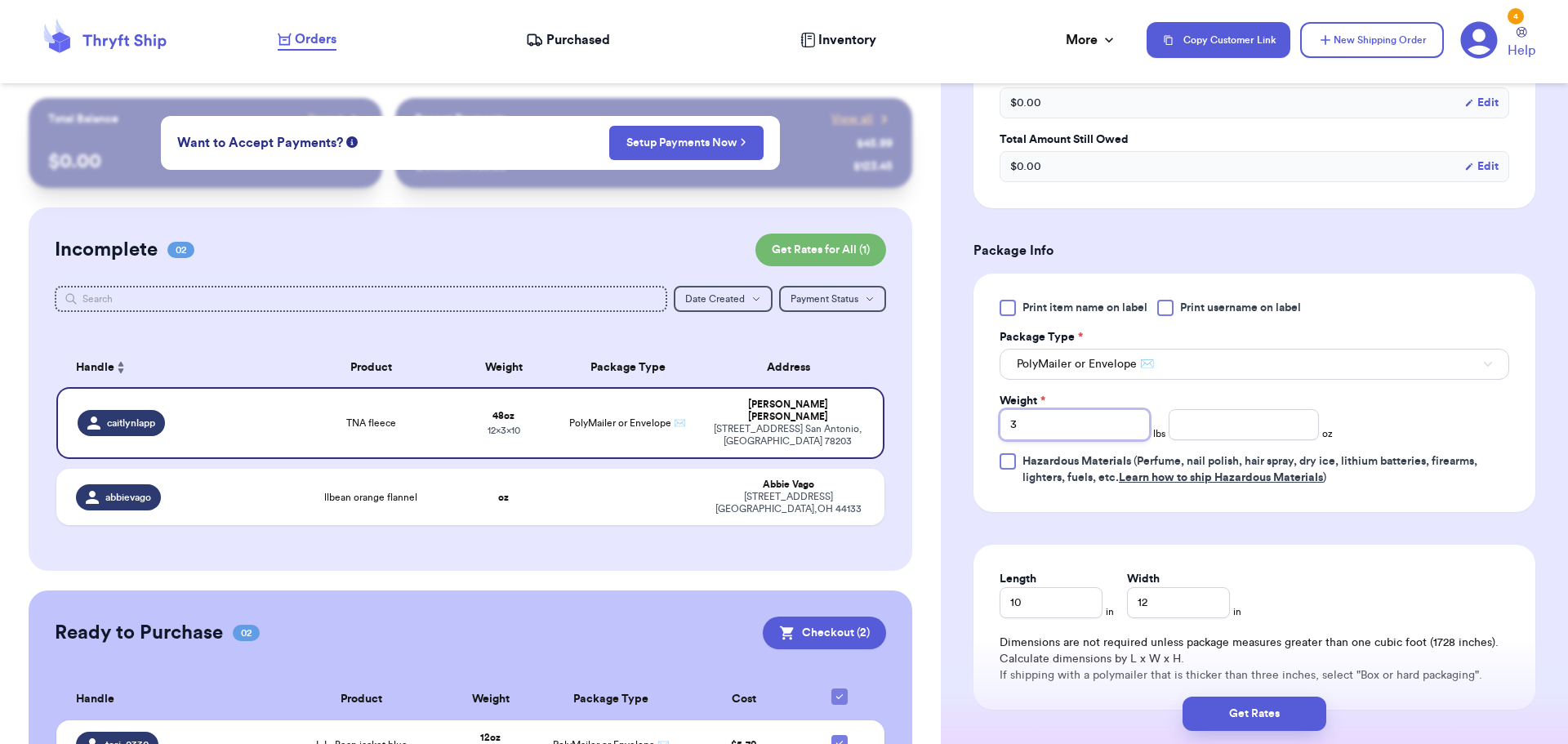
click at [1053, 425] on input "3" at bounding box center [1074, 425] width 150 height 31
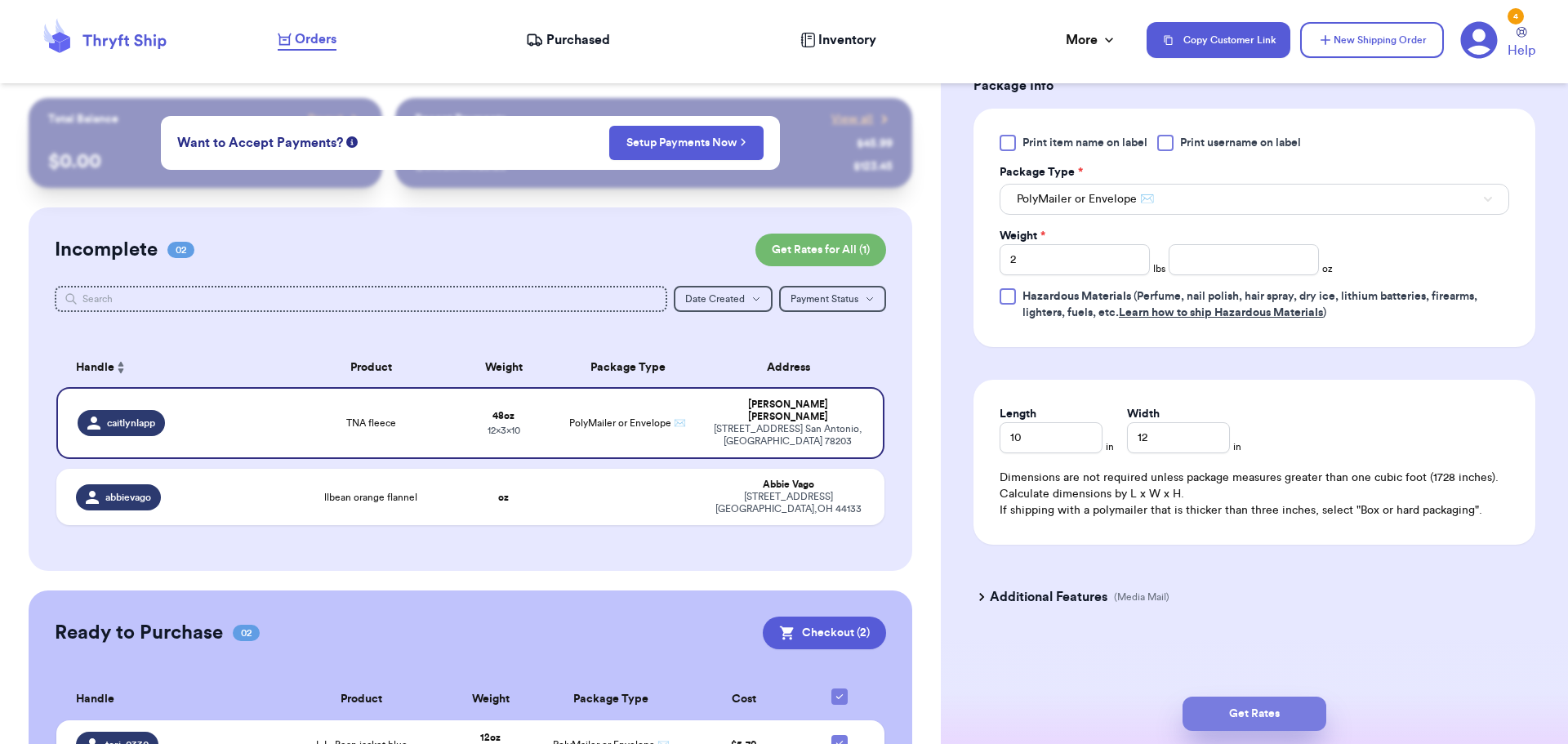
click at [1232, 712] on button "Get Rates" at bounding box center [1254, 714] width 143 height 34
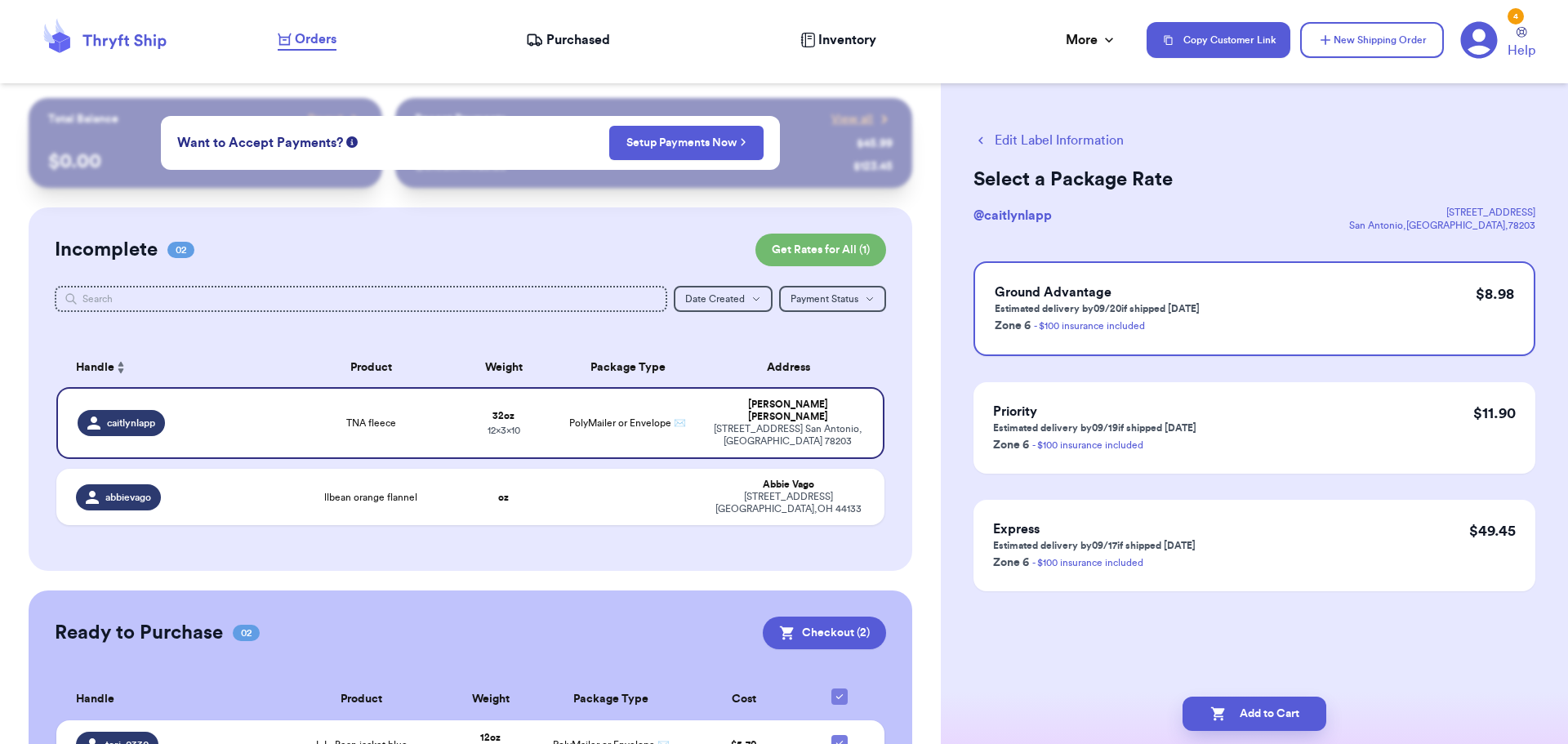
click at [1232, 712] on button "Add to Cart" at bounding box center [1254, 714] width 143 height 34
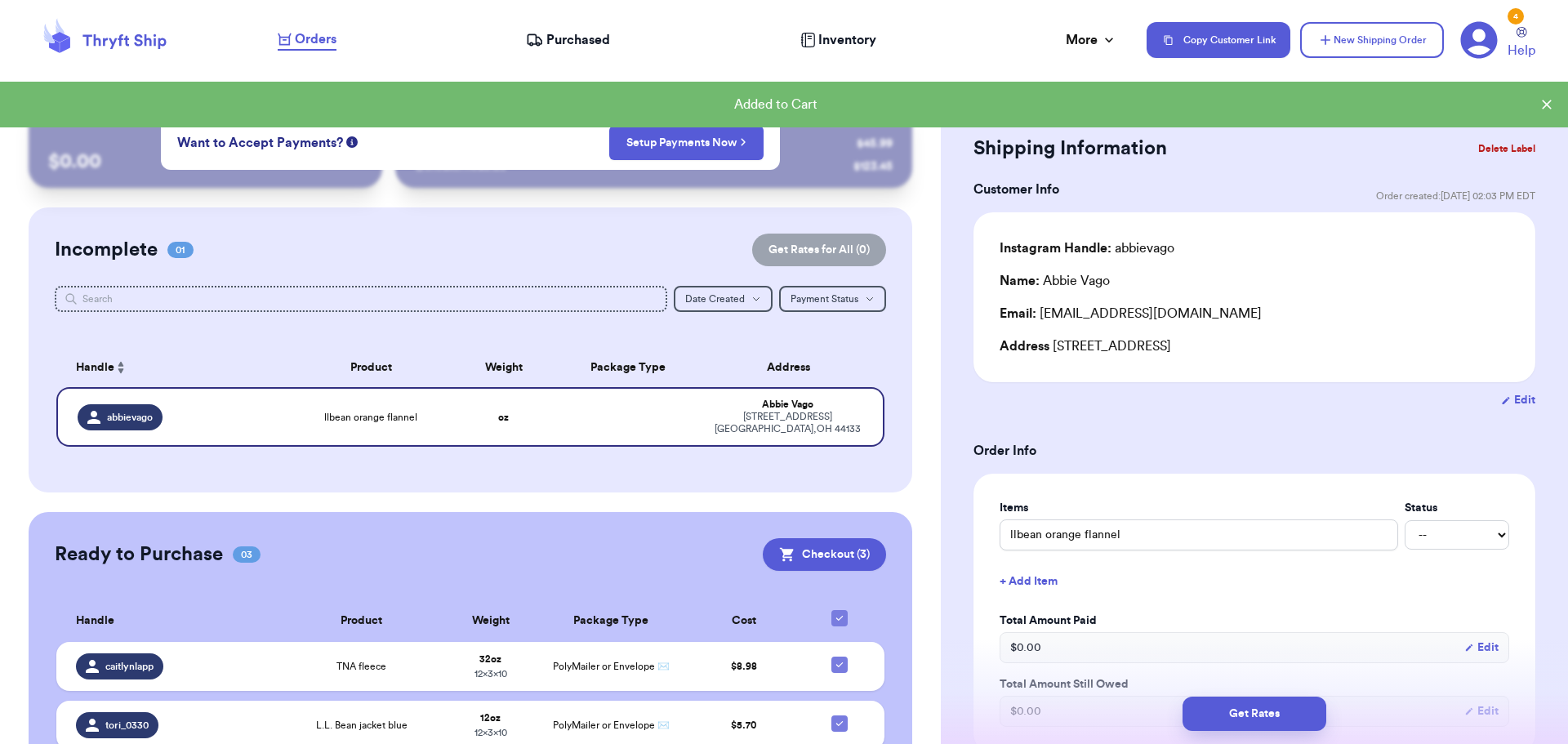
scroll to position [545, 0]
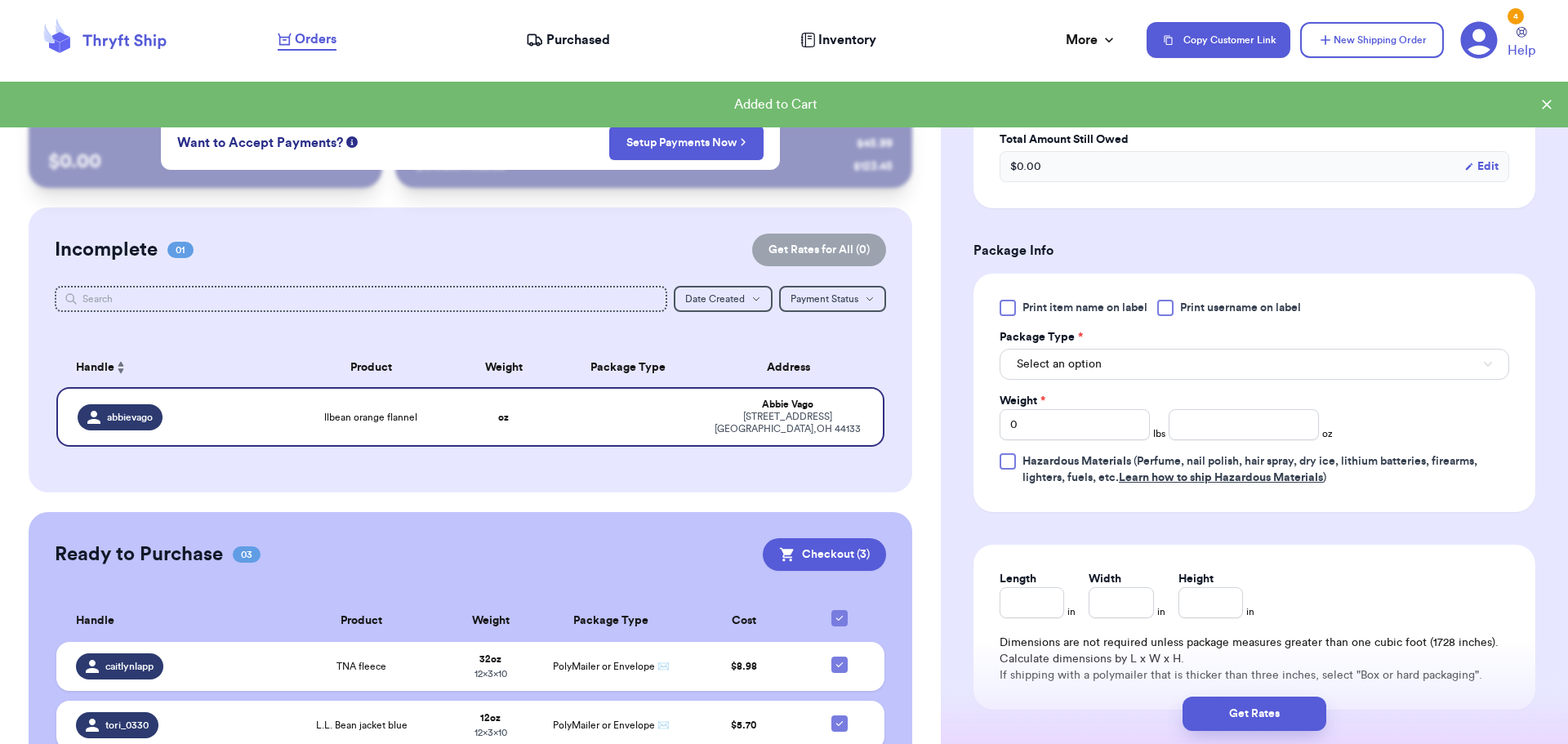
click at [1167, 386] on div "Print item name on label Print username on label Package Type * Select an optio…" at bounding box center [1254, 393] width 509 height 186
click at [1167, 378] on button "Select an option" at bounding box center [1254, 364] width 509 height 31
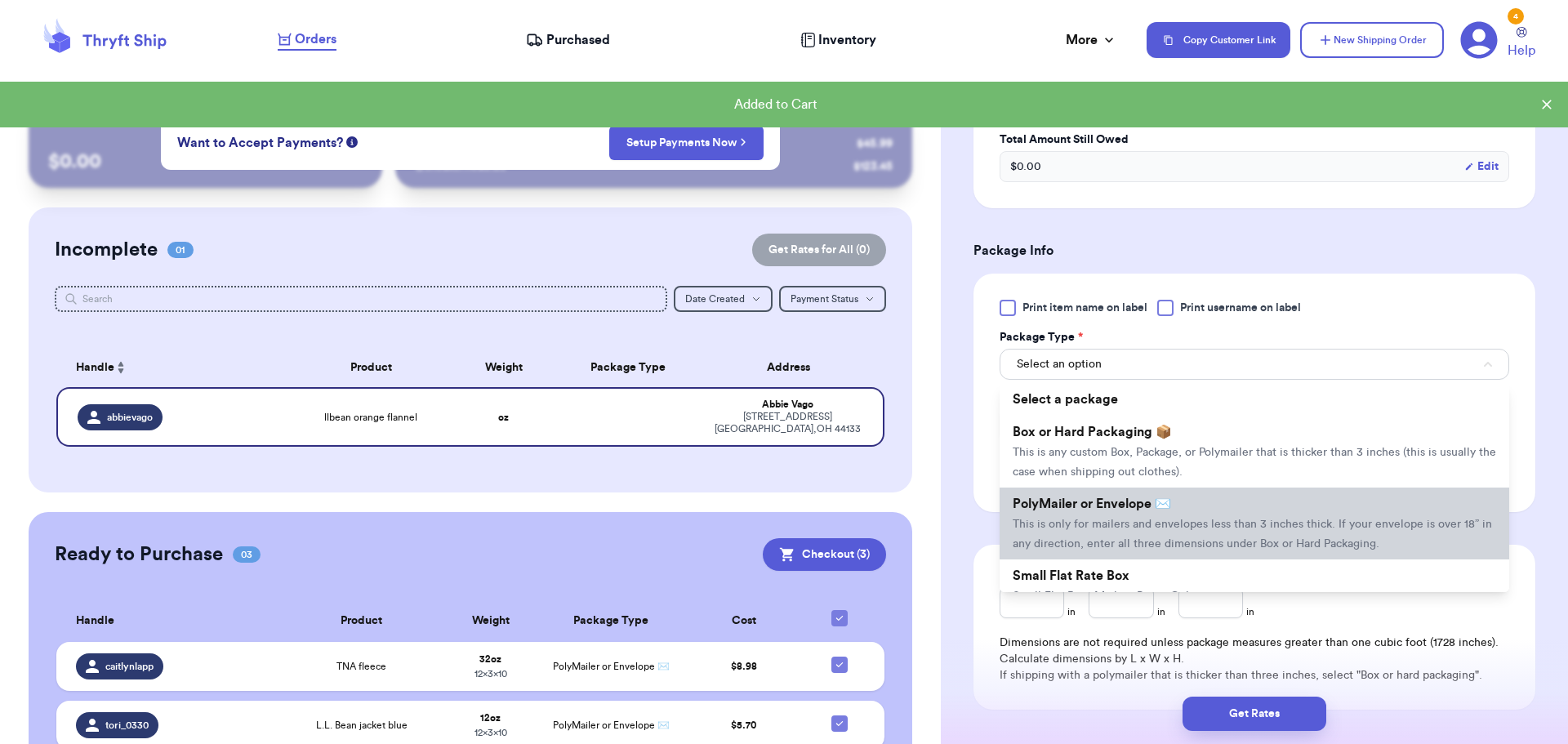
click at [1143, 536] on li "PolyMailer or Envelope ✉️ This is only for mailers and envelopes less than 3 in…" at bounding box center [1254, 523] width 509 height 72
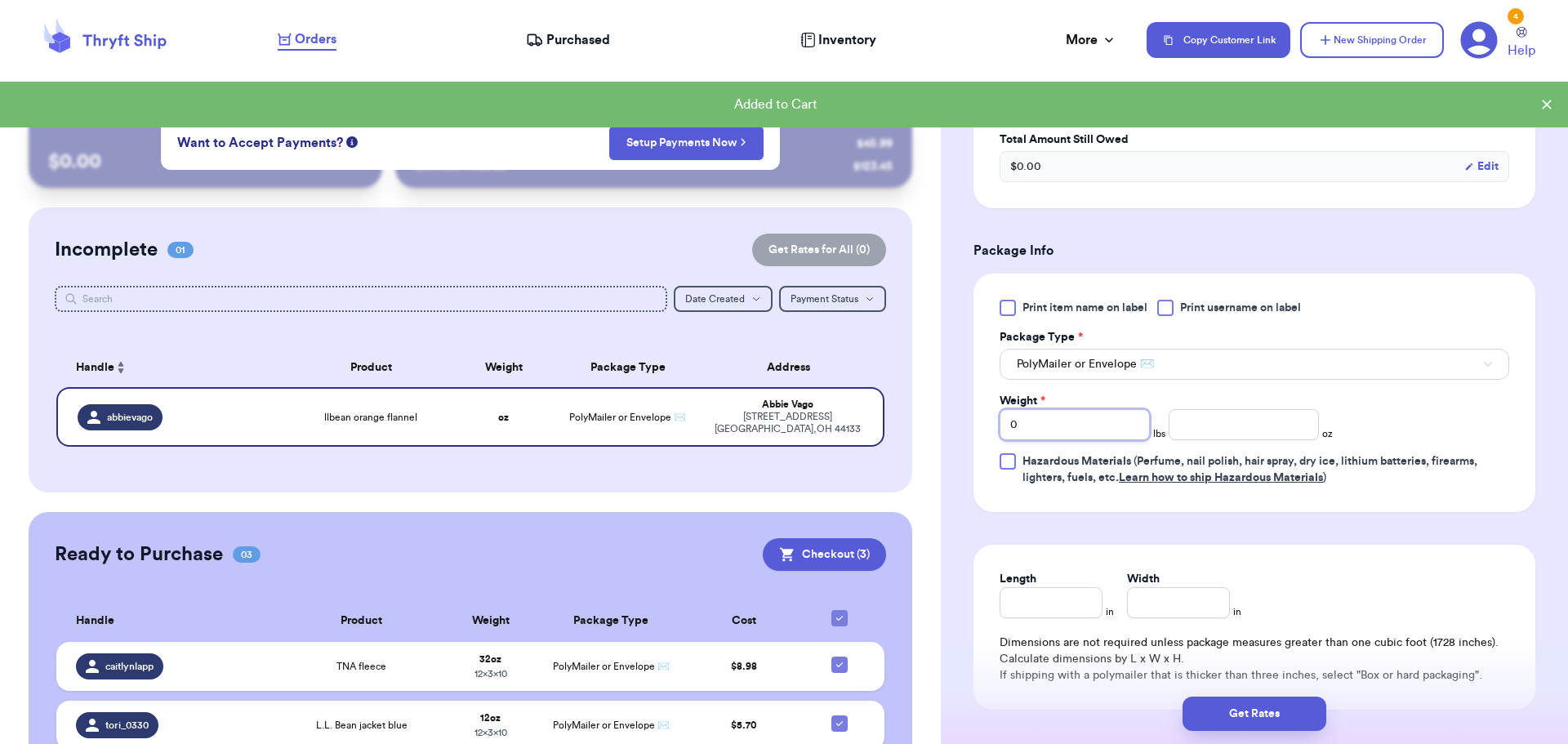
click at [1093, 415] on input "0" at bounding box center [1074, 425] width 150 height 31
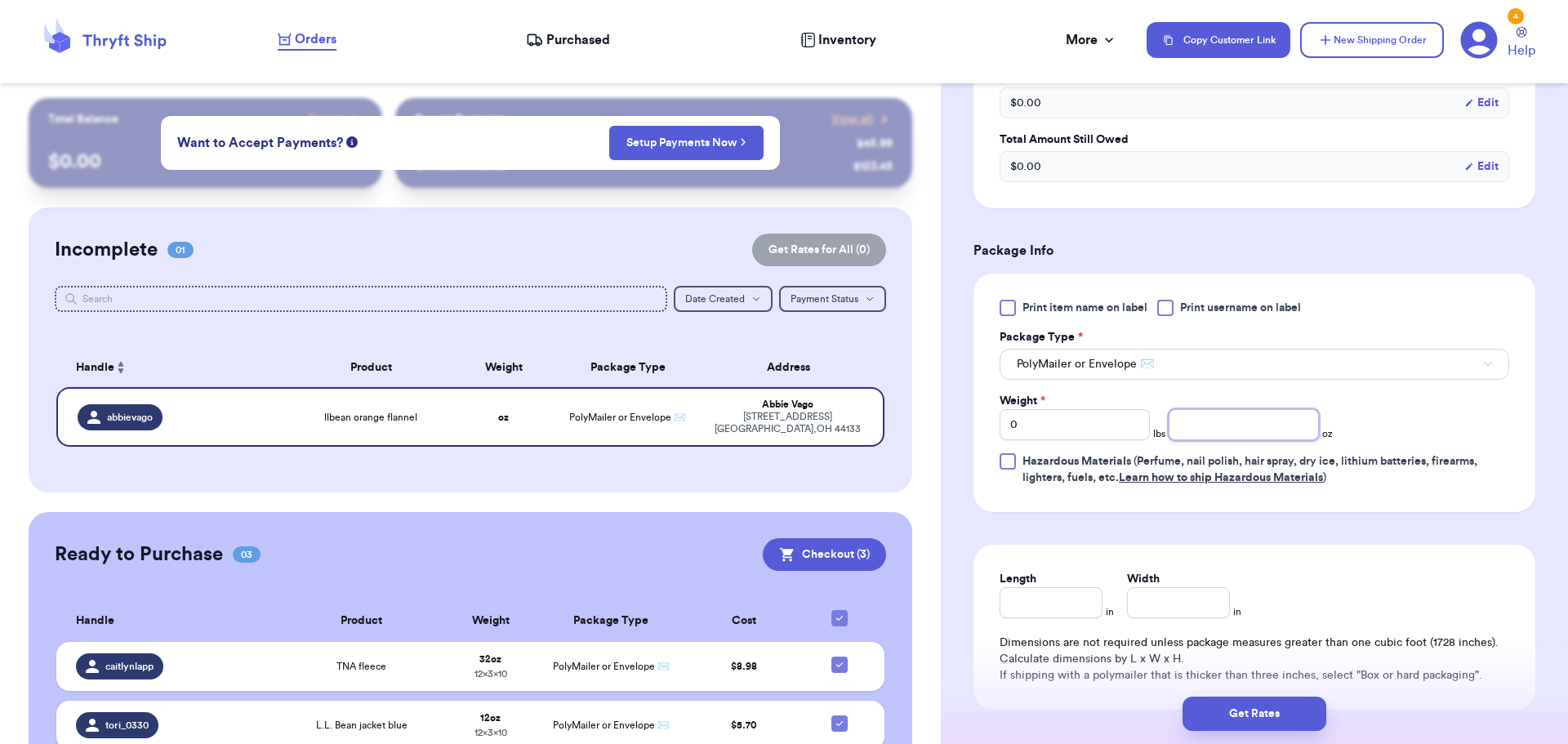
click at [1231, 425] on input "number" at bounding box center [1244, 425] width 150 height 31
click at [1061, 594] on input "Length" at bounding box center [1051, 603] width 103 height 31
click at [1258, 714] on button "Get Rates" at bounding box center [1254, 714] width 143 height 34
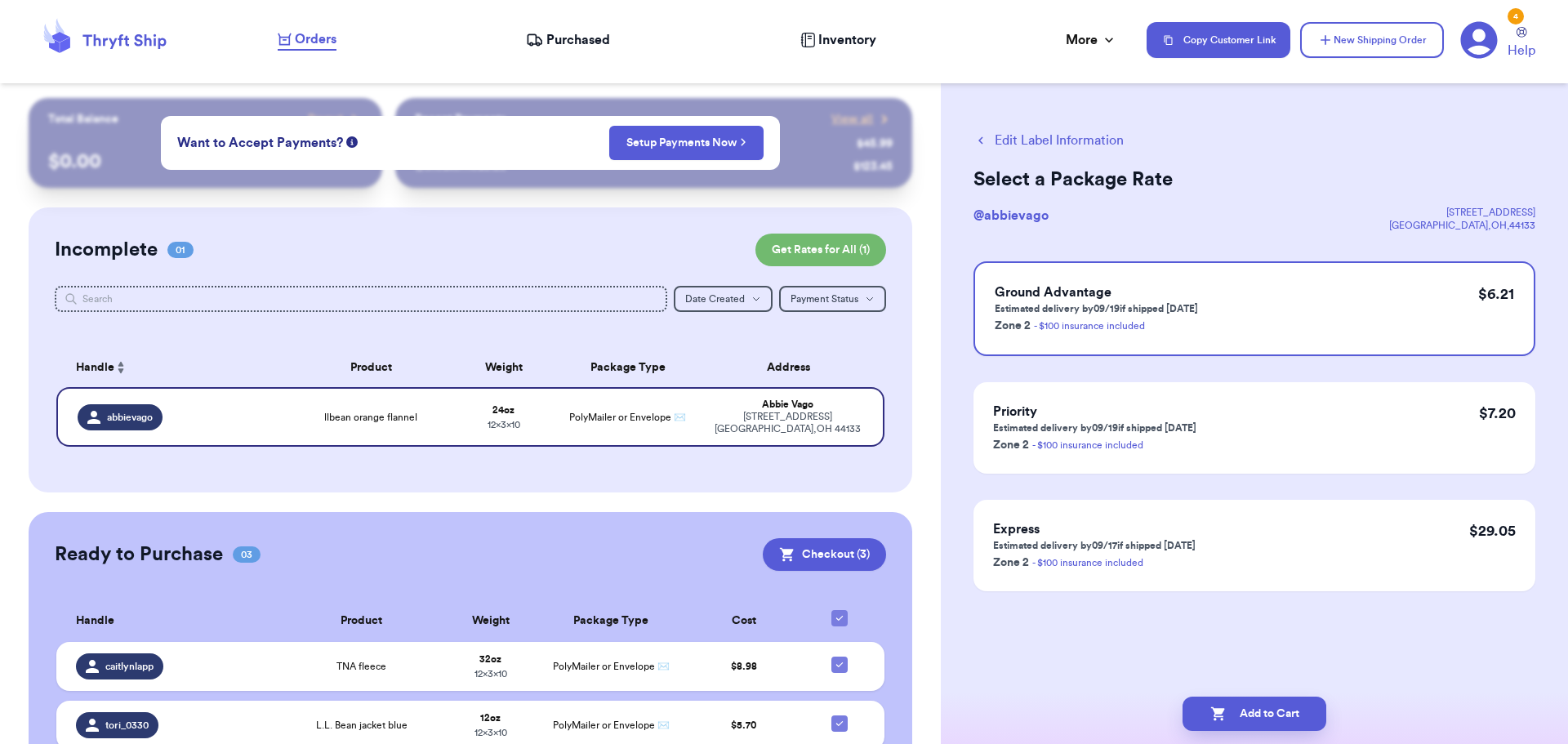
scroll to position [0, 0]
click at [1212, 720] on icon "button" at bounding box center [1219, 714] width 17 height 17
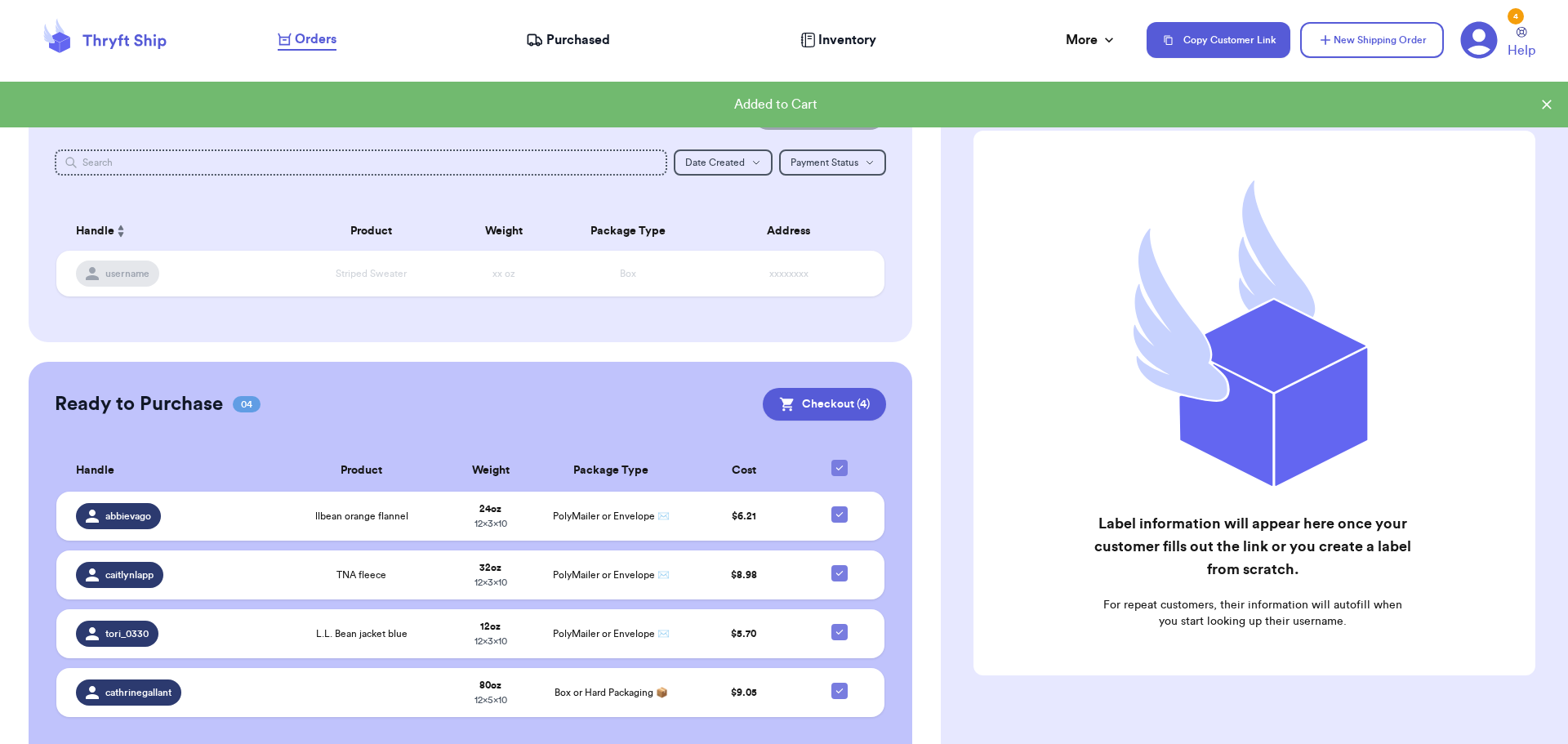
scroll to position [175, 0]
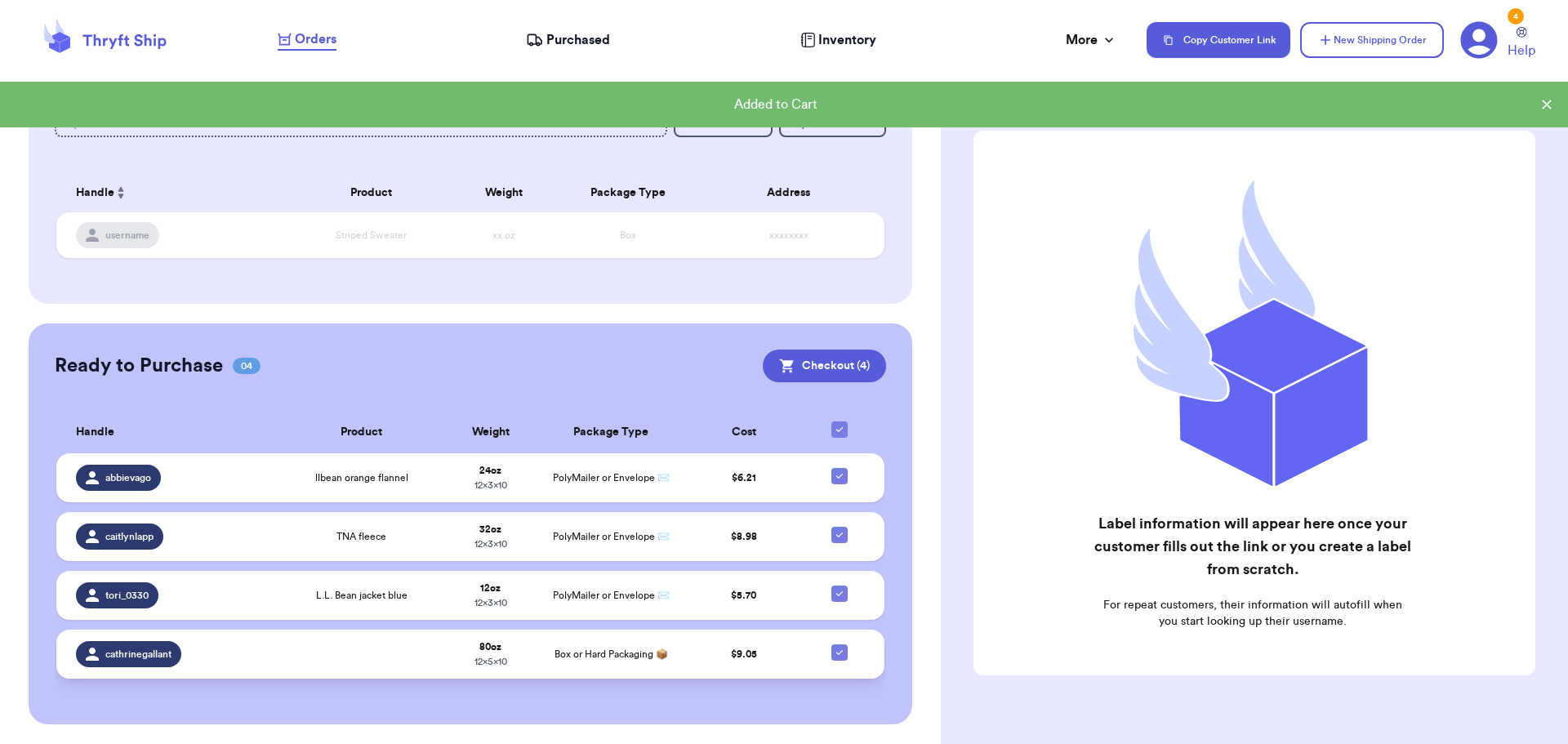
click at [360, 668] on td at bounding box center [361, 654] width 161 height 49
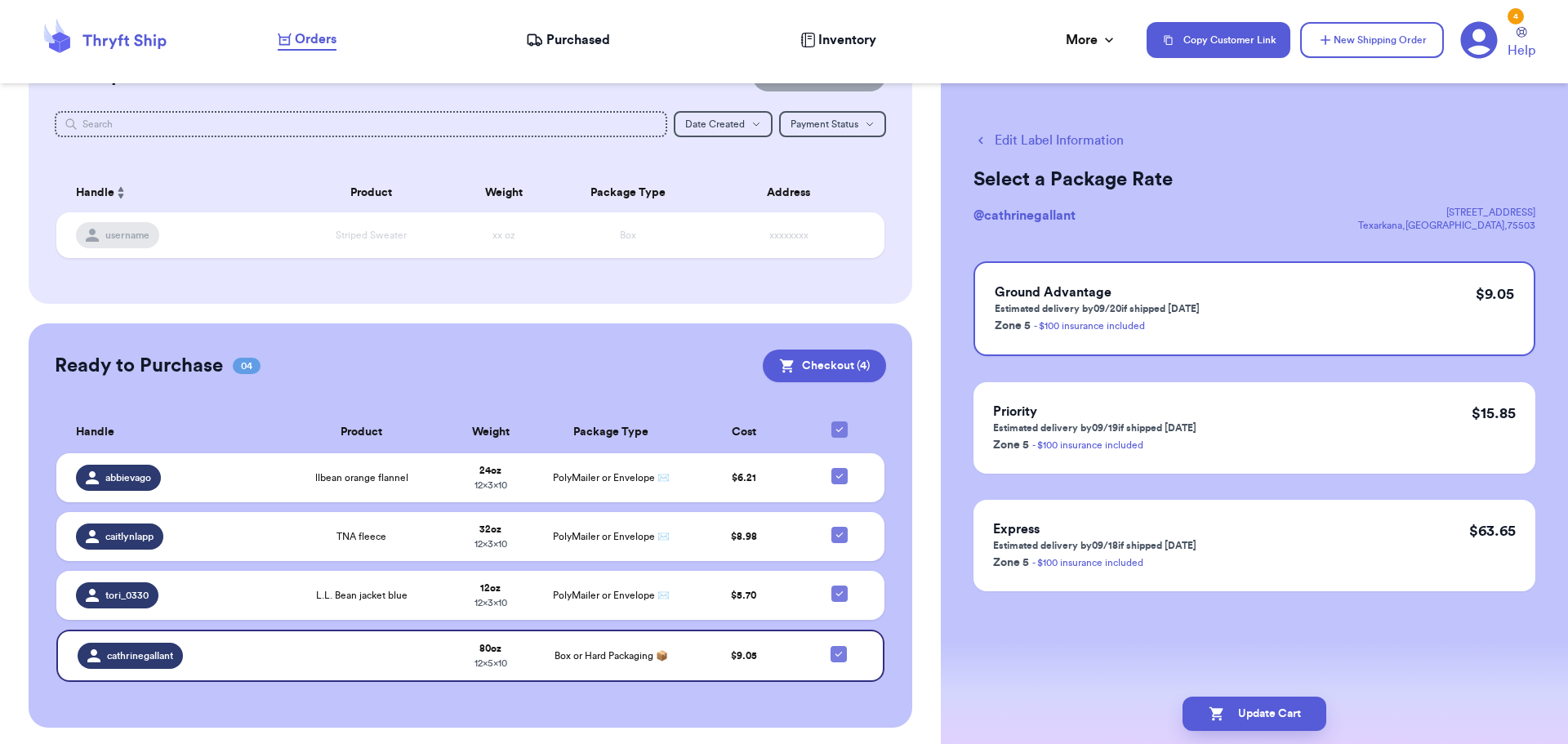
click at [1073, 145] on button "Edit Label Information" at bounding box center [1048, 140] width 150 height 20
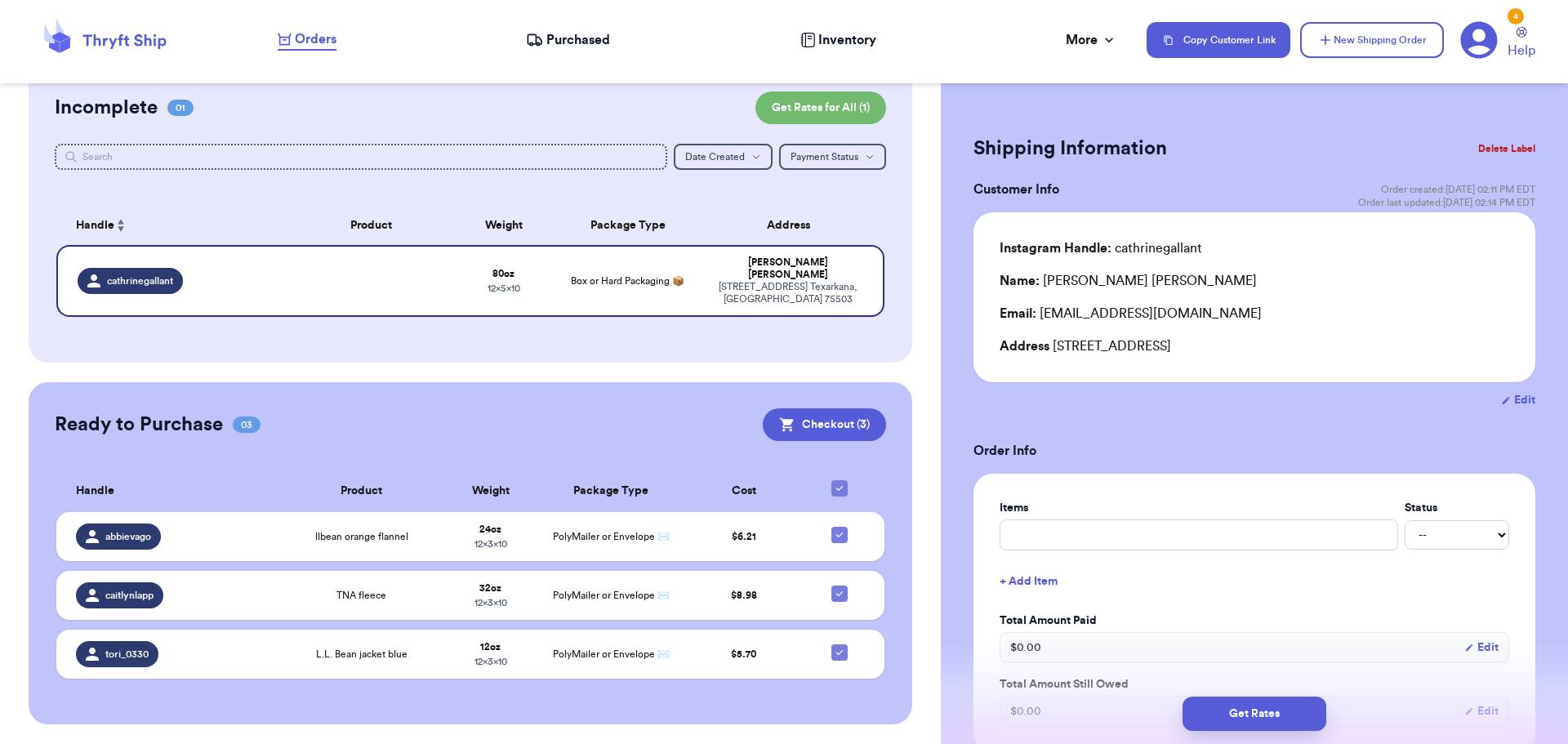
scroll to position [130, 0]
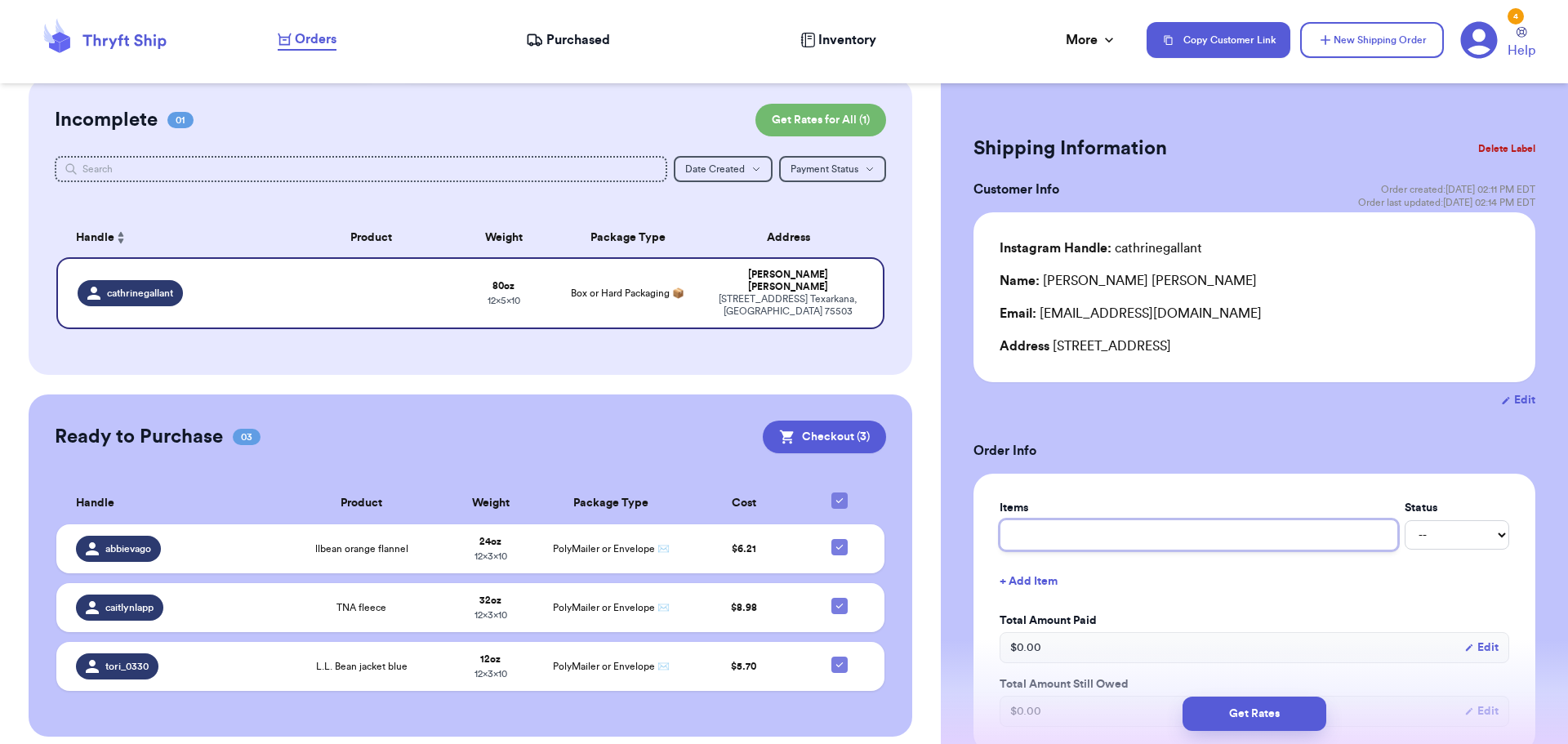
click at [1126, 522] on input "text" at bounding box center [1199, 535] width 399 height 31
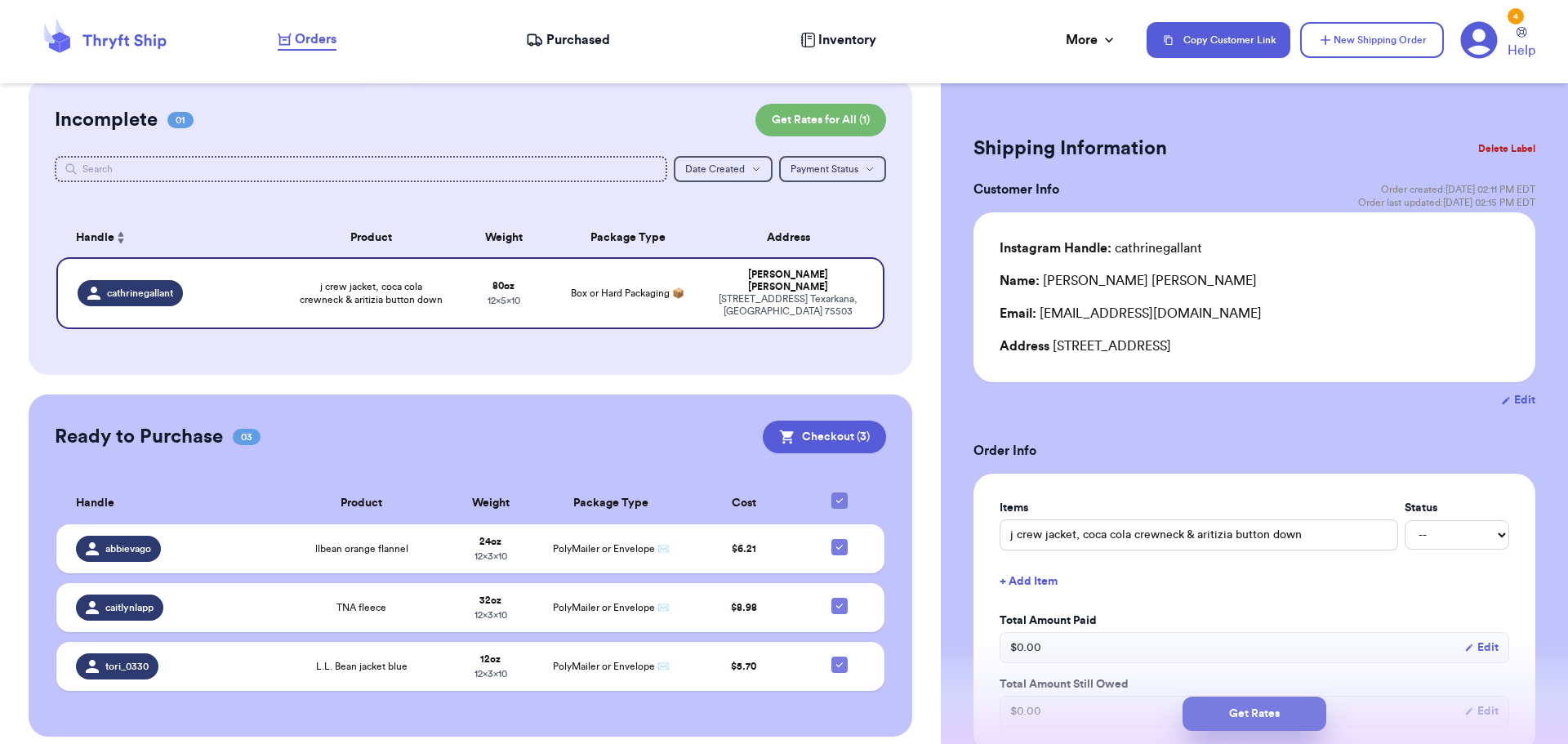
click at [1275, 701] on button "Get Rates" at bounding box center [1254, 714] width 143 height 34
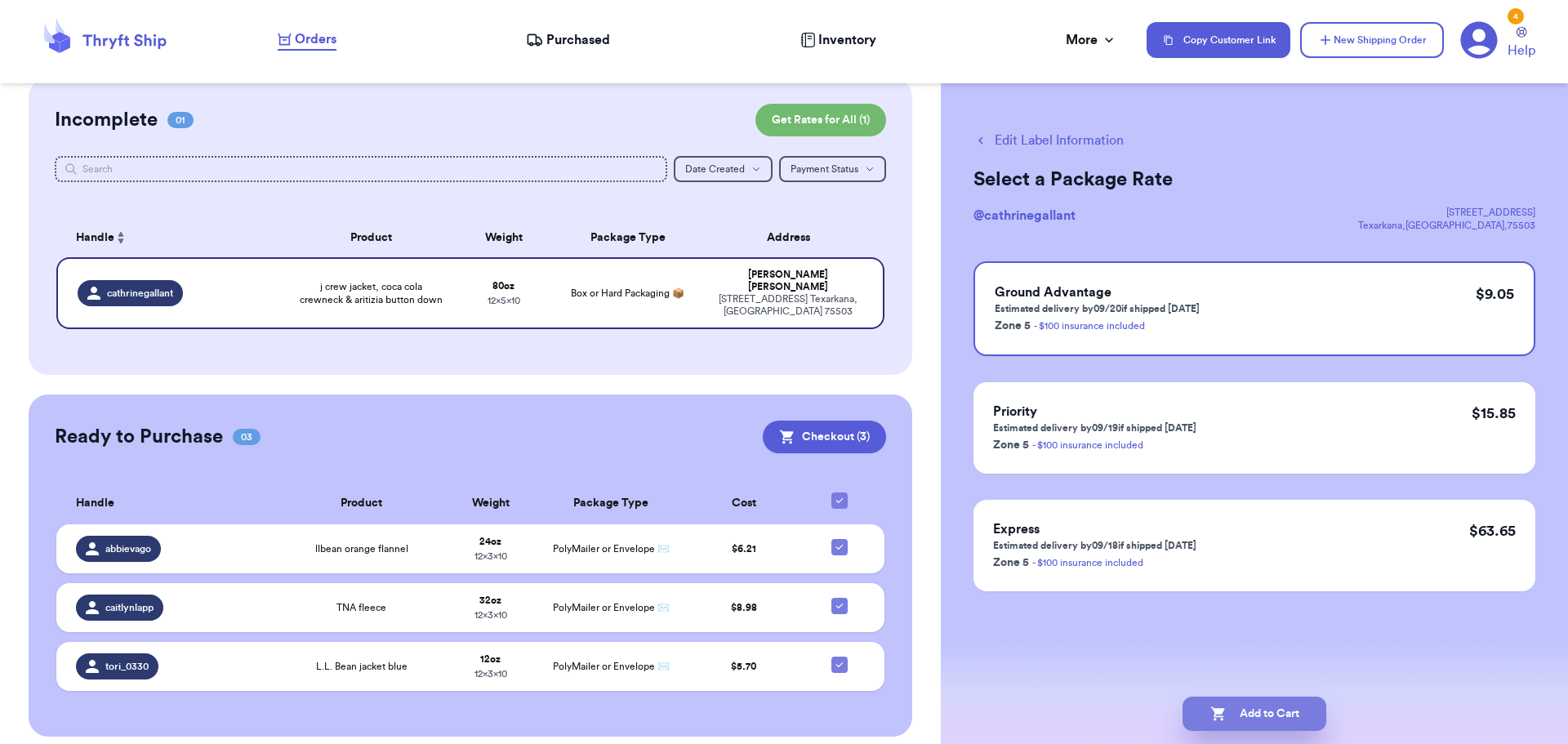
click at [1214, 697] on button "Add to Cart" at bounding box center [1254, 714] width 143 height 34
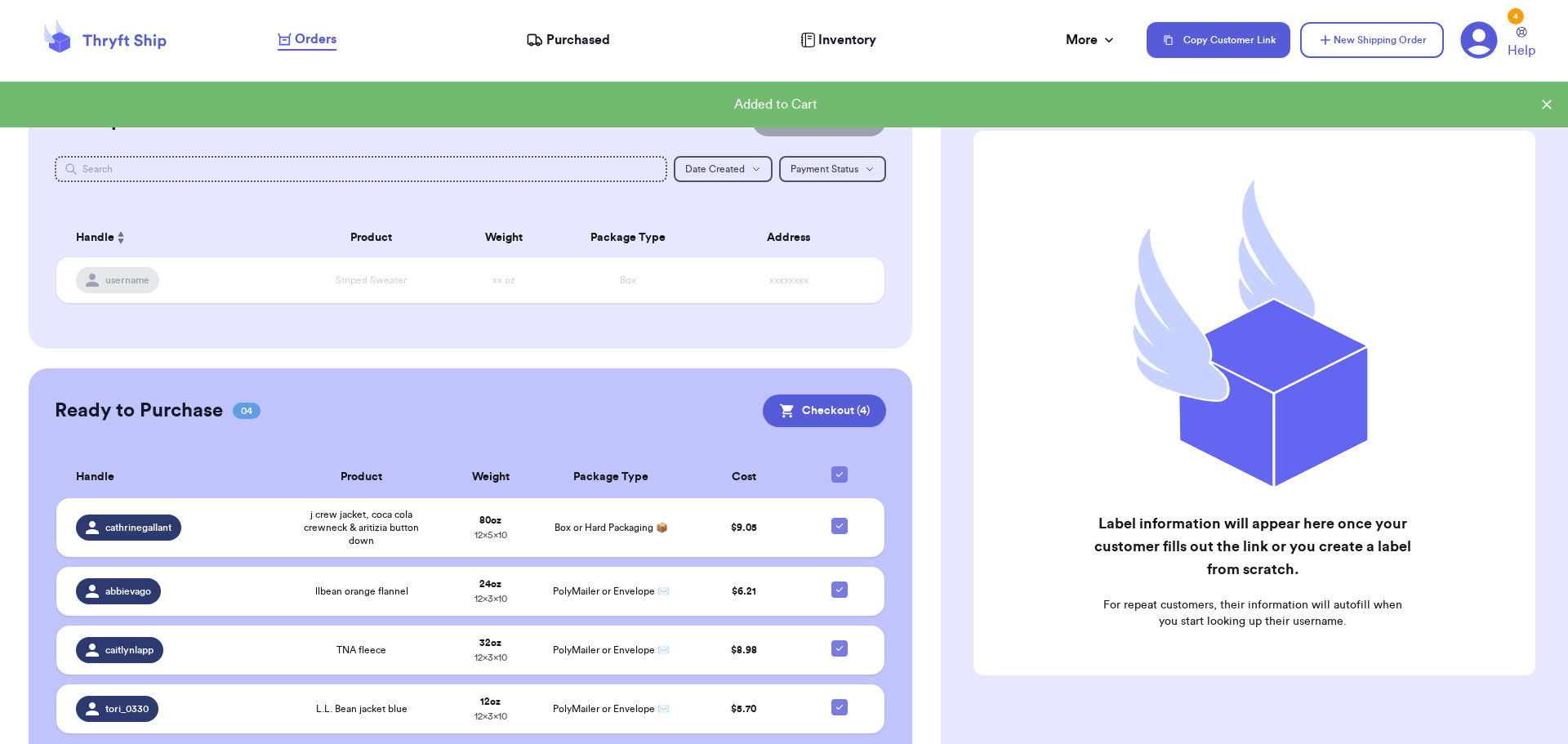
scroll to position [175, 0]
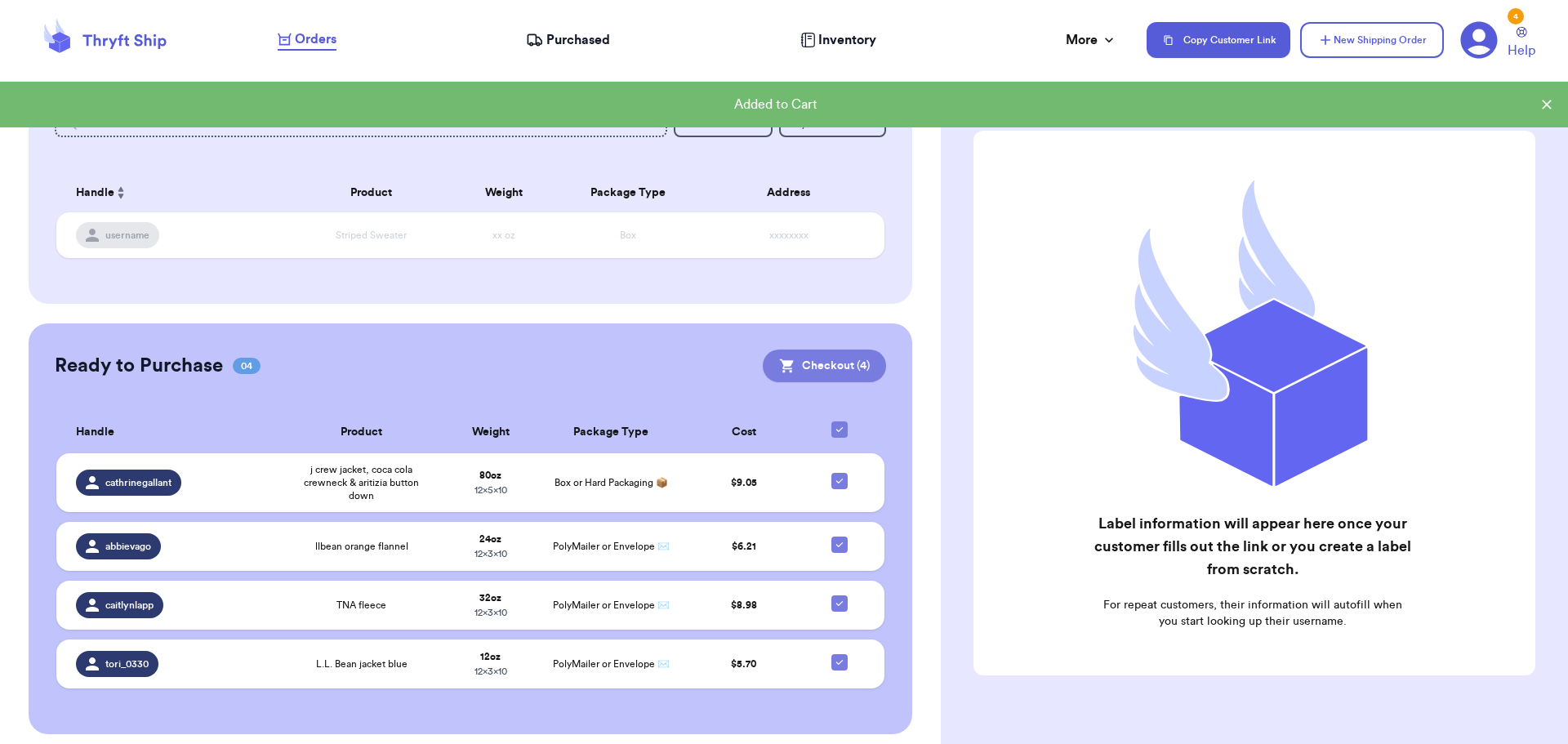
click at [848, 362] on button "Checkout ( 4 )" at bounding box center [825, 366] width 123 height 33
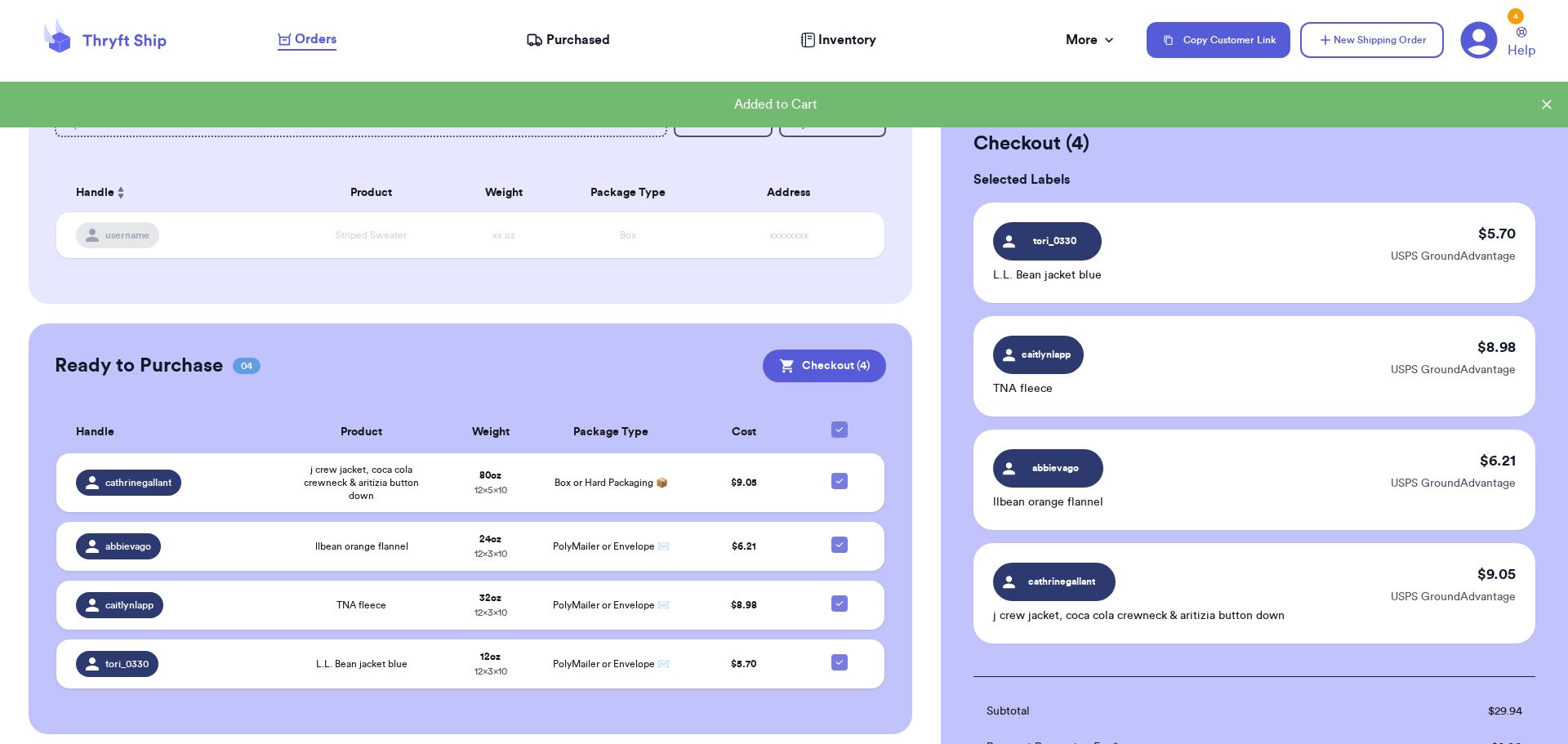
scroll to position [317, 0]
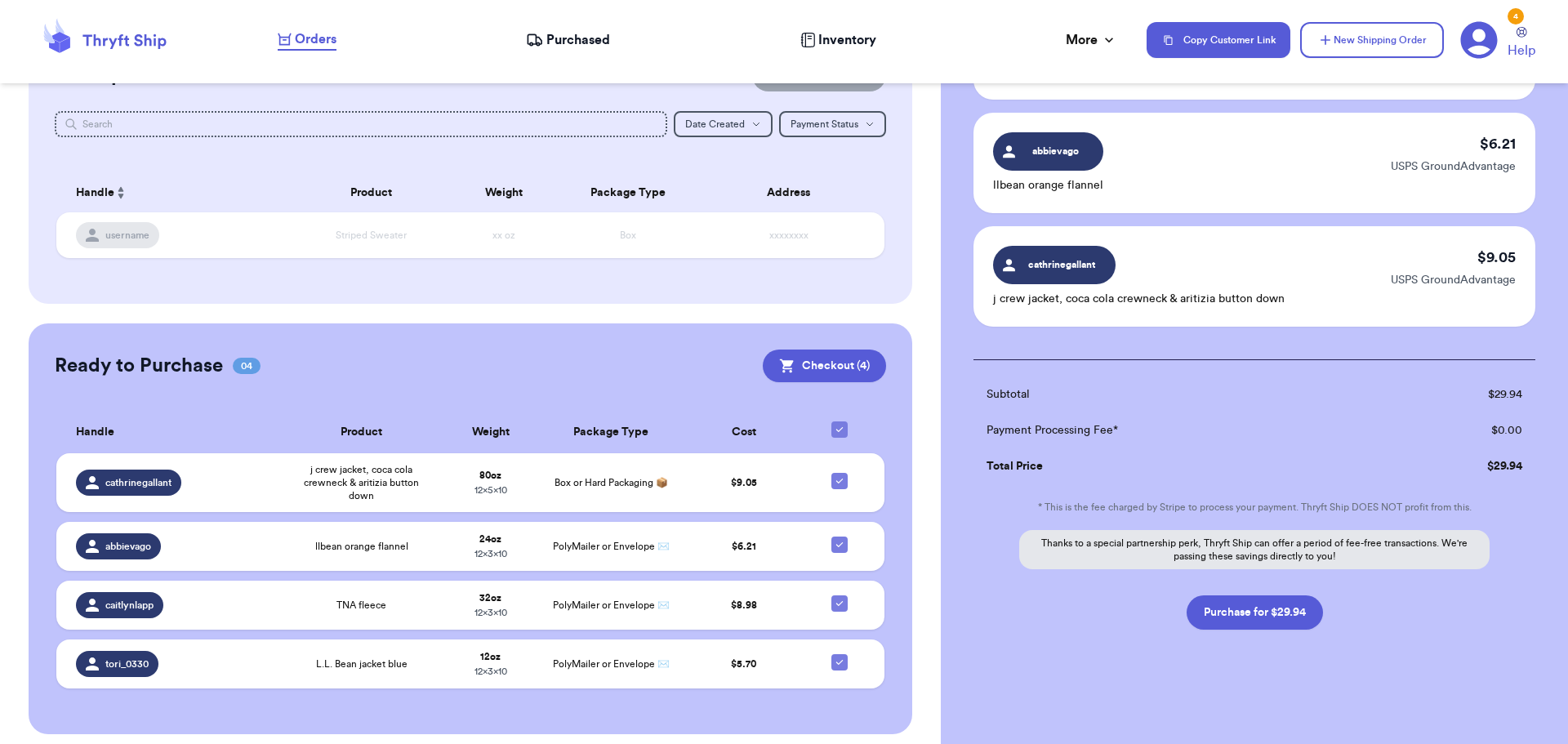
click at [1125, 521] on div "Subtotal $ 29.94 Payment Processing Fee* $ 0.00 Total Price $ 29.94 * This is t…" at bounding box center [1254, 495] width 562 height 270
click at [1210, 612] on button "Purchase for $29.94" at bounding box center [1255, 612] width 136 height 34
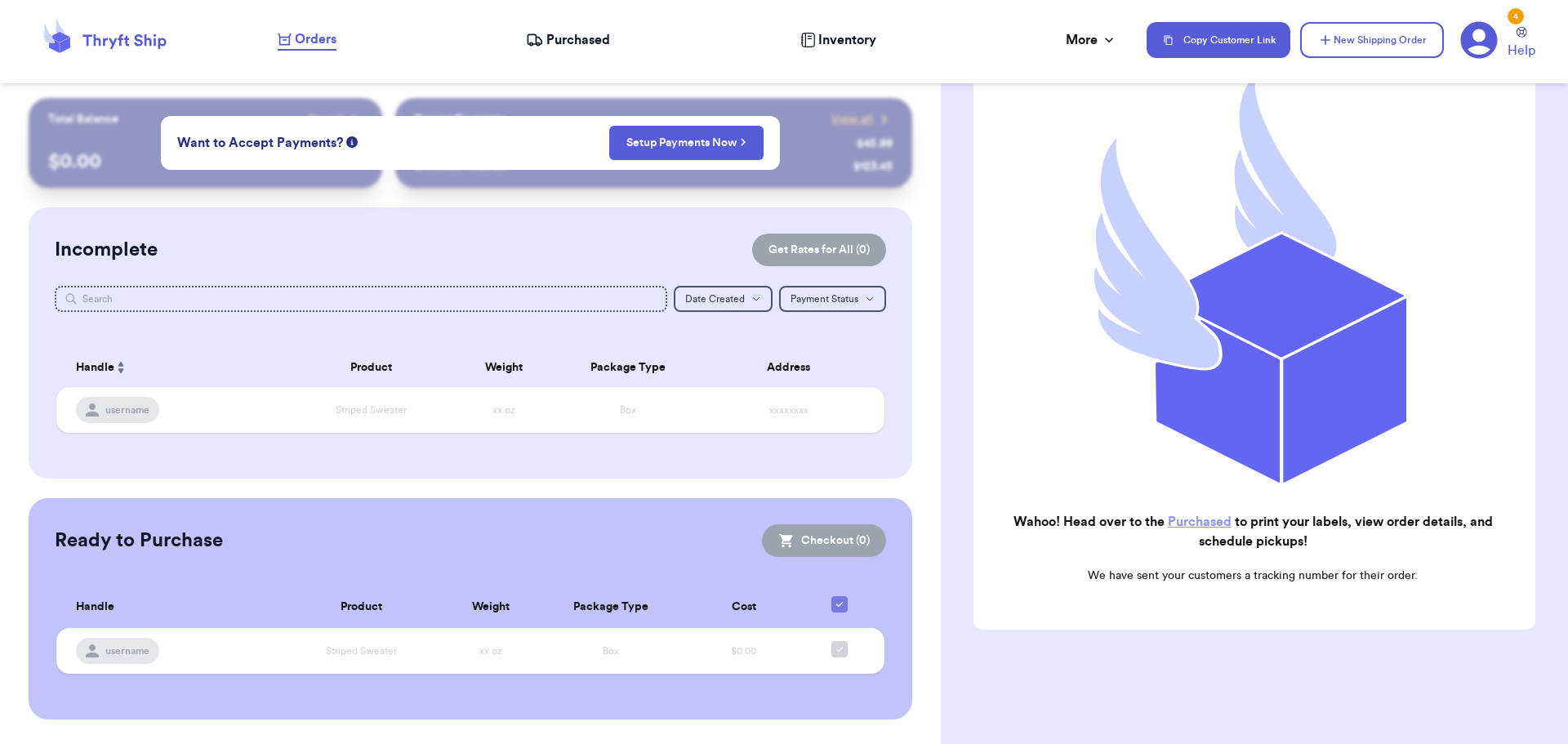
scroll to position [0, 0]
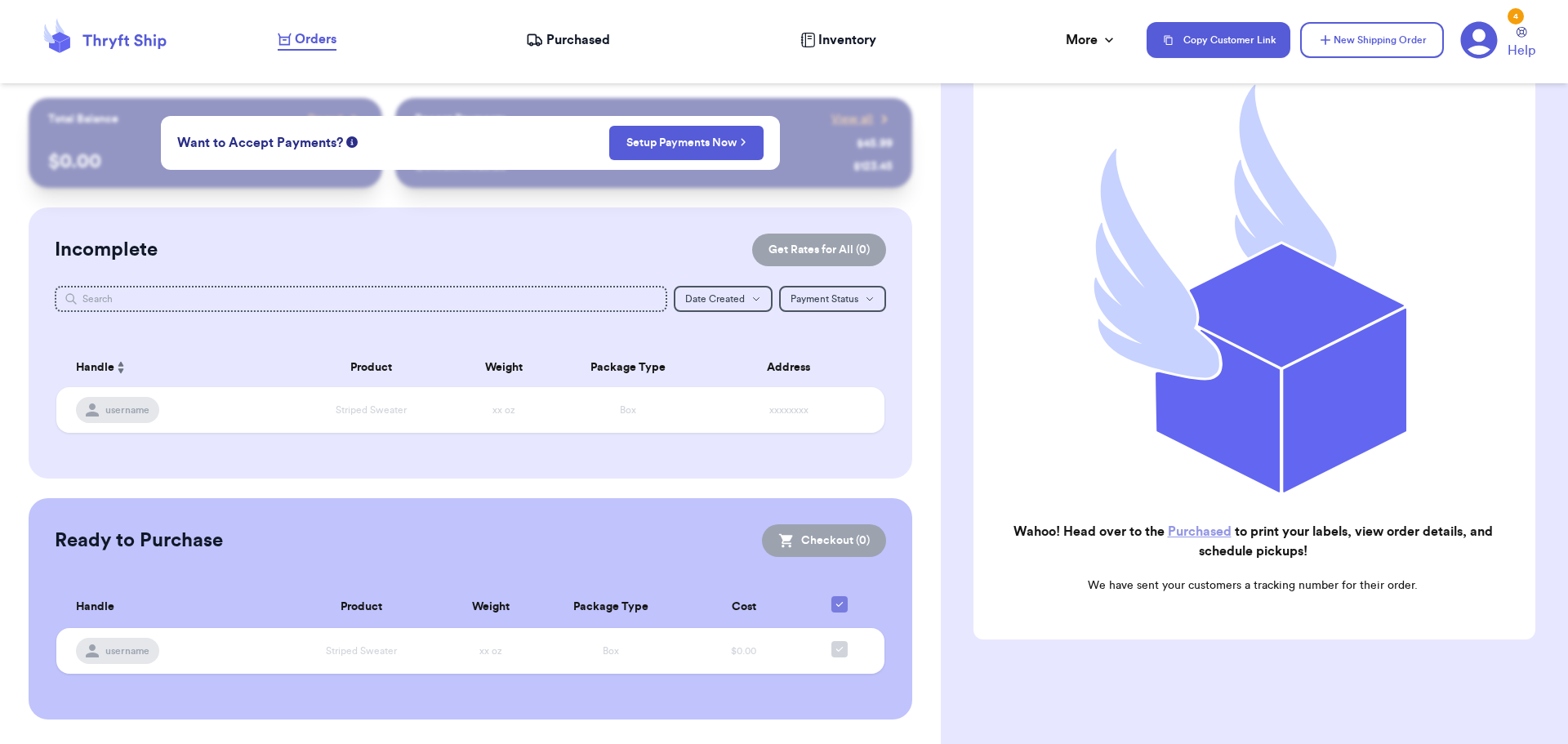
click at [581, 50] on div "Orders Purchased Inventory More Stats Completed Orders Payments Payouts" at bounding box center [704, 40] width 853 height 21
click at [592, 36] on span "Purchased" at bounding box center [578, 40] width 63 height 20
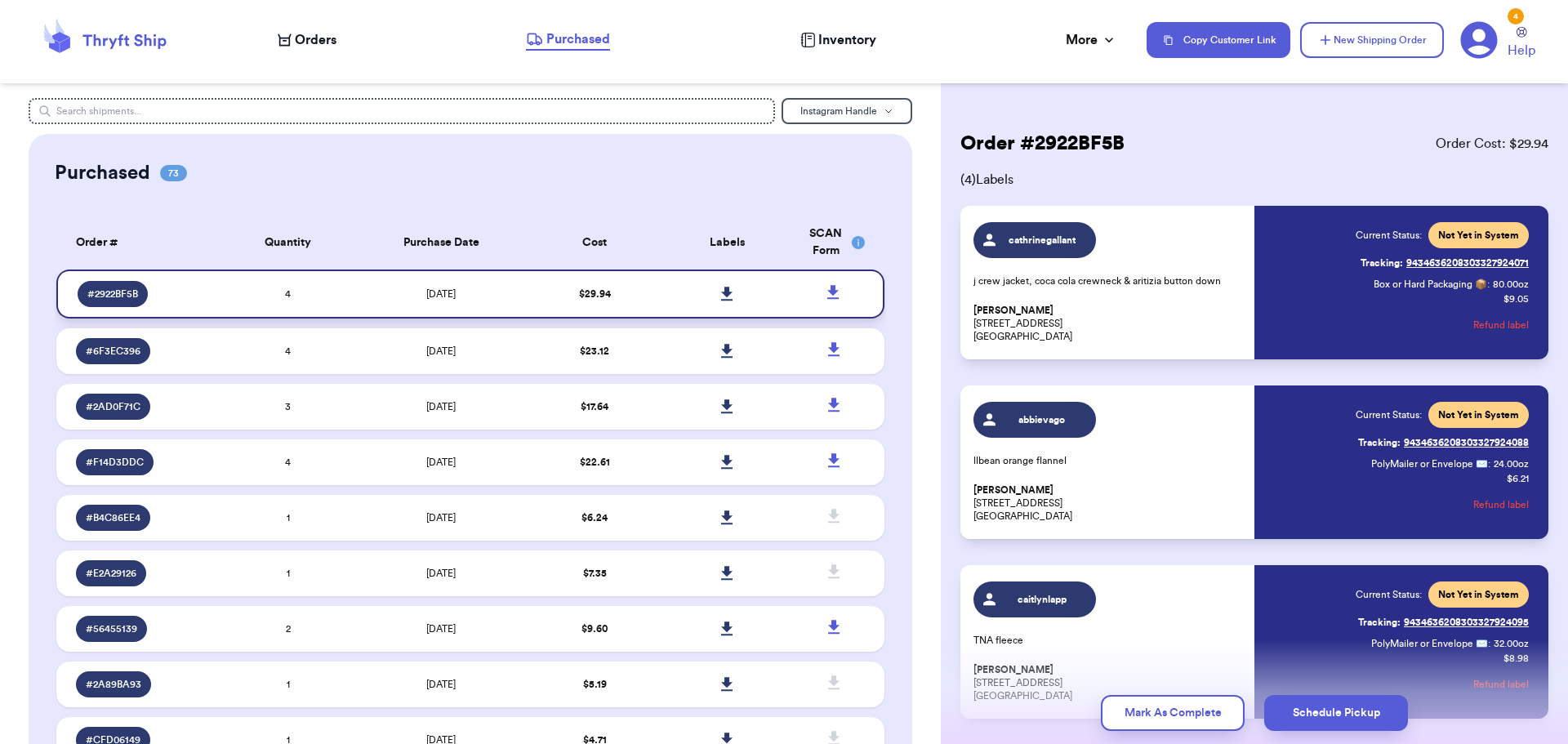
click at [781, 294] on td at bounding box center [727, 294] width 132 height 49
click at [725, 289] on link at bounding box center [728, 294] width 36 height 36
